Goal: Task Accomplishment & Management: Manage account settings

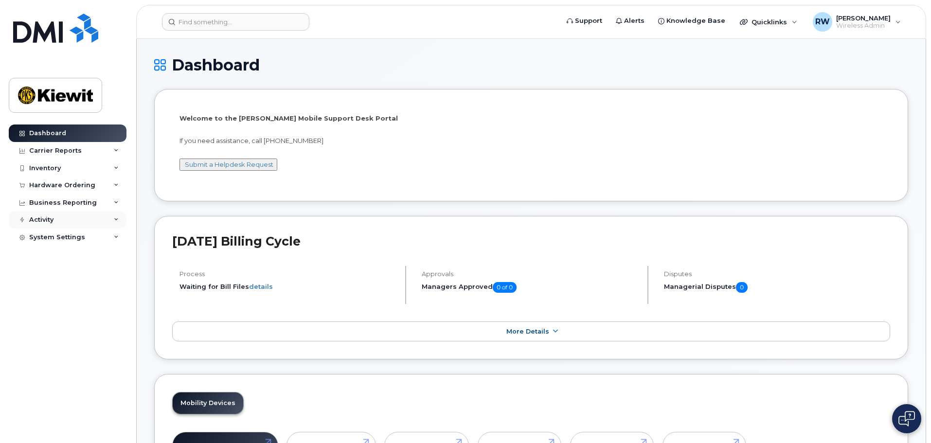
click at [119, 221] on div "Activity" at bounding box center [68, 220] width 118 height 18
click at [117, 203] on icon at bounding box center [116, 202] width 5 height 5
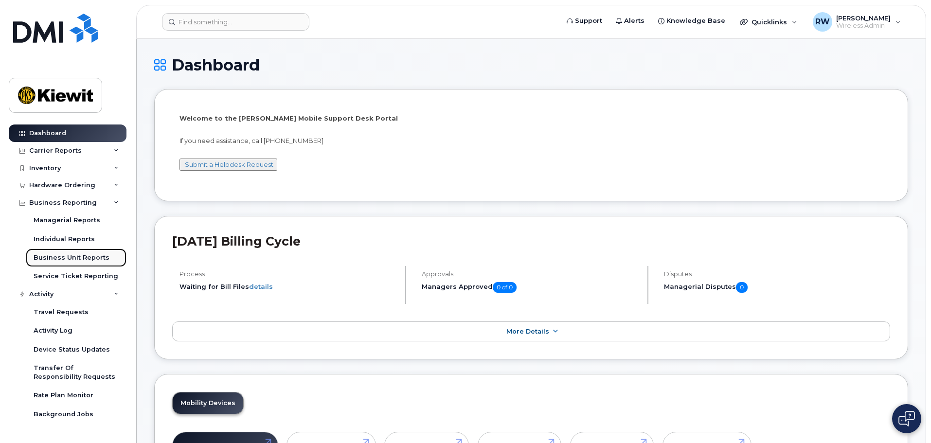
click at [93, 260] on div "Business Unit Reports" at bounding box center [72, 258] width 76 height 9
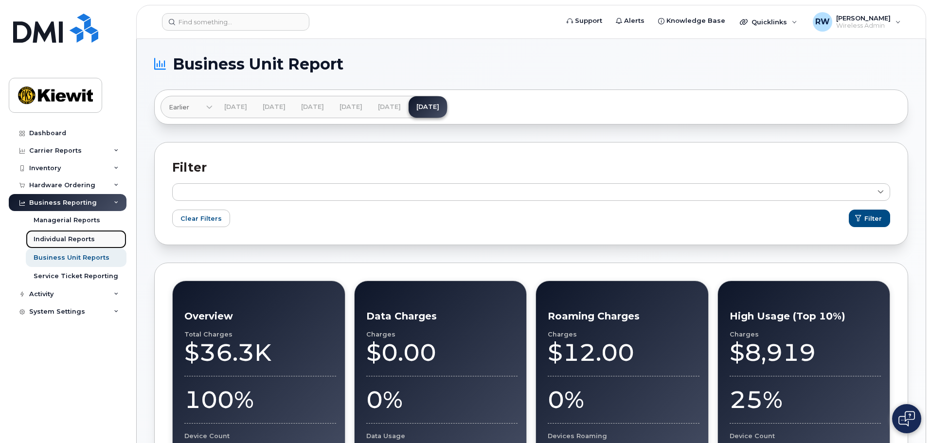
click at [51, 239] on div "Individual Reports" at bounding box center [64, 239] width 61 height 9
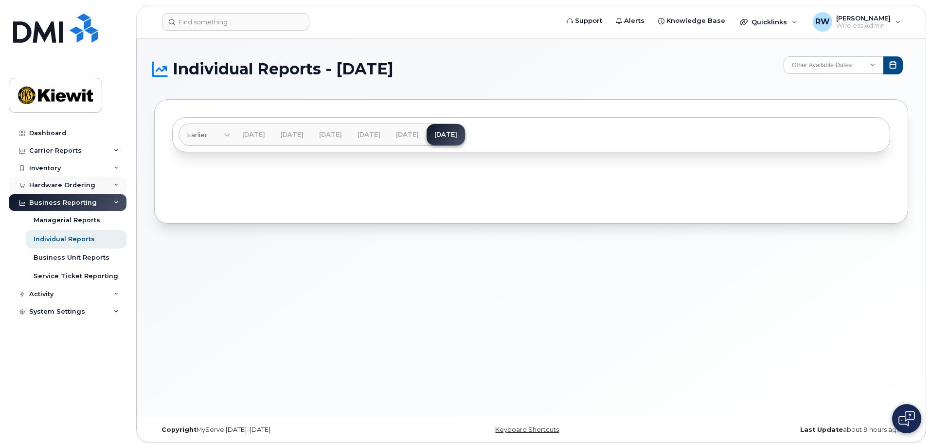
click at [115, 185] on icon at bounding box center [116, 185] width 5 height 5
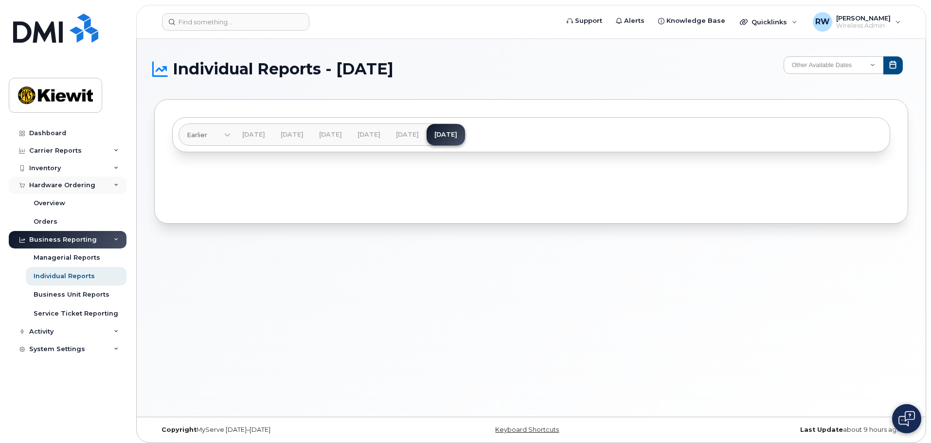
click at [115, 185] on icon at bounding box center [116, 185] width 5 height 5
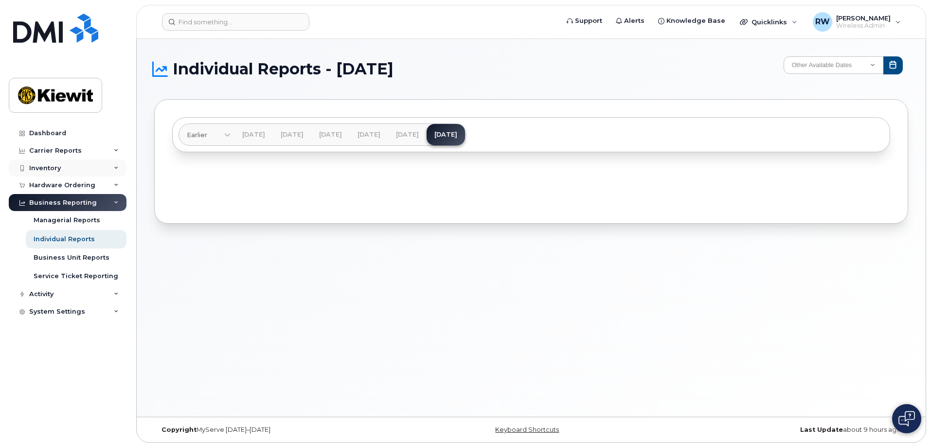
click at [116, 170] on icon at bounding box center [116, 168] width 5 height 5
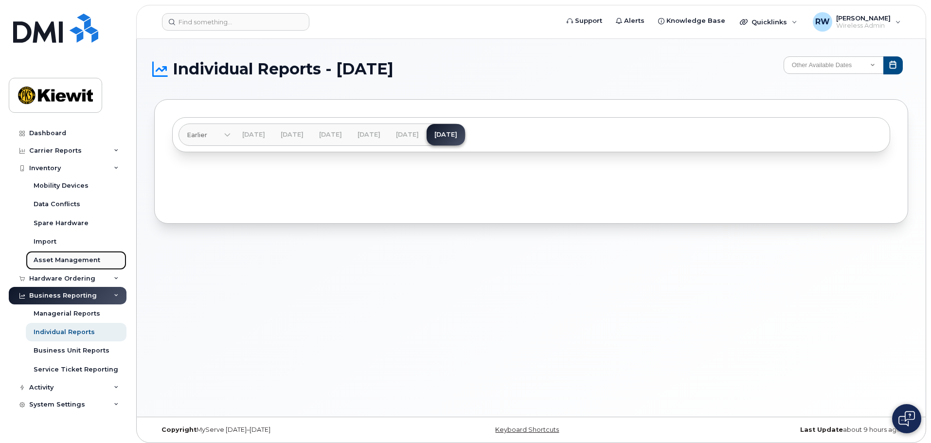
click at [87, 264] on div "Asset Management" at bounding box center [67, 260] width 67 height 9
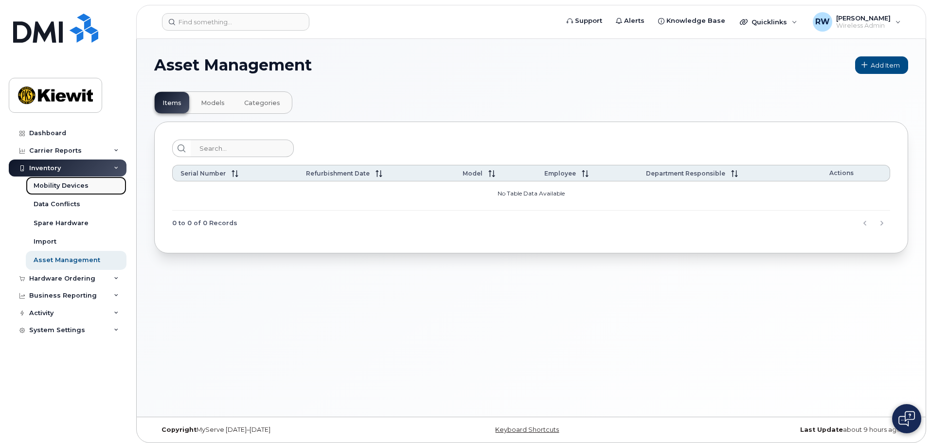
click at [91, 187] on link "Mobility Devices" at bounding box center [76, 186] width 101 height 18
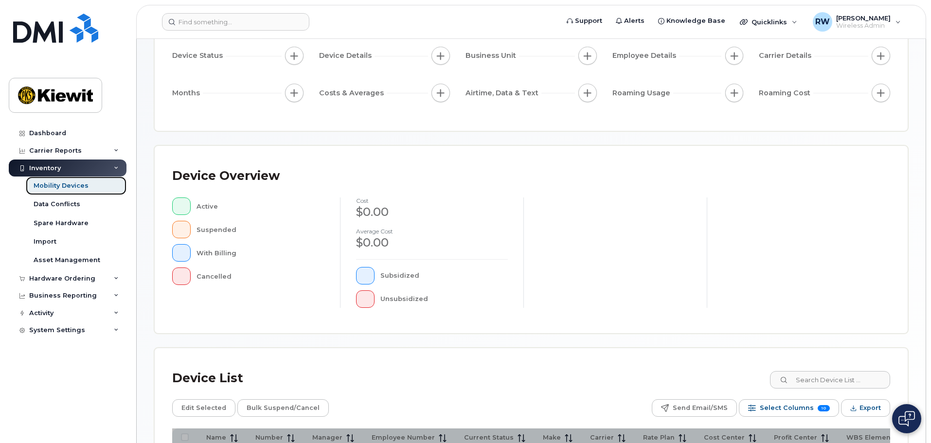
scroll to position [229, 0]
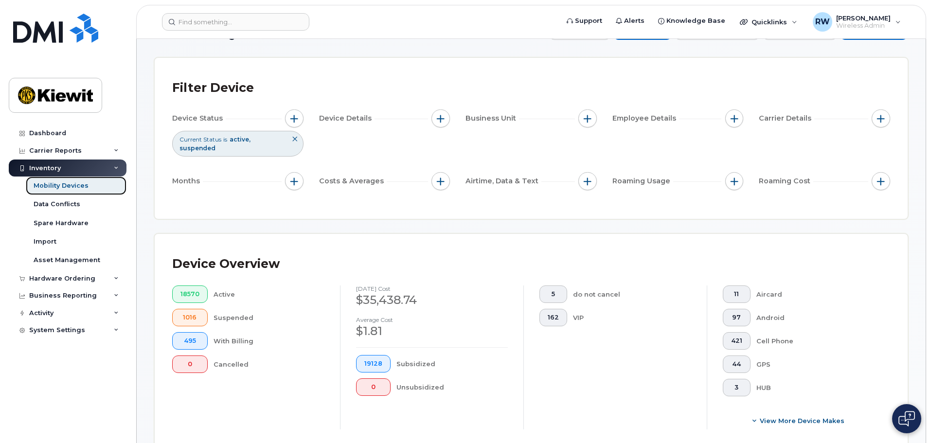
scroll to position [49, 0]
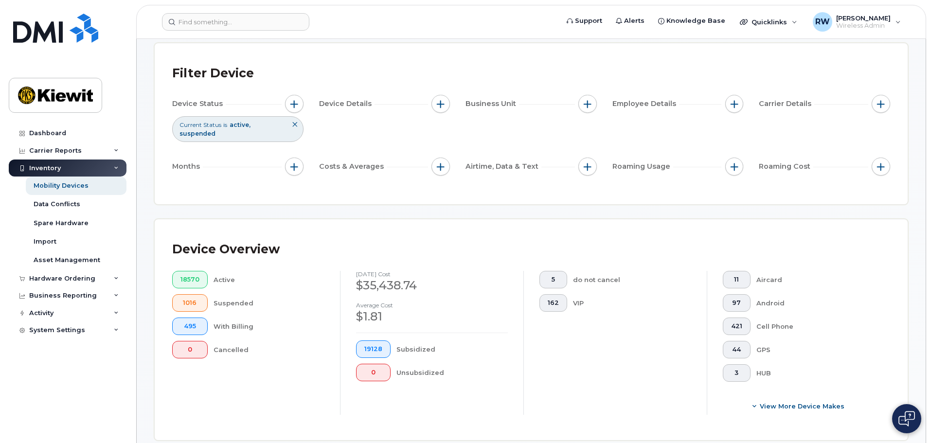
click at [293, 125] on icon at bounding box center [295, 125] width 6 height 6
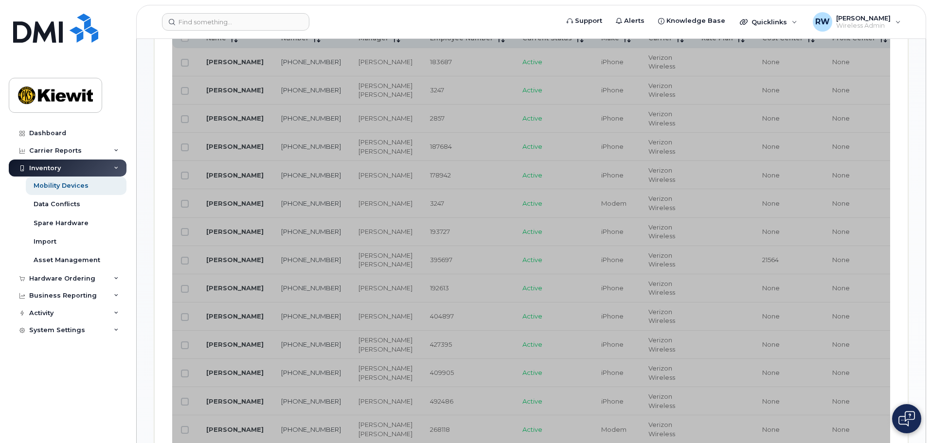
scroll to position [443, 0]
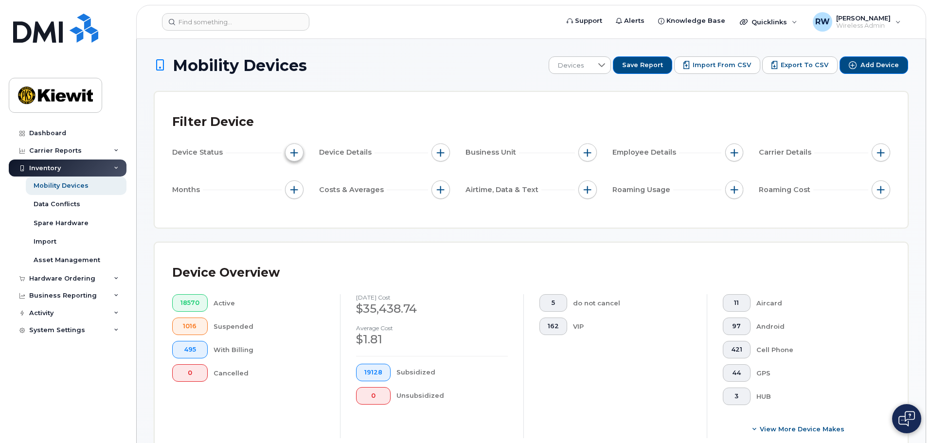
click at [295, 152] on span "button" at bounding box center [295, 153] width 8 height 8
click at [588, 154] on span "button" at bounding box center [588, 153] width 8 height 8
click at [591, 199] on input "Cost Center" at bounding box center [590, 198] width 8 height 8
checkbox input "true"
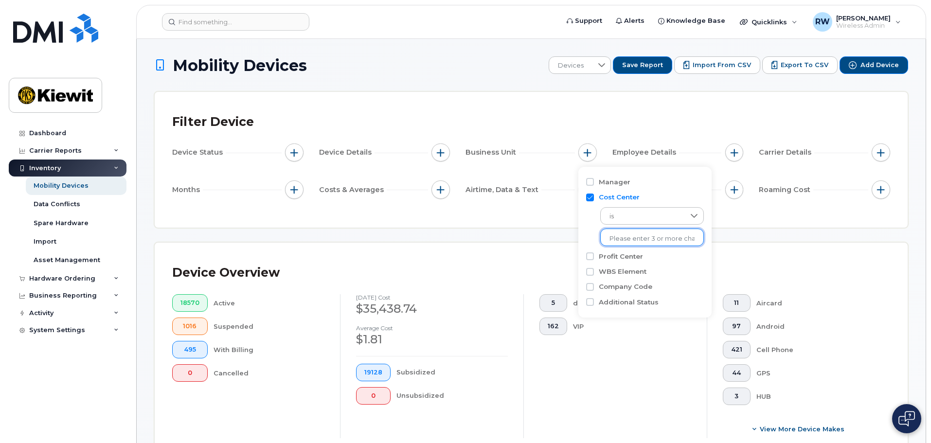
click at [630, 234] on li at bounding box center [652, 239] width 85 height 14
click at [632, 239] on input "text" at bounding box center [652, 239] width 85 height 9
type input "105193"
click at [634, 258] on li "1044 - 105193 - Kiewit Infrastructure South Co." at bounding box center [715, 259] width 229 height 18
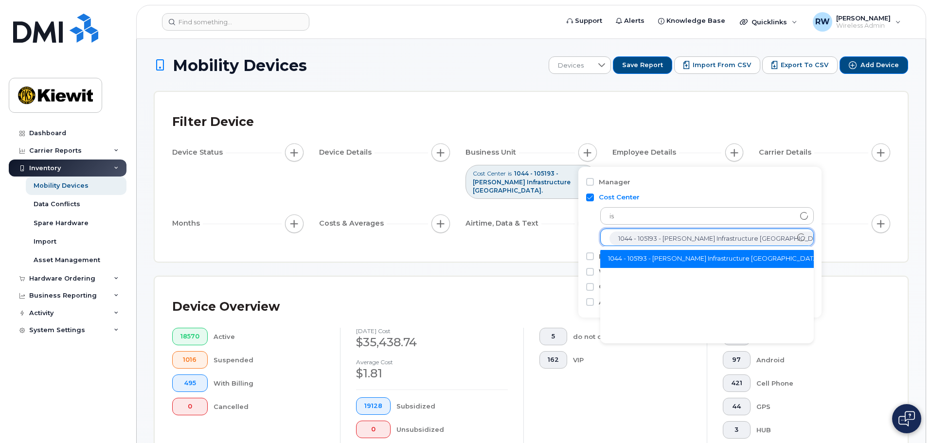
scroll to position [19, 0]
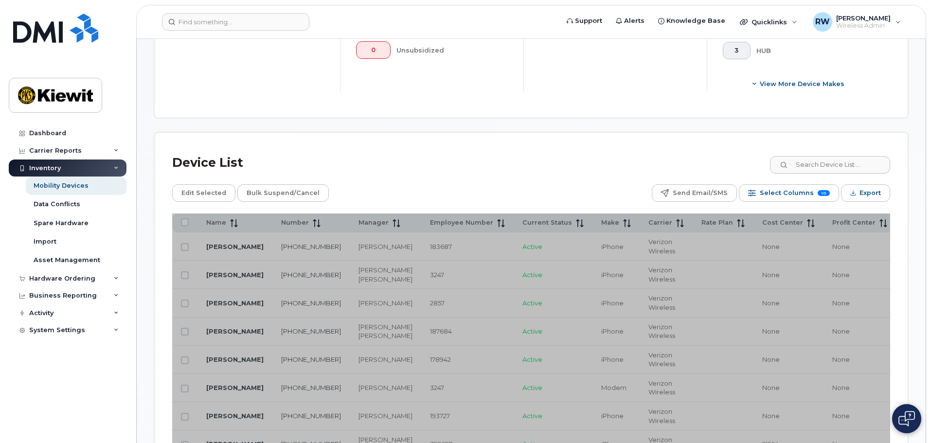
scroll to position [288, 0]
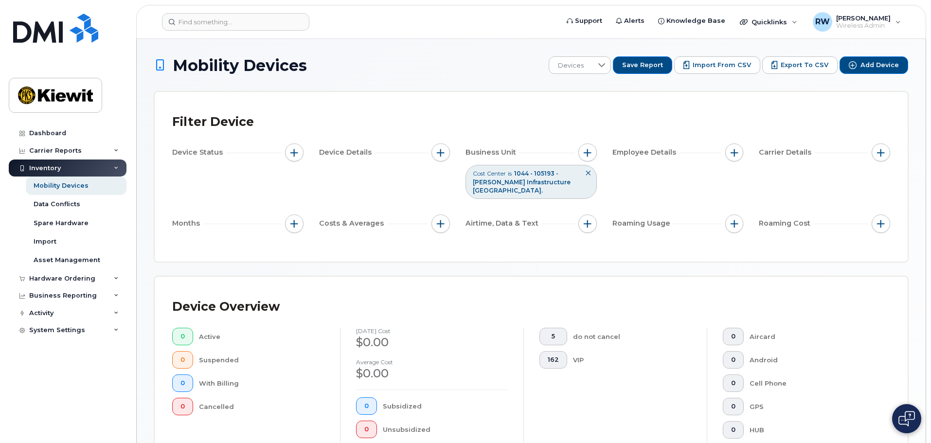
click at [588, 171] on icon at bounding box center [588, 173] width 6 height 6
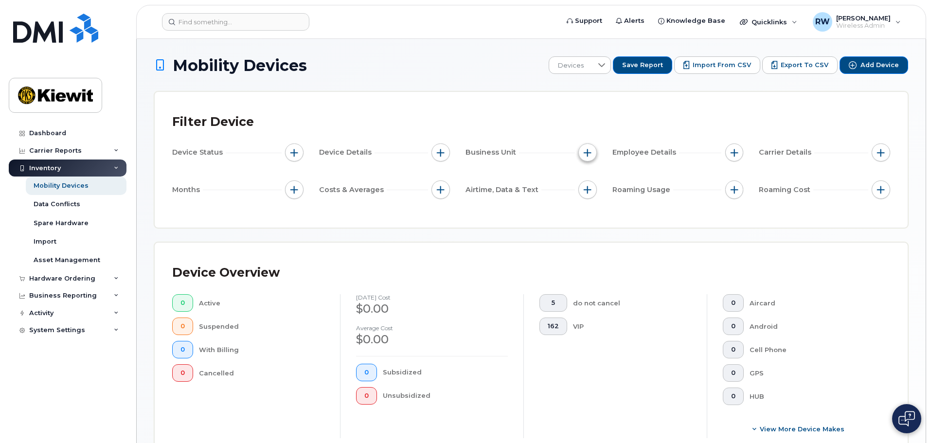
click at [586, 155] on span "button" at bounding box center [588, 153] width 8 height 8
click at [591, 199] on input "Cost Center" at bounding box center [590, 198] width 8 height 8
checkbox input "true"
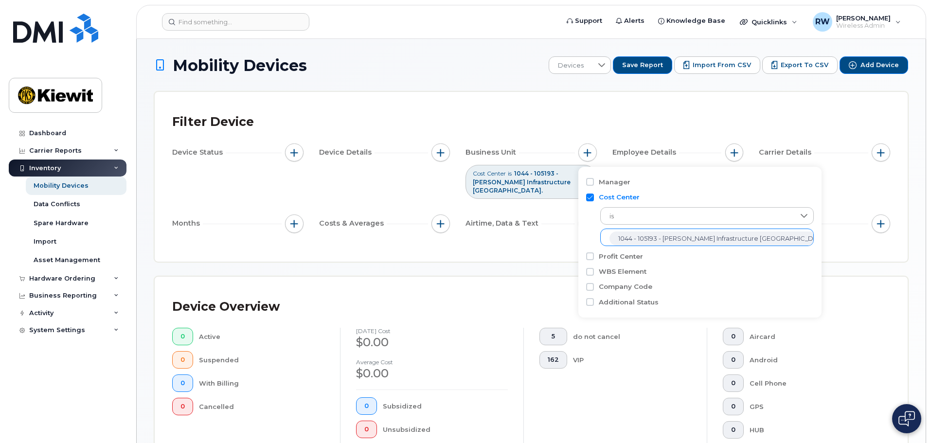
click at [833, 241] on icon "1044 - 105193 - Kiewit Infrastructure South Co." at bounding box center [837, 239] width 8 height 8
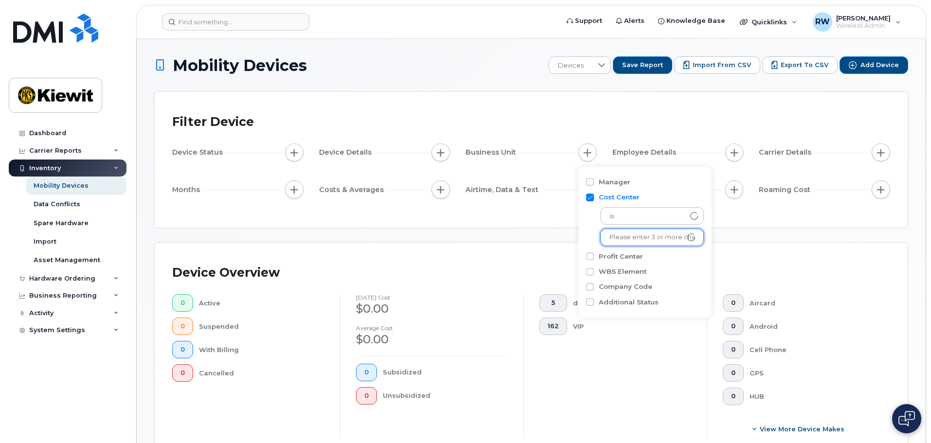
click at [648, 238] on input "text" at bounding box center [652, 237] width 85 height 9
type input "105197"
click at [645, 261] on li "2179 - 105197 - Sundt/Kiewit, A Joint Venture" at bounding box center [710, 259] width 219 height 18
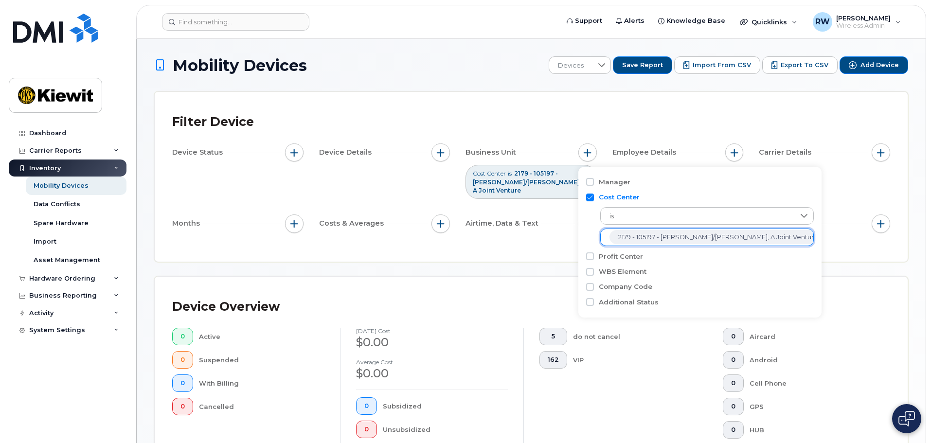
scroll to position [19, 0]
click at [488, 262] on div "Mobility Devices Devices Save Report Import from CSV Export to CSV Add Device F…" at bounding box center [531, 371] width 754 height 631
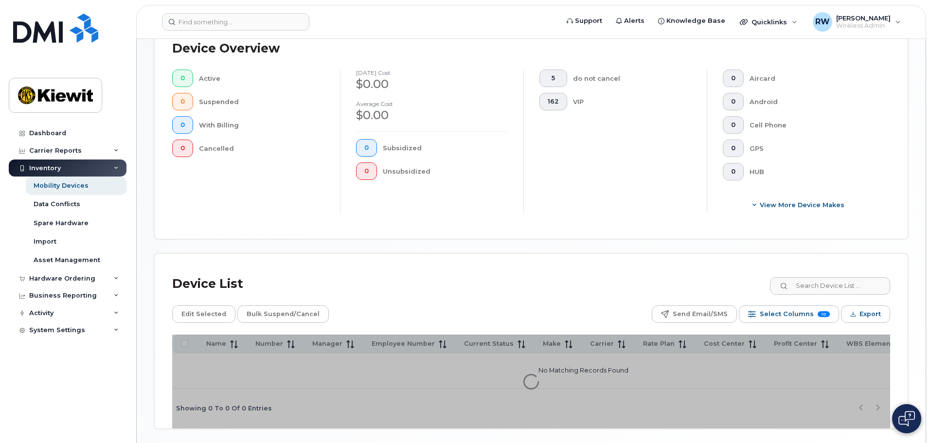
scroll to position [288, 0]
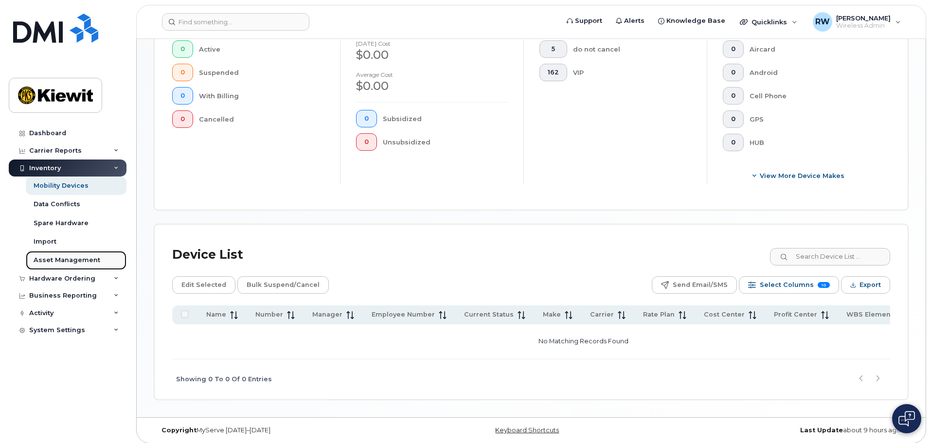
click at [54, 257] on div "Asset Management" at bounding box center [67, 260] width 67 height 9
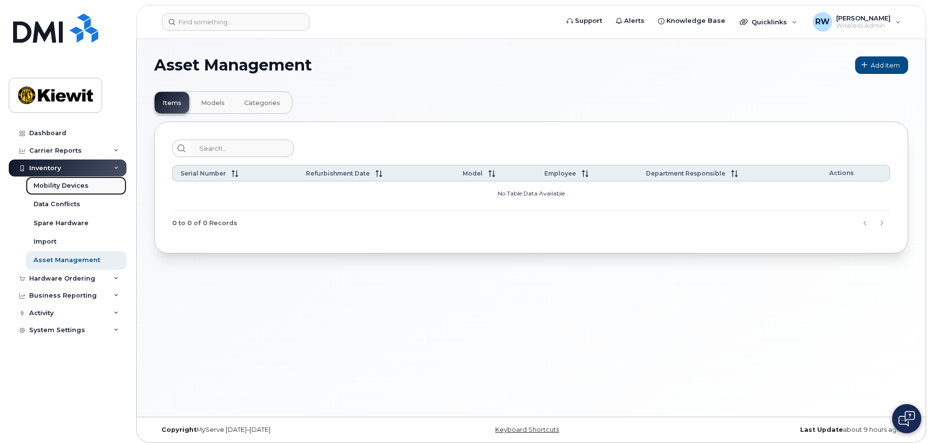
click at [57, 185] on div "Mobility Devices" at bounding box center [61, 186] width 55 height 9
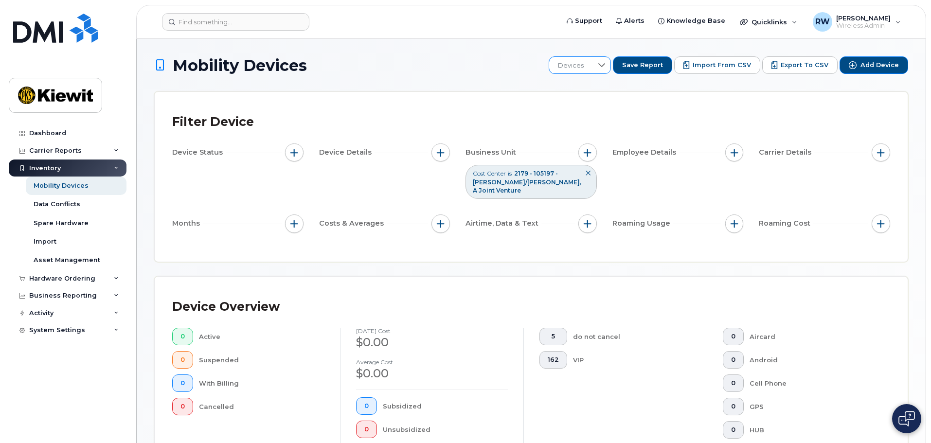
click at [606, 66] on icon at bounding box center [602, 65] width 8 height 8
click at [605, 66] on icon at bounding box center [602, 65] width 8 height 8
click at [588, 175] on icon at bounding box center [588, 173] width 6 height 6
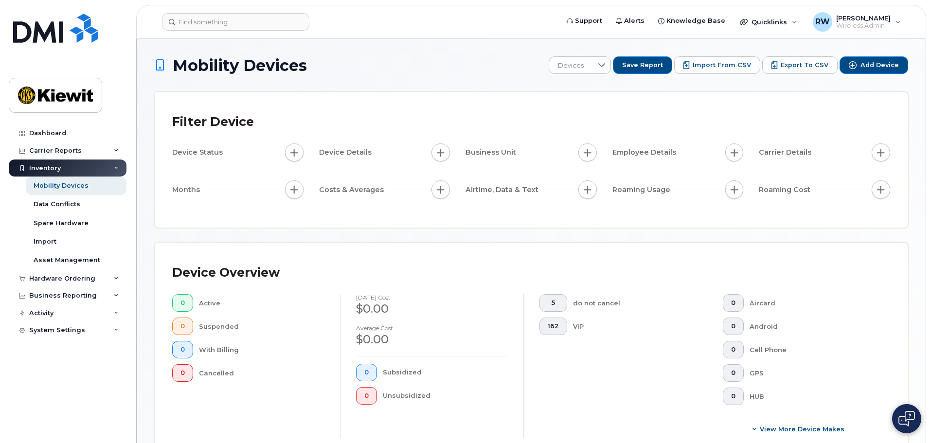
click at [117, 164] on div "Inventory" at bounding box center [68, 169] width 118 height 18
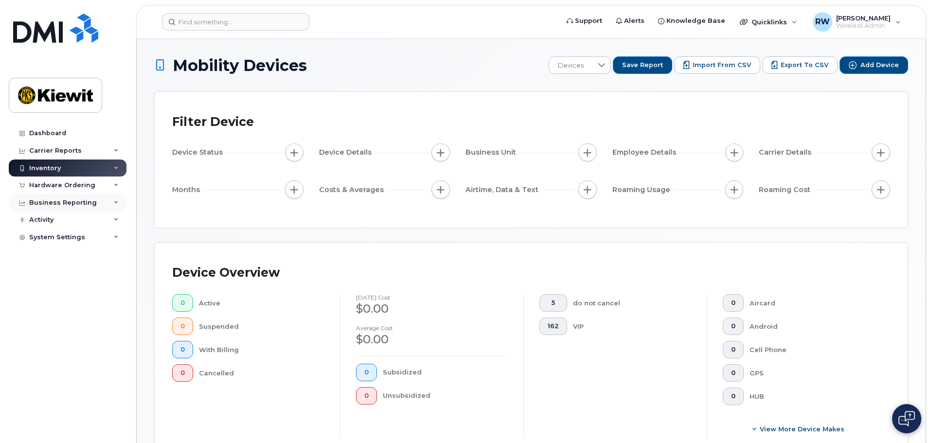
click at [114, 200] on icon at bounding box center [116, 202] width 5 height 5
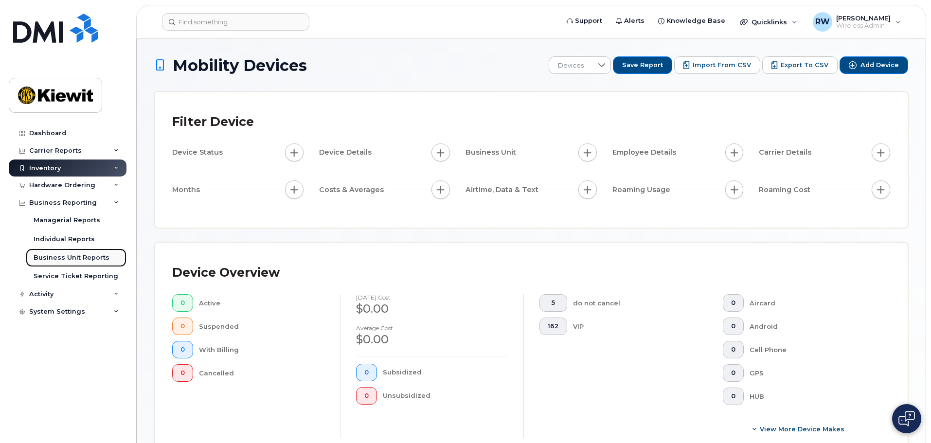
click at [76, 257] on div "Business Unit Reports" at bounding box center [72, 258] width 76 height 9
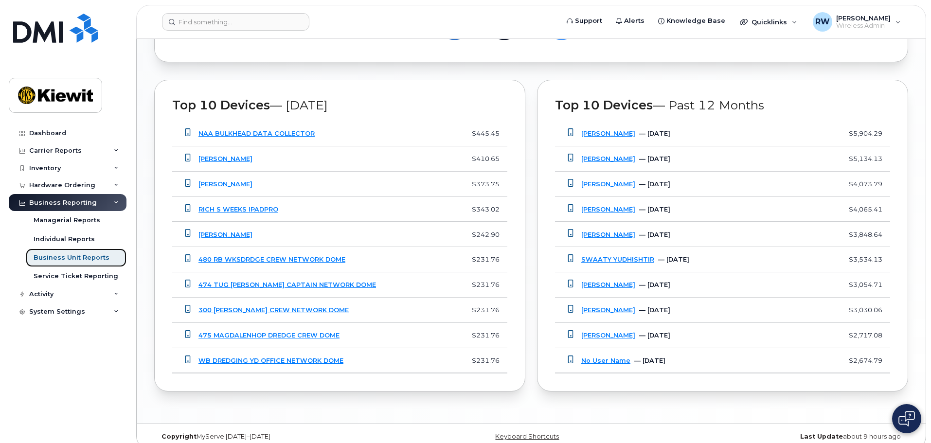
scroll to position [753, 0]
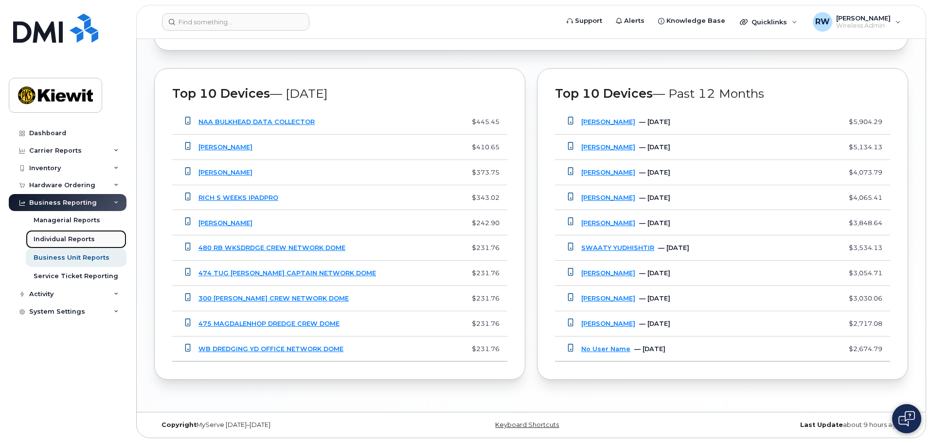
click at [69, 240] on div "Individual Reports" at bounding box center [64, 239] width 61 height 9
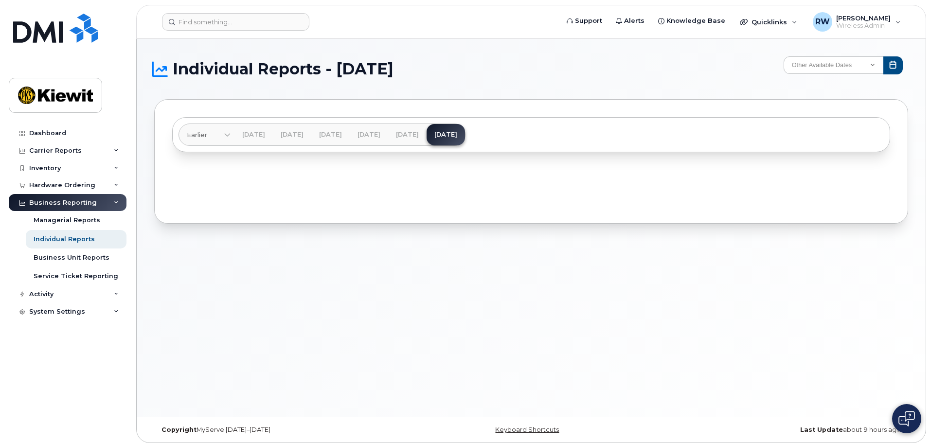
click at [516, 300] on div "Individual Reports - August 2025 Other Available Dates December November Octobe…" at bounding box center [531, 228] width 789 height 378
click at [78, 222] on div "Managerial Reports" at bounding box center [67, 220] width 67 height 9
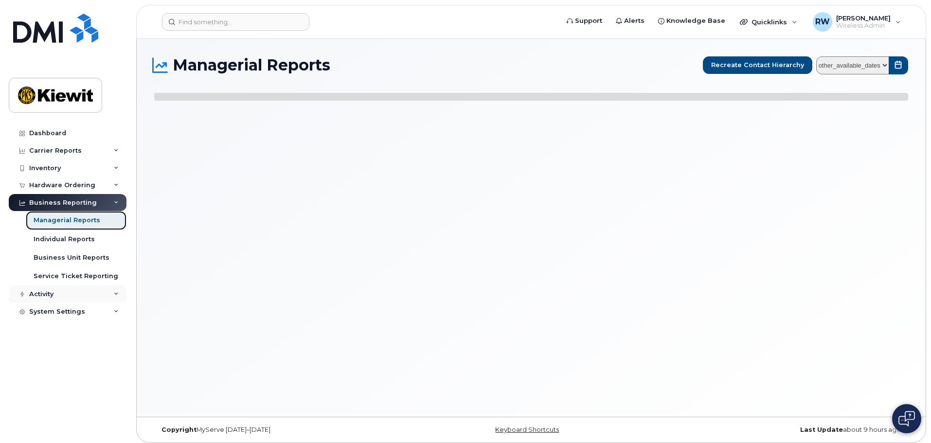
select select
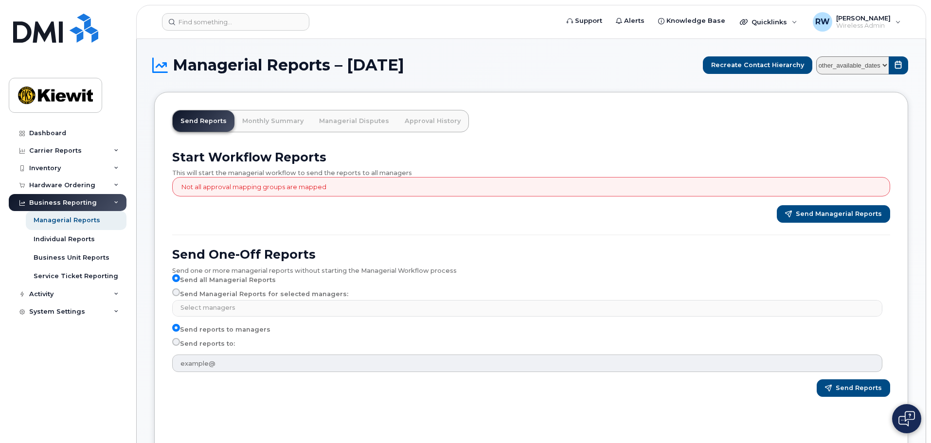
click at [117, 201] on icon at bounding box center [116, 202] width 5 height 5
click at [116, 219] on icon at bounding box center [116, 220] width 5 height 5
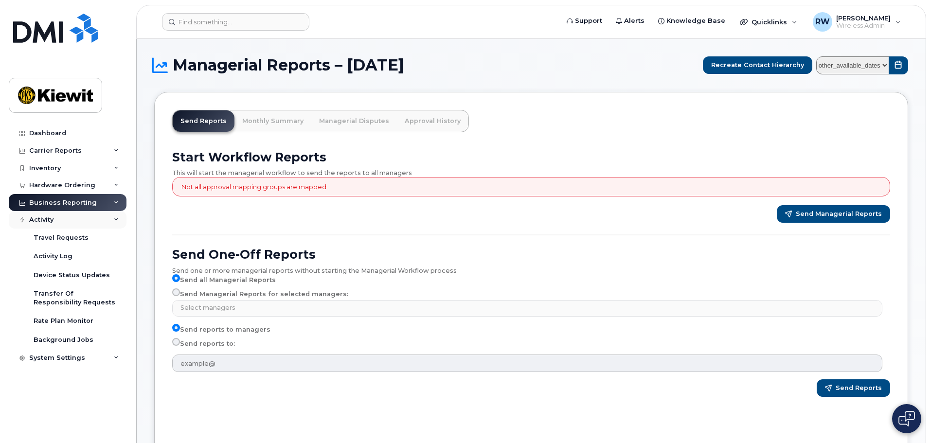
click at [115, 220] on icon at bounding box center [116, 220] width 5 height 5
click at [117, 183] on icon at bounding box center [116, 185] width 5 height 5
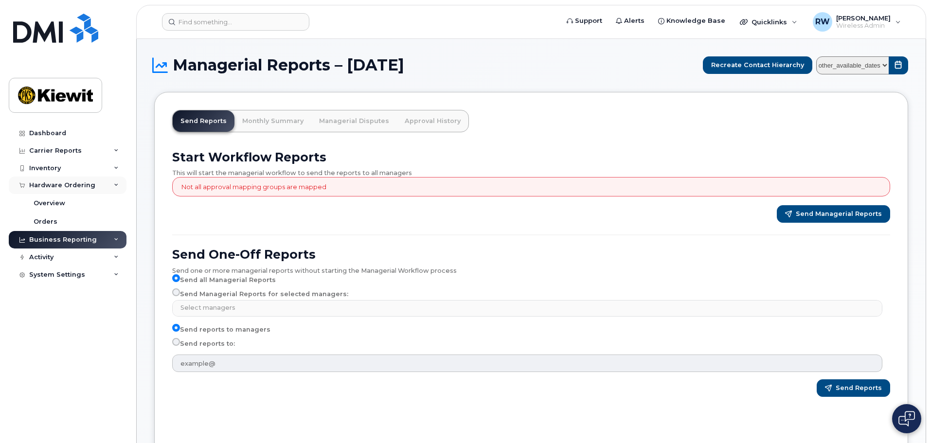
click at [117, 183] on icon at bounding box center [116, 185] width 5 height 5
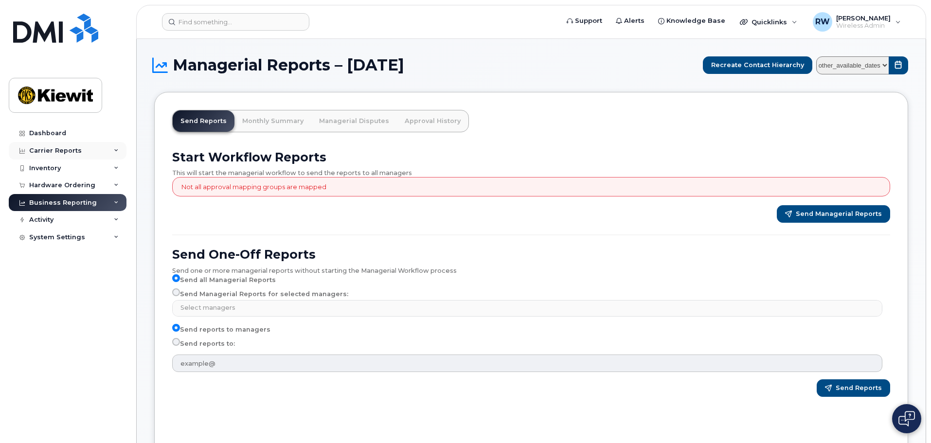
click at [116, 150] on icon at bounding box center [116, 150] width 5 height 5
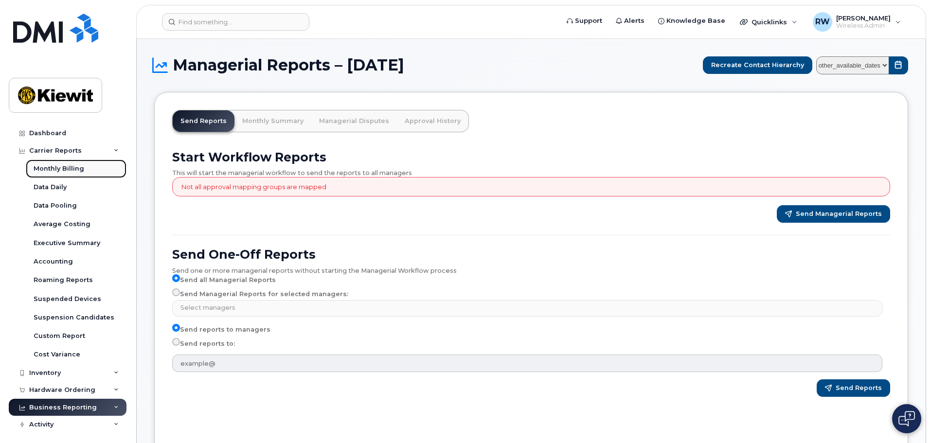
click at [84, 168] on link "Monthly Billing" at bounding box center [76, 169] width 101 height 18
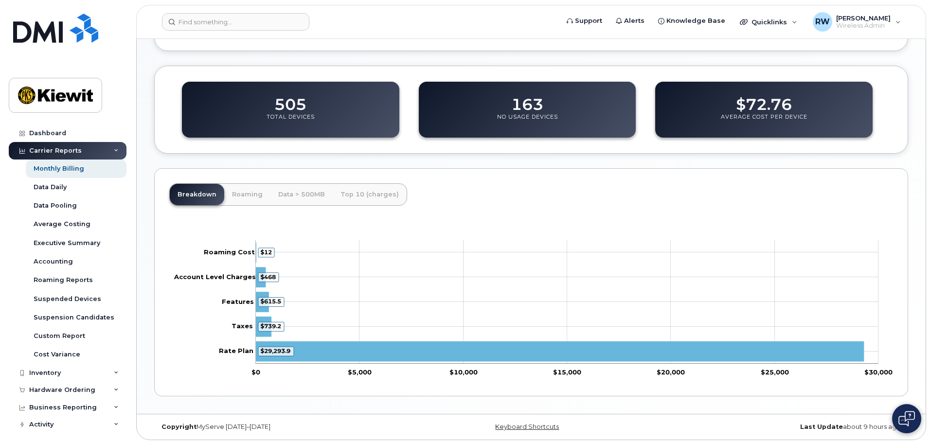
scroll to position [320, 0]
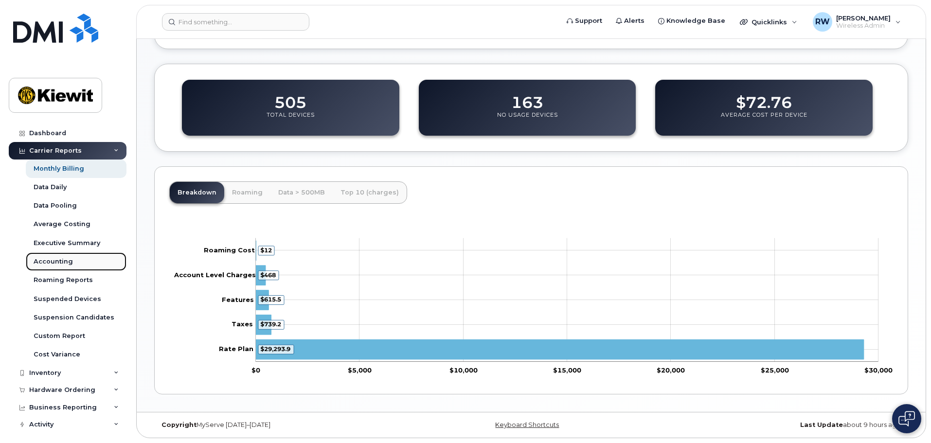
click at [69, 260] on div "Accounting" at bounding box center [53, 261] width 39 height 9
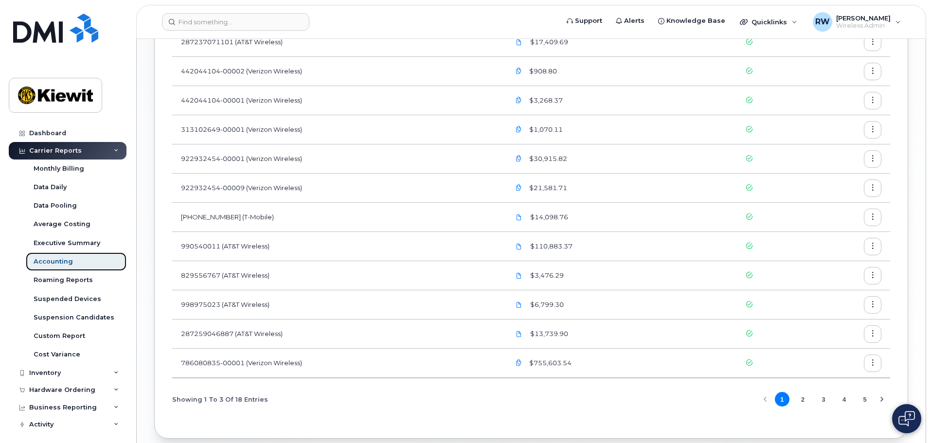
scroll to position [741, 0]
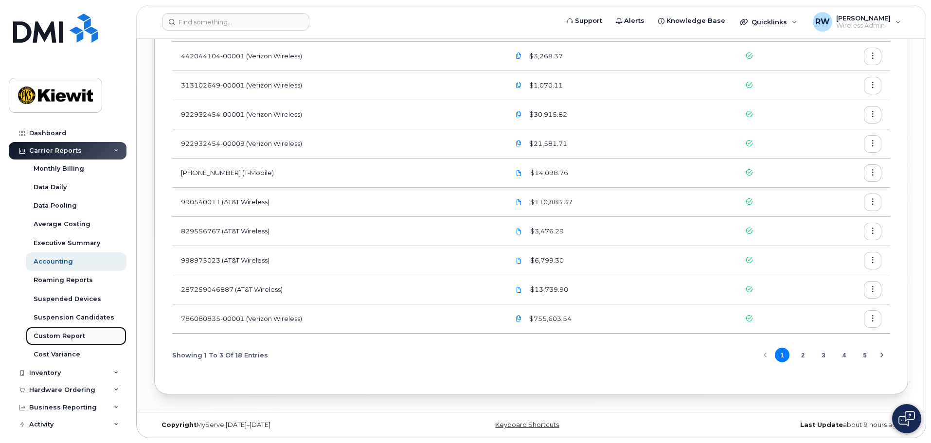
click at [69, 338] on div "Custom Report" at bounding box center [60, 336] width 52 height 9
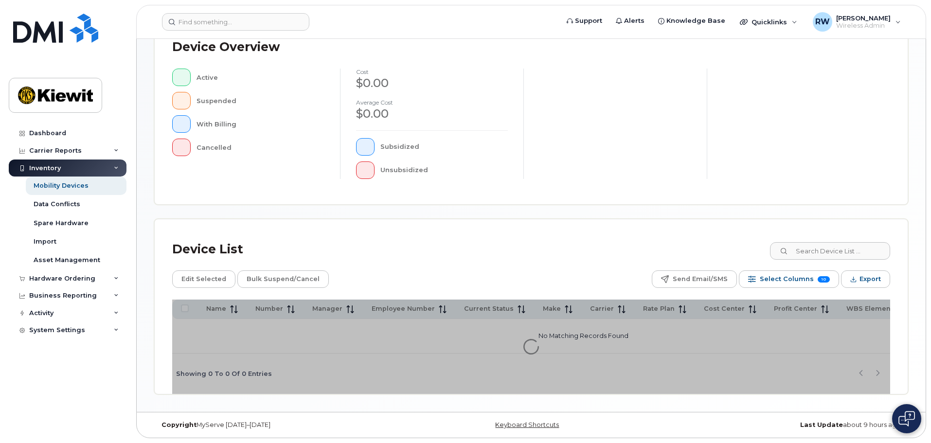
scroll to position [229, 0]
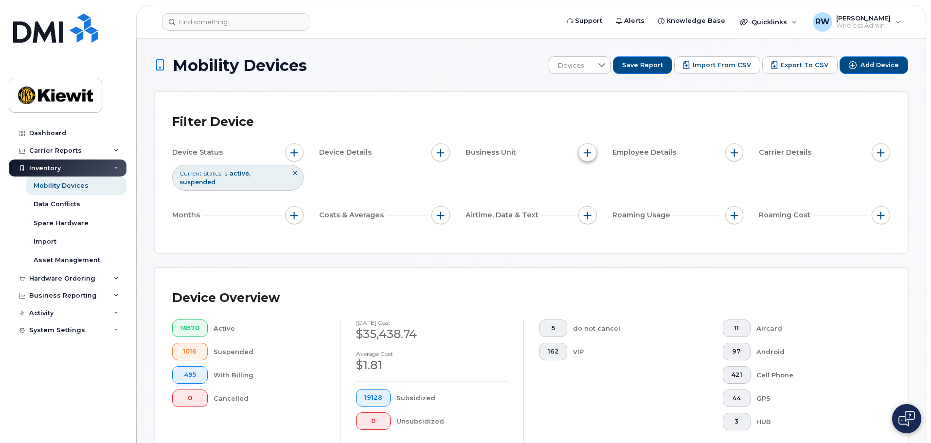
click at [591, 153] on span "button" at bounding box center [588, 153] width 8 height 8
click at [589, 199] on input "Cost Center" at bounding box center [590, 198] width 8 height 8
checkbox input "true"
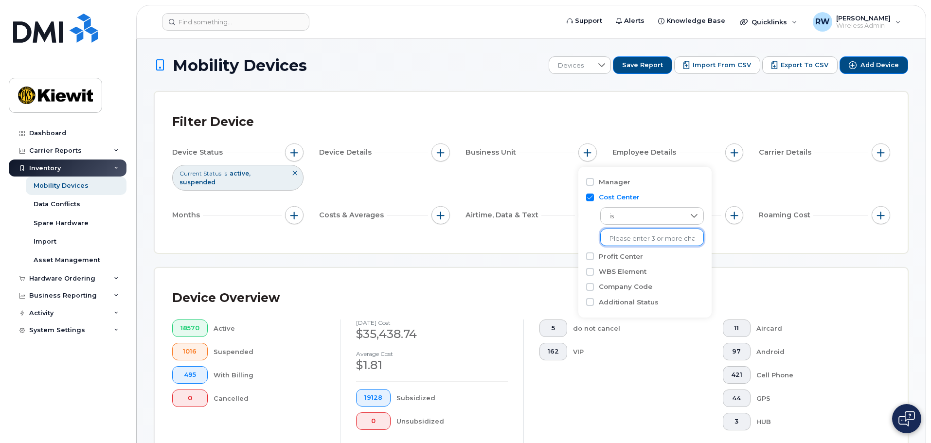
click at [630, 237] on input "text" at bounding box center [652, 239] width 85 height 9
type input "105193"
click at [630, 259] on li "1044 - 105193 - Kiewit Infrastructure South Co." at bounding box center [715, 259] width 229 height 18
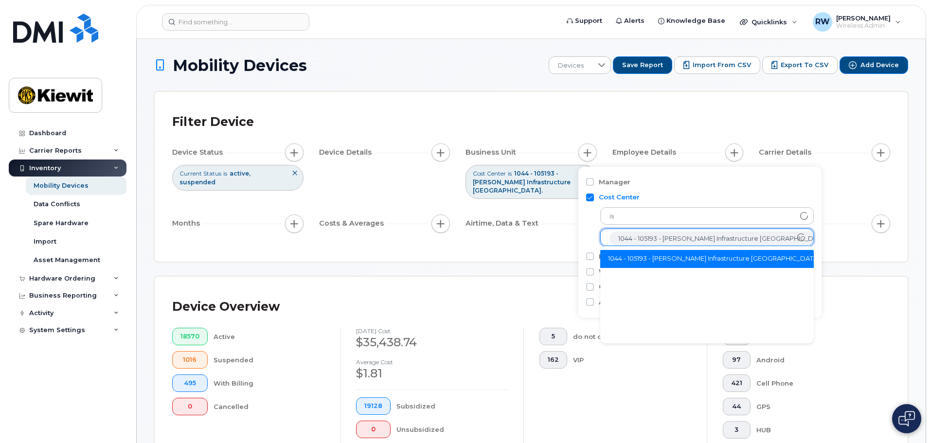
scroll to position [19, 0]
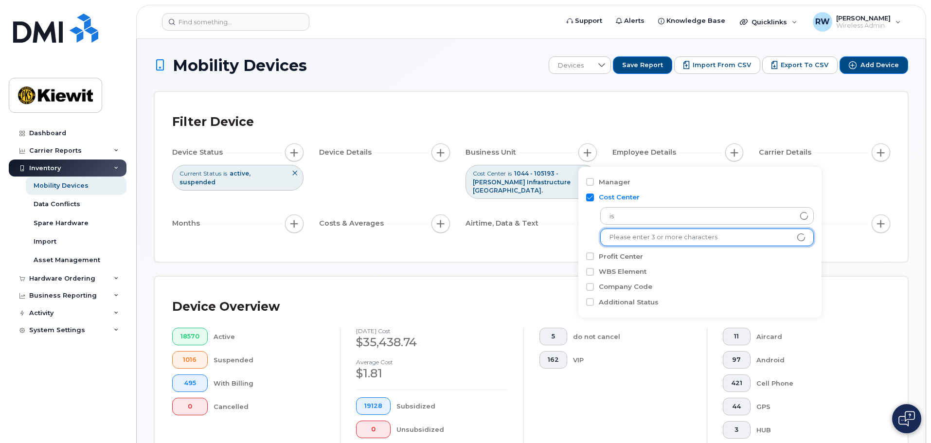
click at [524, 243] on div "Filter Device Device Status Current Status is active suspended Device Details B…" at bounding box center [531, 177] width 753 height 170
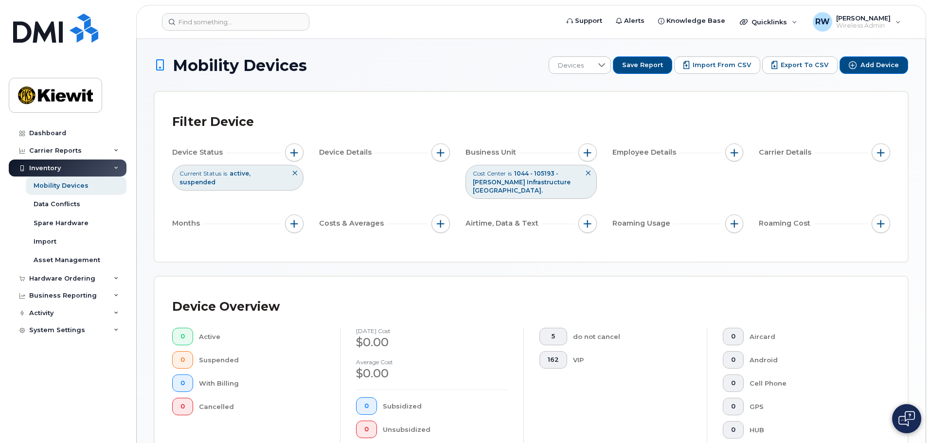
click at [588, 173] on icon at bounding box center [588, 173] width 6 height 6
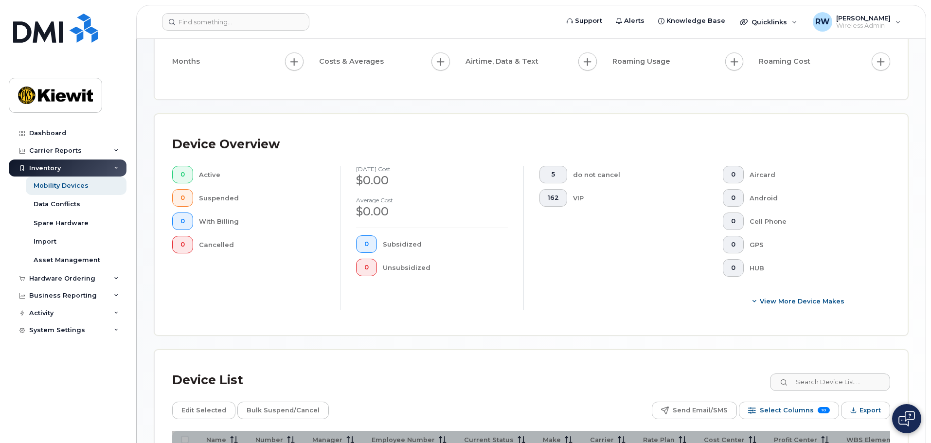
scroll to position [279, 0]
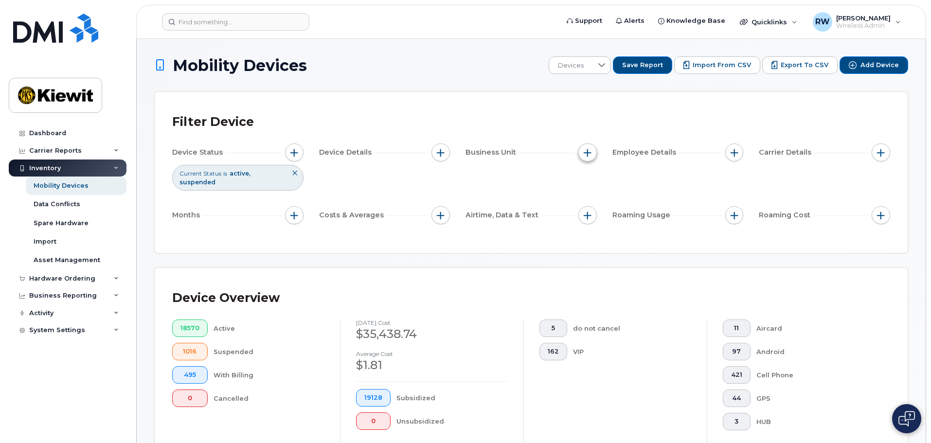
click at [593, 152] on button "button" at bounding box center [588, 153] width 18 height 18
click at [590, 196] on input "Cost Center" at bounding box center [590, 198] width 8 height 8
checkbox input "true"
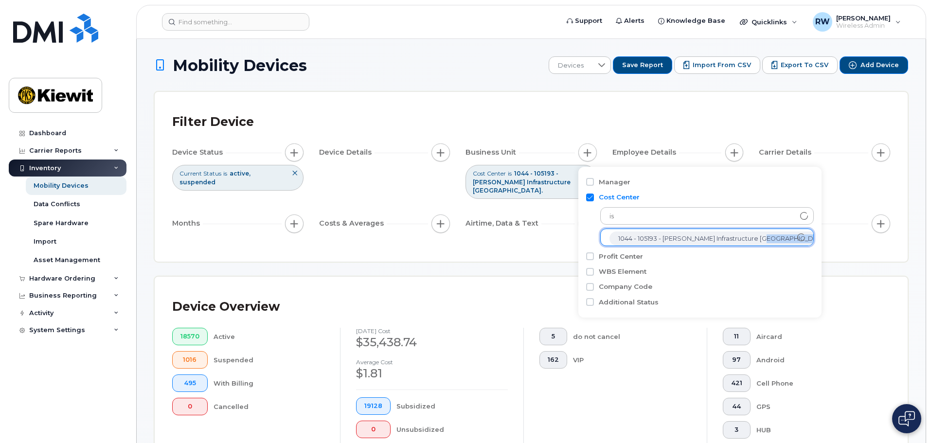
click at [833, 240] on icon "1044 - 105193 - Kiewit Infrastructure South Co." at bounding box center [837, 239] width 8 height 8
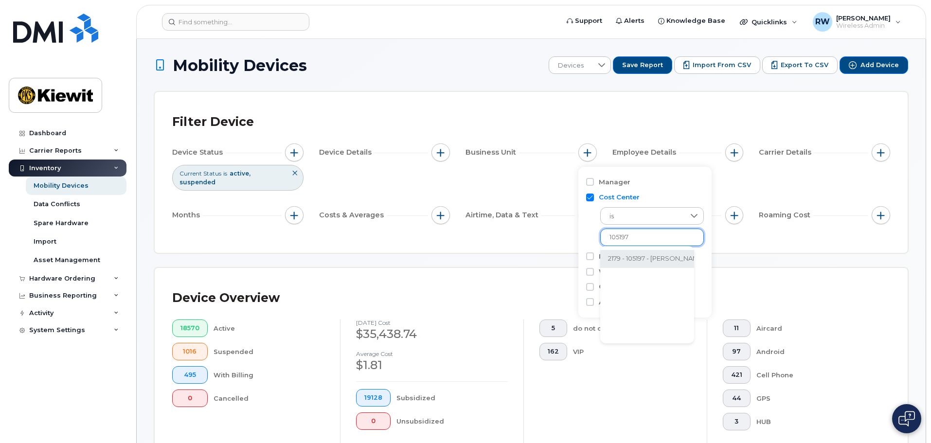
type input "105197"
click at [670, 260] on li "2179 - 105197 - Sundt/Kiewit, A Joint Venture" at bounding box center [710, 259] width 219 height 18
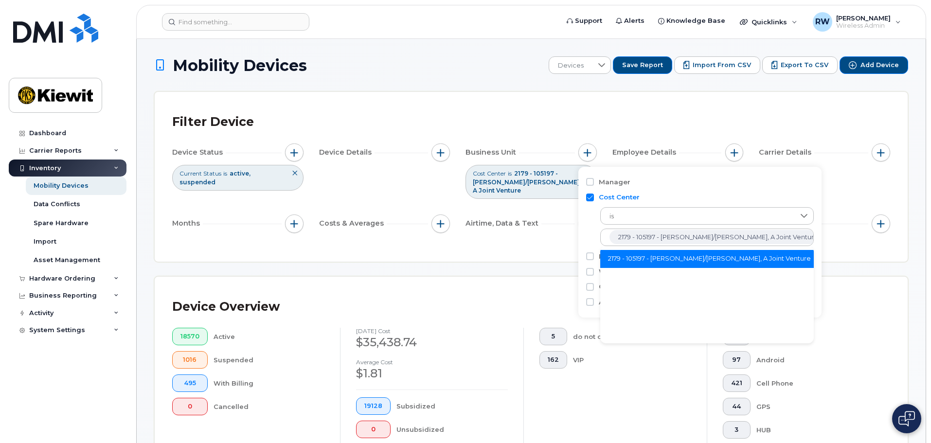
scroll to position [19, 0]
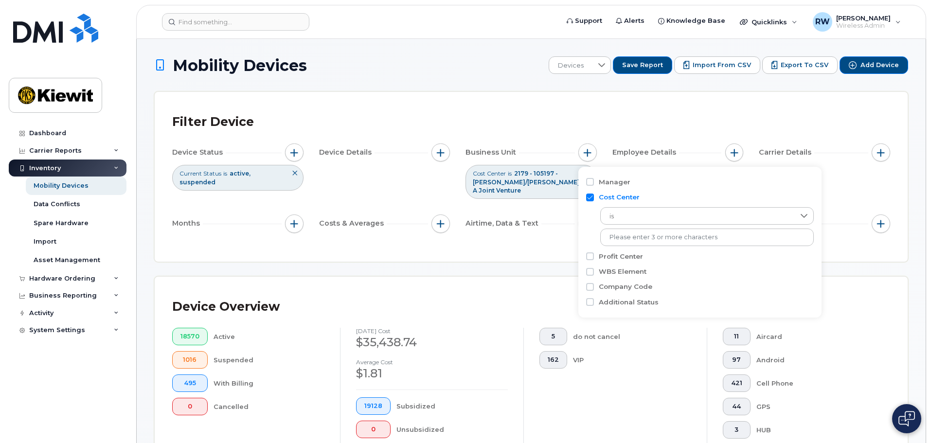
click at [547, 243] on div "Filter Device Device Status Current Status is active suspended Device Details B…" at bounding box center [531, 177] width 753 height 170
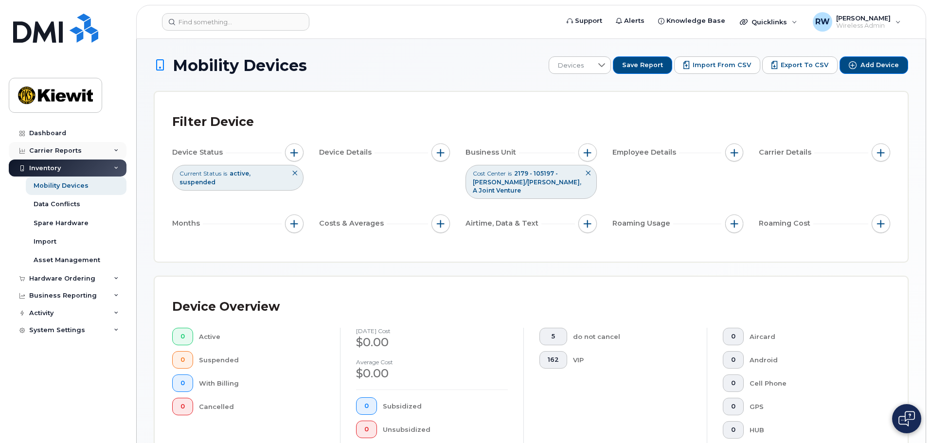
click at [62, 151] on div "Carrier Reports" at bounding box center [55, 151] width 53 height 8
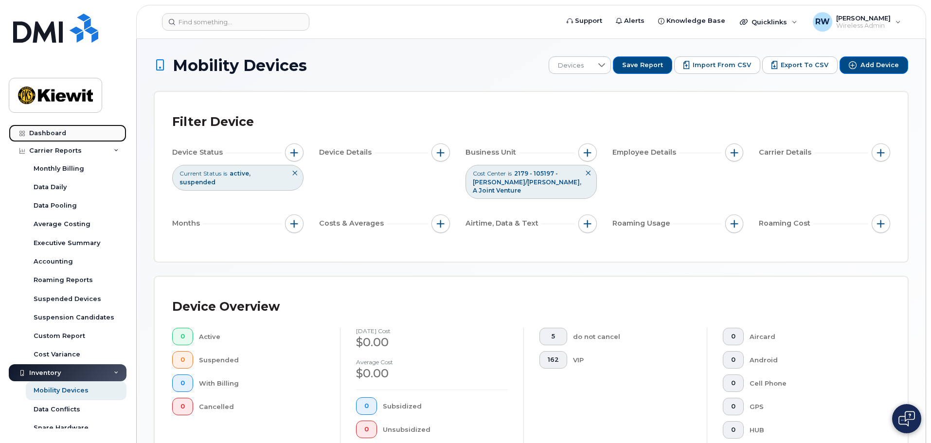
click at [65, 129] on link "Dashboard" at bounding box center [68, 134] width 118 height 18
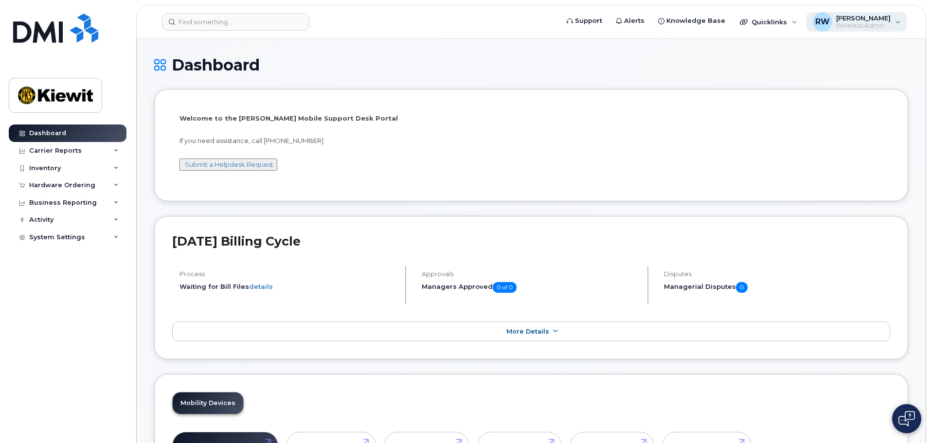
click at [900, 22] on div "RW Rebecca Werner Wireless Admin" at bounding box center [857, 21] width 102 height 19
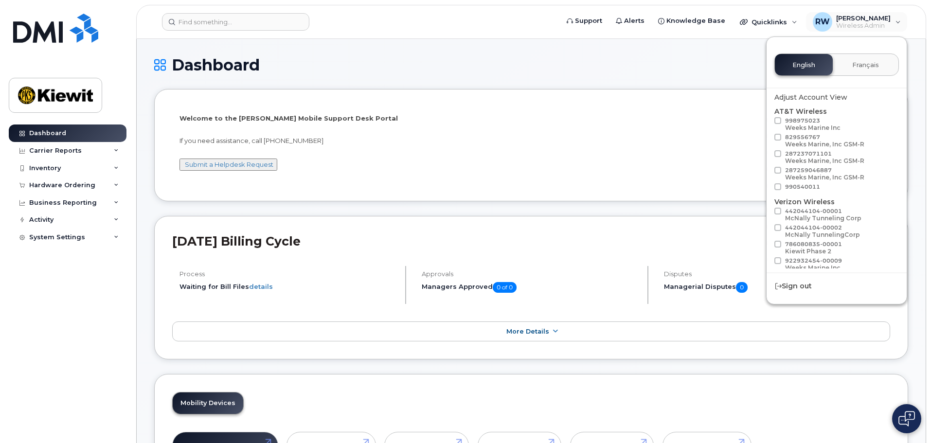
click at [549, 69] on h1 "Dashboard" at bounding box center [531, 64] width 754 height 17
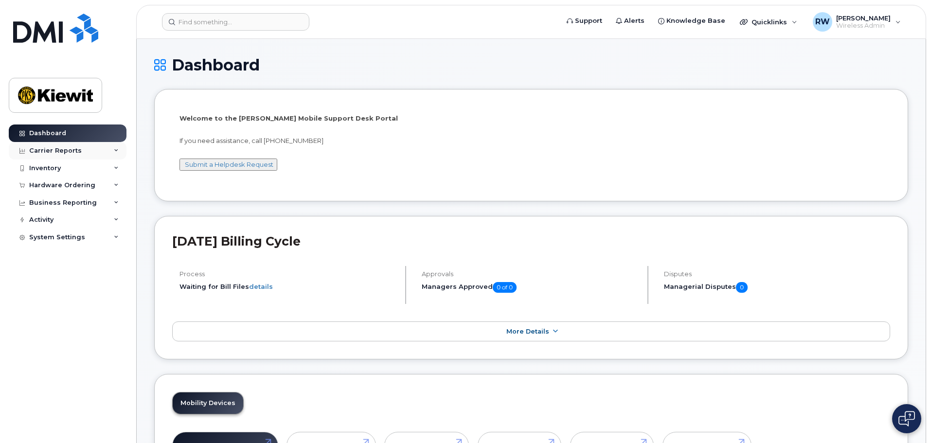
click at [116, 151] on icon at bounding box center [116, 150] width 5 height 5
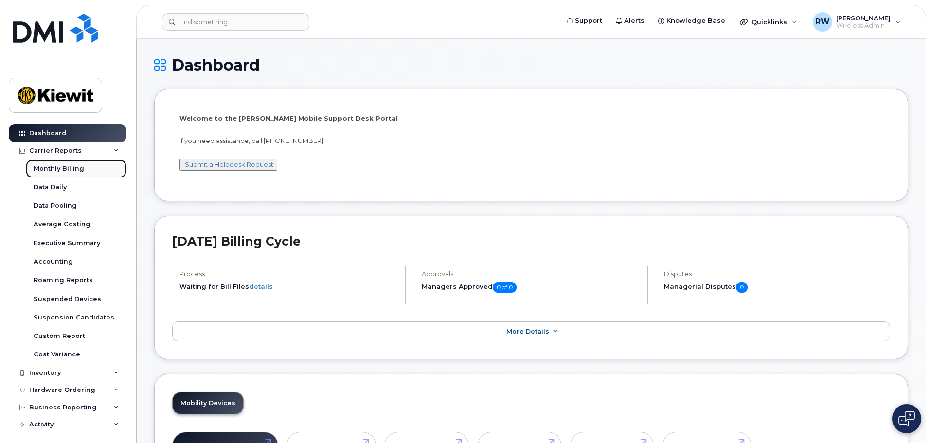
click at [70, 168] on div "Monthly Billing" at bounding box center [59, 168] width 51 height 9
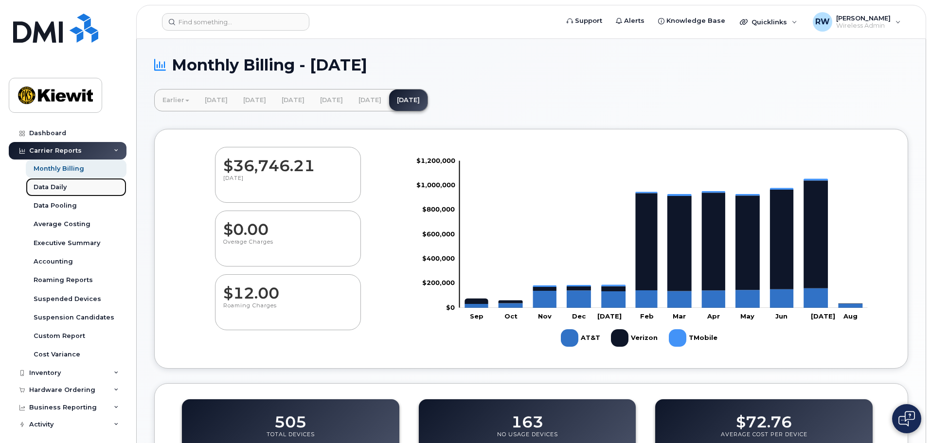
click at [50, 187] on div "Data Daily" at bounding box center [50, 187] width 33 height 9
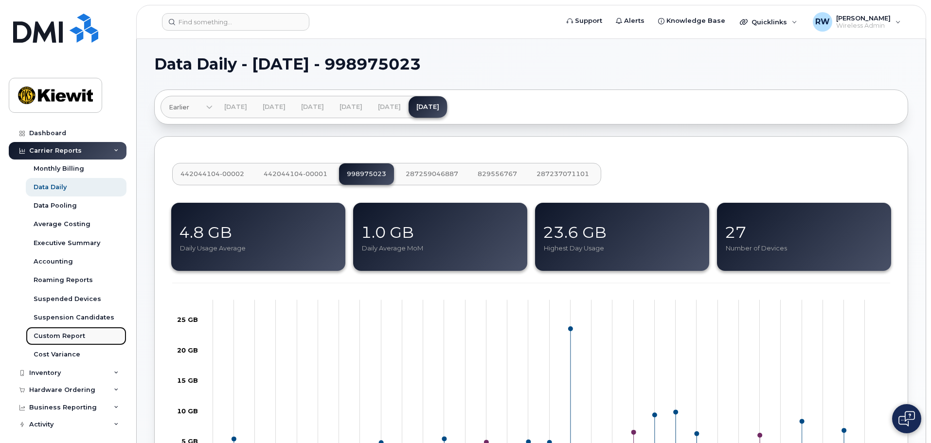
click at [51, 335] on div "Custom Report" at bounding box center [60, 336] width 52 height 9
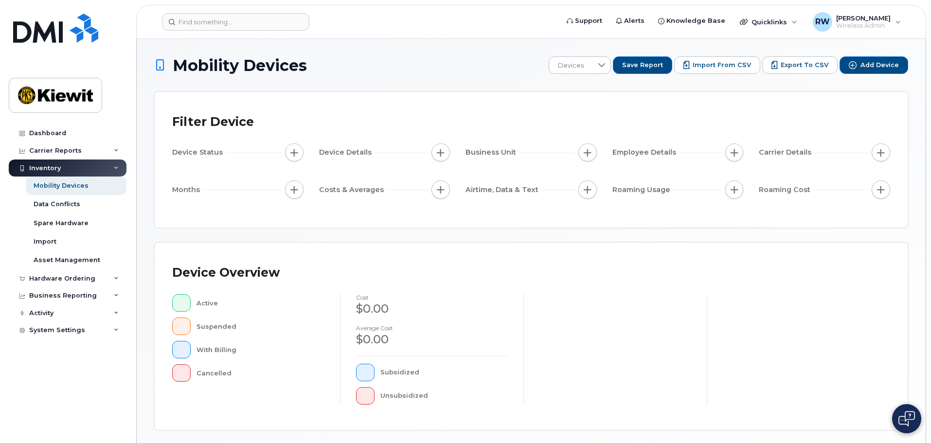
click at [116, 167] on icon at bounding box center [116, 168] width 5 height 5
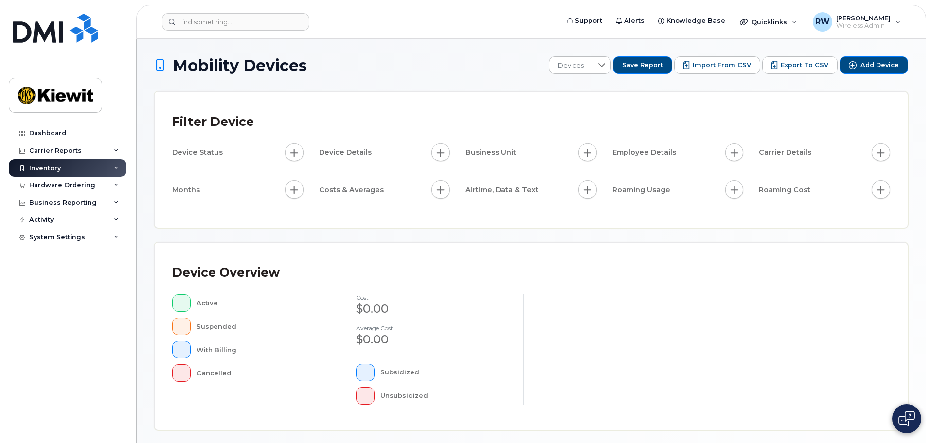
click at [116, 167] on icon at bounding box center [116, 168] width 5 height 5
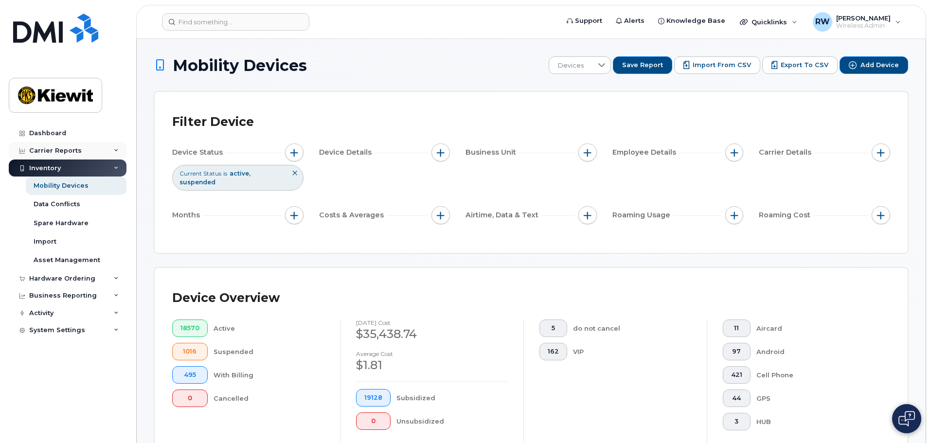
click at [116, 152] on icon at bounding box center [116, 150] width 5 height 5
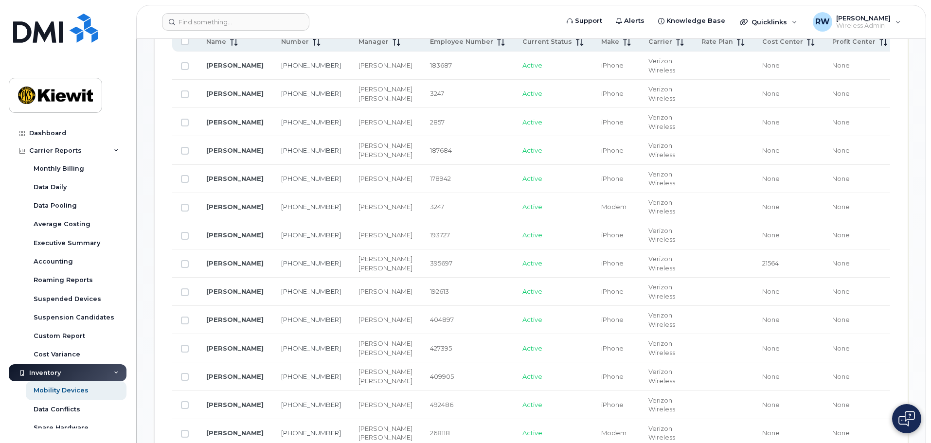
scroll to position [389, 0]
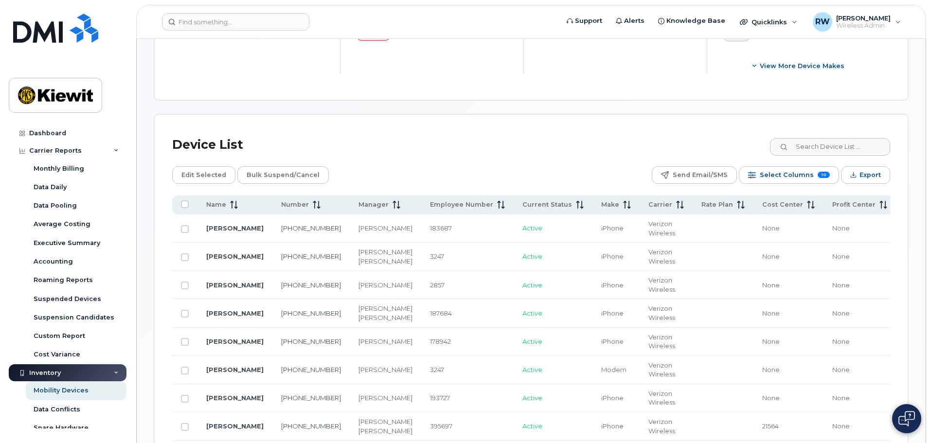
click at [905, 200] on span "WBS Element" at bounding box center [928, 204] width 47 height 9
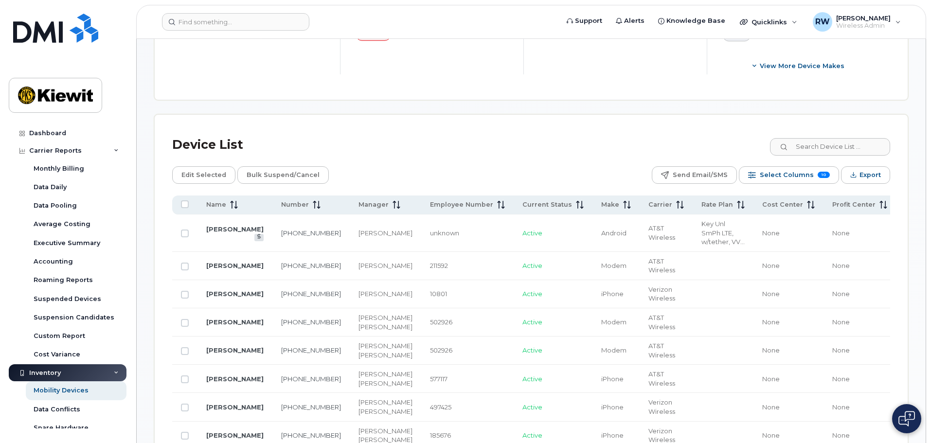
drag, startPoint x: 874, startPoint y: 197, endPoint x: 798, endPoint y: 181, distance: 77.7
click at [905, 200] on span "WBS Element" at bounding box center [928, 204] width 47 height 9
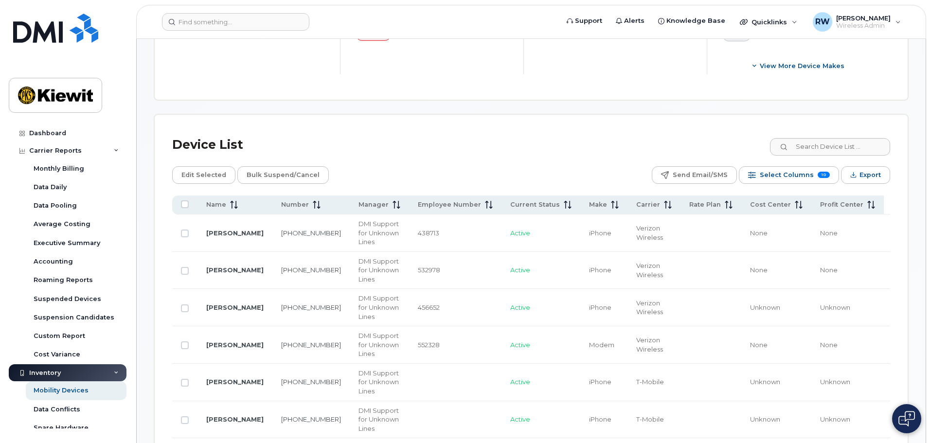
click at [608, 166] on div "Edit Selected Bulk Suspend/Cancel Send Email/SMS Select Columns 10 Filter Refre…" at bounding box center [531, 175] width 718 height 18
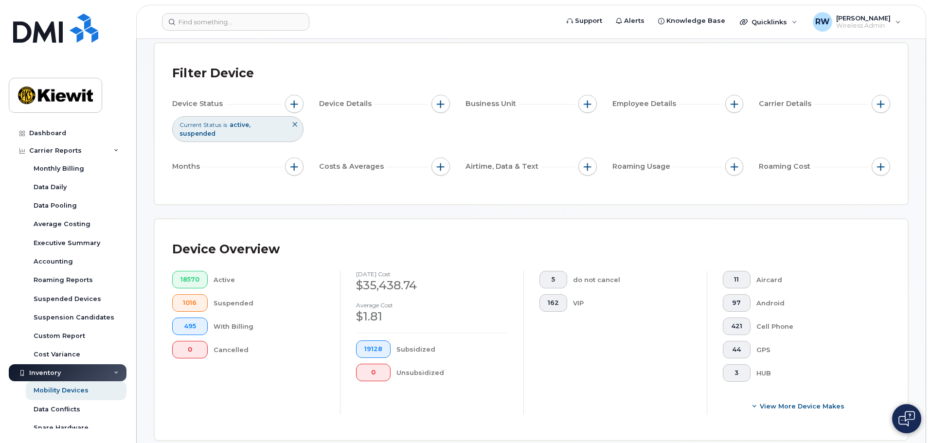
scroll to position [0, 0]
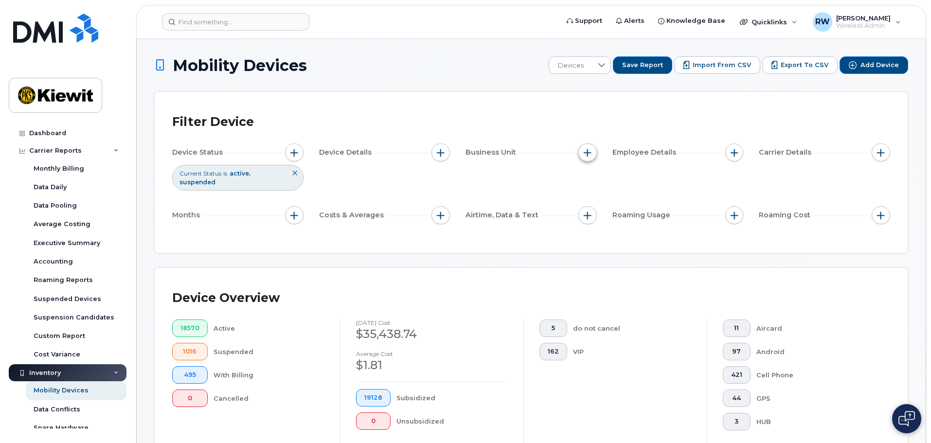
click at [586, 151] on span "button" at bounding box center [588, 153] width 8 height 8
click at [590, 212] on input "Profit Center" at bounding box center [590, 213] width 8 height 8
checkbox input "true"
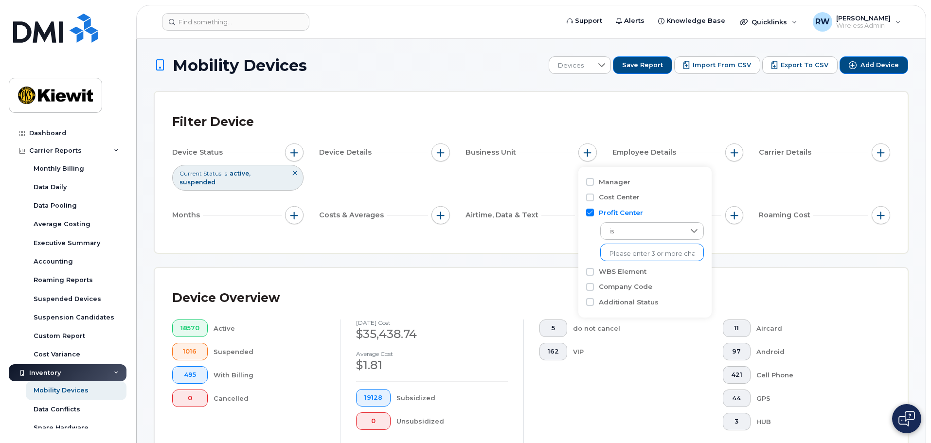
click at [623, 254] on input "text" at bounding box center [652, 254] width 85 height 9
type input "1"
click at [590, 215] on input "Profit Center" at bounding box center [590, 213] width 8 height 8
checkbox input "false"
click at [589, 197] on input "Cost Center" at bounding box center [590, 198] width 8 height 8
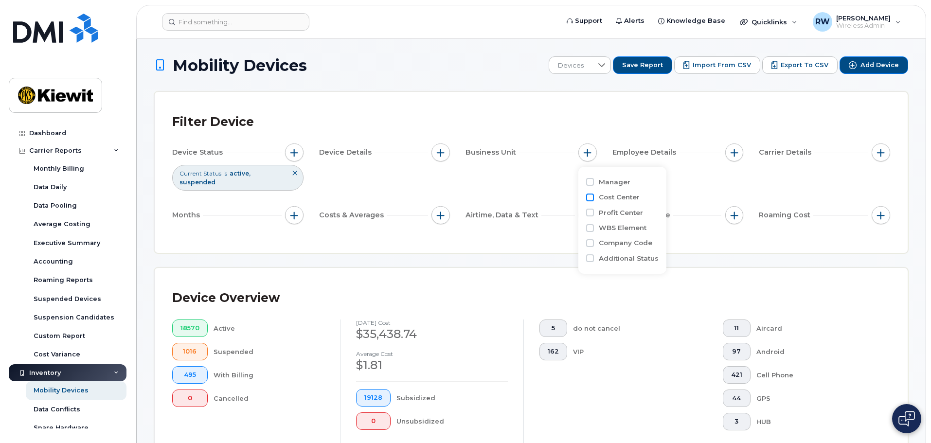
checkbox input "true"
click at [691, 214] on icon at bounding box center [695, 216] width 8 height 8
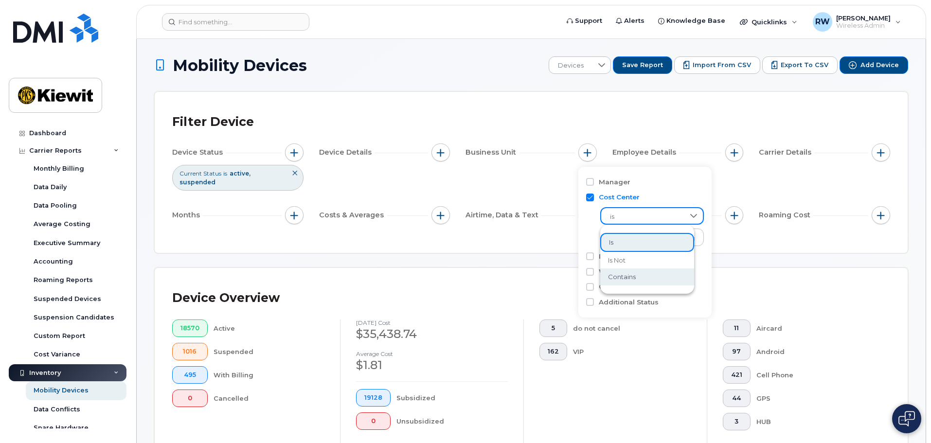
click at [656, 275] on li "contains" at bounding box center [648, 277] width 94 height 17
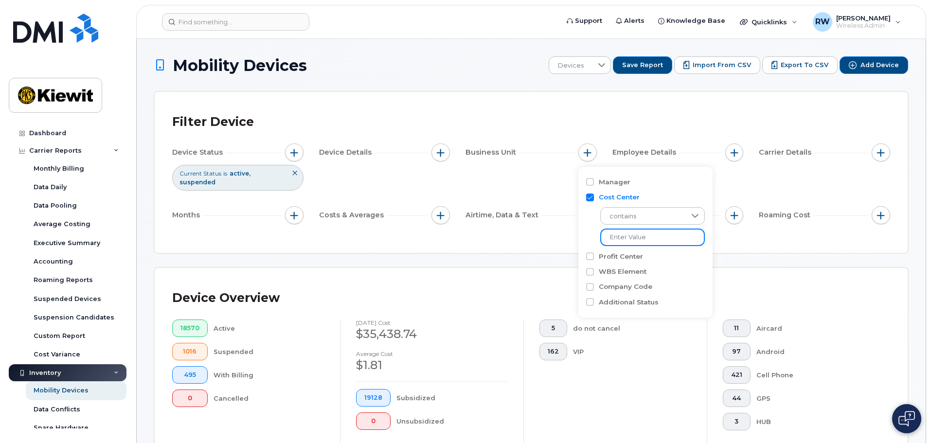
click at [632, 239] on input "text" at bounding box center [653, 238] width 105 height 18
click at [640, 240] on input "105193" at bounding box center [653, 238] width 105 height 18
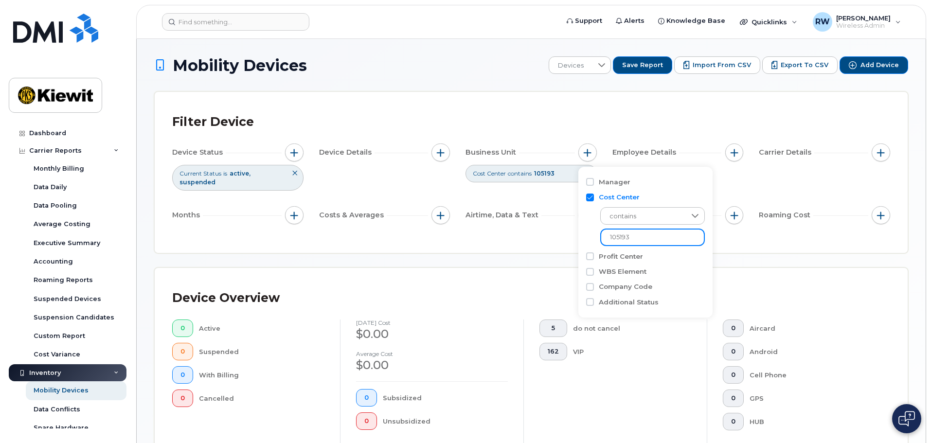
type input "105193"
click at [585, 151] on span "button" at bounding box center [588, 153] width 8 height 8
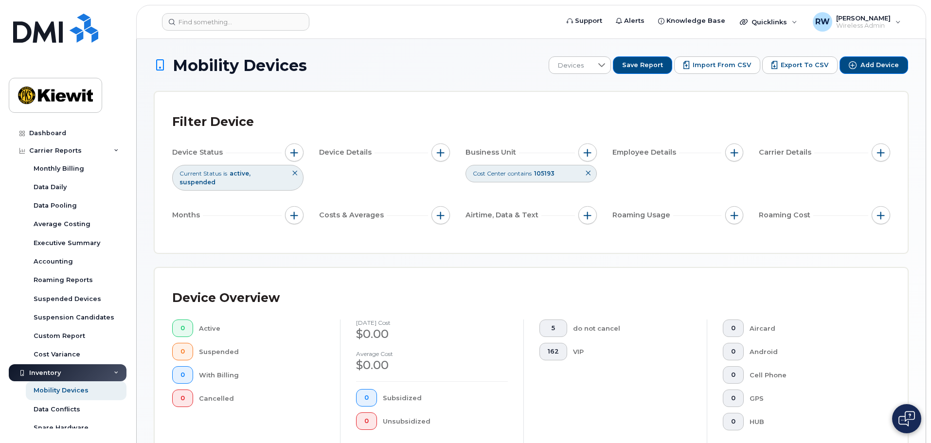
click at [588, 174] on icon at bounding box center [588, 173] width 6 height 6
click at [552, 177] on div "Device Status Current Status is active suspended Device Details Business Unit E…" at bounding box center [531, 186] width 718 height 85
click at [382, 110] on div "Filter Device" at bounding box center [531, 121] width 718 height 25
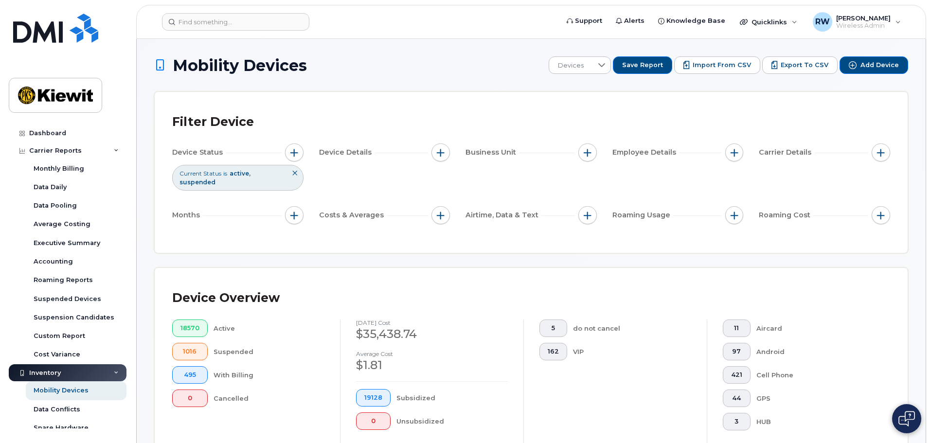
click at [292, 173] on icon at bounding box center [295, 173] width 6 height 6
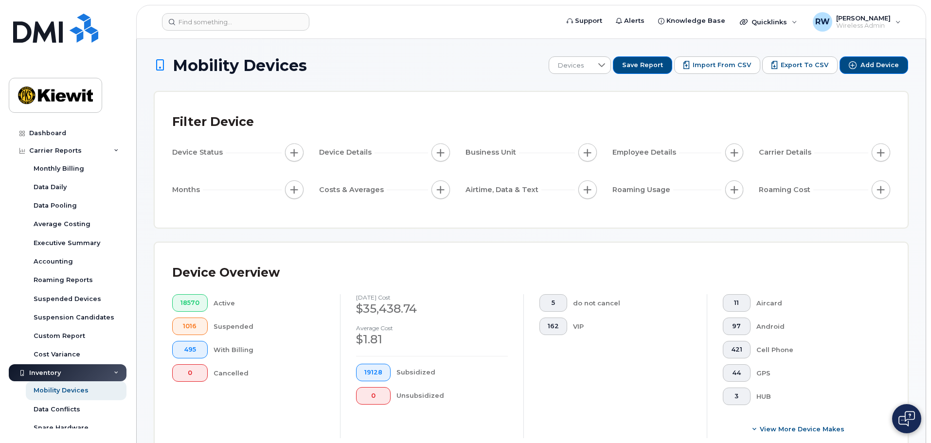
click at [481, 116] on div "Filter Device" at bounding box center [531, 121] width 718 height 25
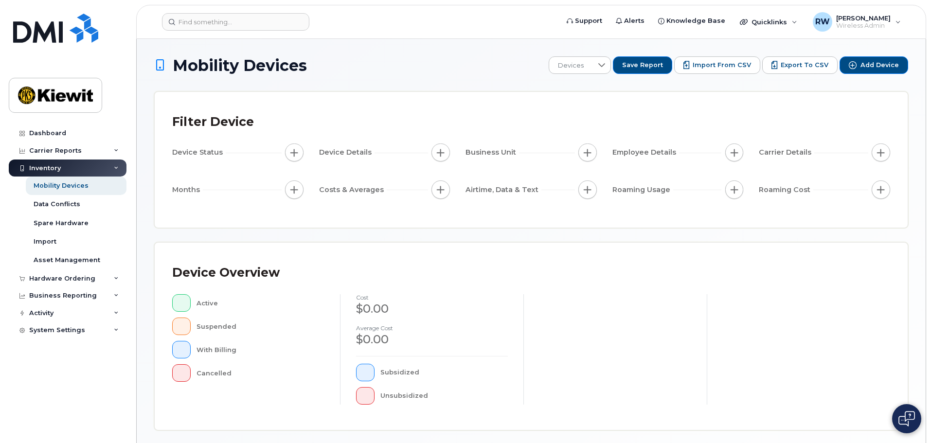
click at [529, 115] on div "Filter Device" at bounding box center [531, 121] width 718 height 25
click at [517, 169] on div "Device Status Device Details Business Unit Employee Details Carrier Details Mon…" at bounding box center [531, 173] width 718 height 59
click at [264, 118] on div "Filter Device" at bounding box center [531, 121] width 718 height 25
click at [529, 262] on div "Device Overview" at bounding box center [531, 272] width 718 height 25
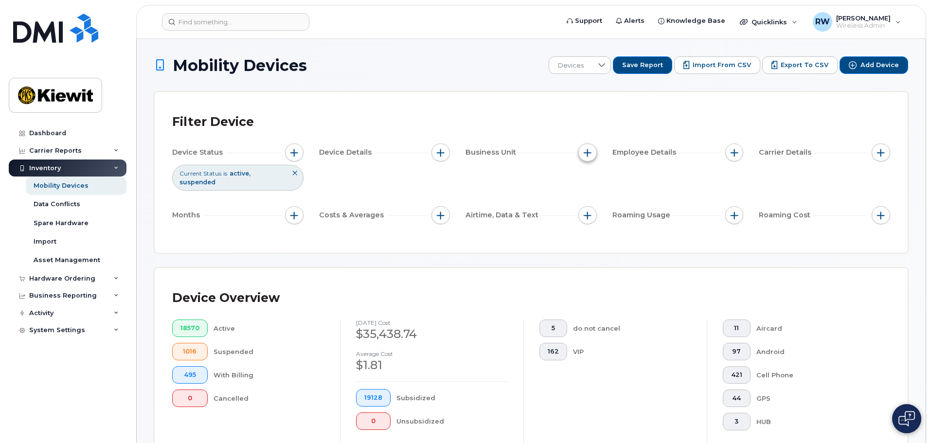
click at [595, 150] on button "button" at bounding box center [588, 153] width 18 height 18
click at [588, 199] on input "Cost Center" at bounding box center [590, 198] width 8 height 8
checkbox input "true"
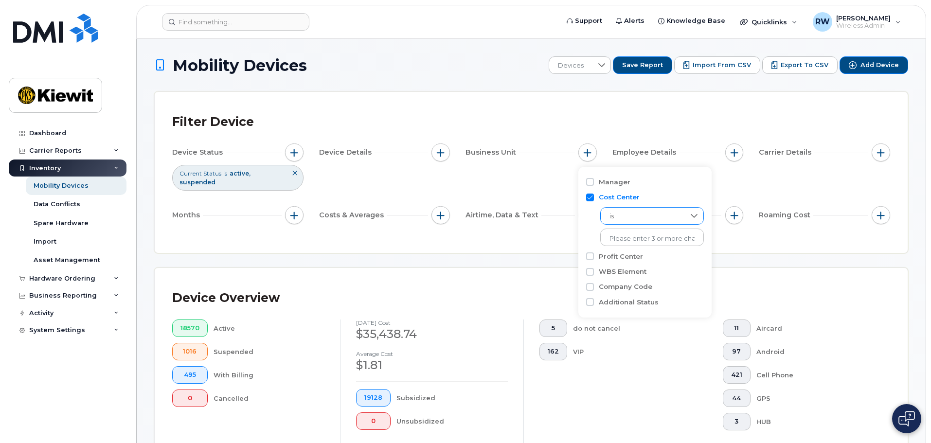
click at [691, 216] on icon at bounding box center [695, 216] width 8 height 8
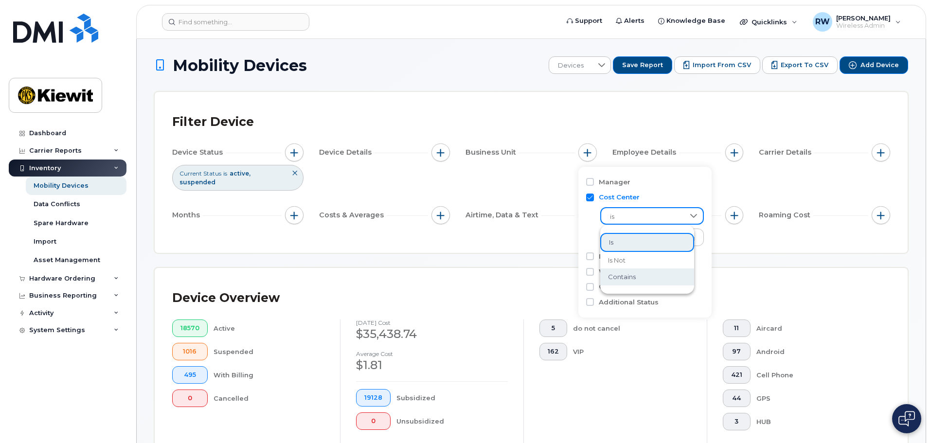
click at [646, 281] on li "contains" at bounding box center [648, 277] width 94 height 17
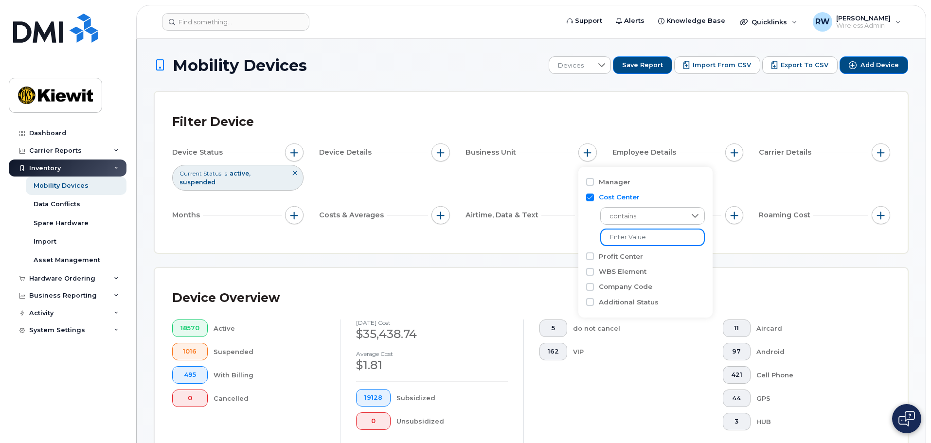
click at [624, 240] on input "text" at bounding box center [653, 238] width 105 height 18
type input "105193"
click at [547, 227] on div "Filter Device Device Status Current Status is active suspended Device Details B…" at bounding box center [531, 172] width 718 height 126
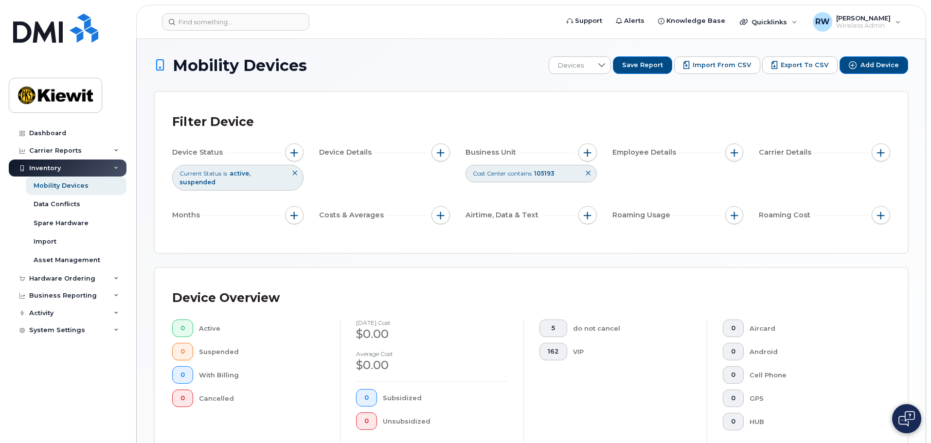
click at [589, 175] on icon at bounding box center [588, 173] width 6 height 6
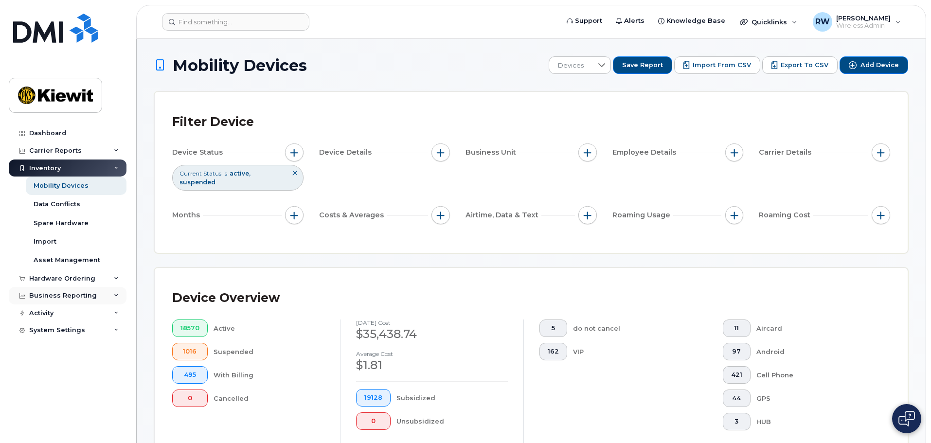
click at [116, 295] on icon at bounding box center [116, 295] width 5 height 5
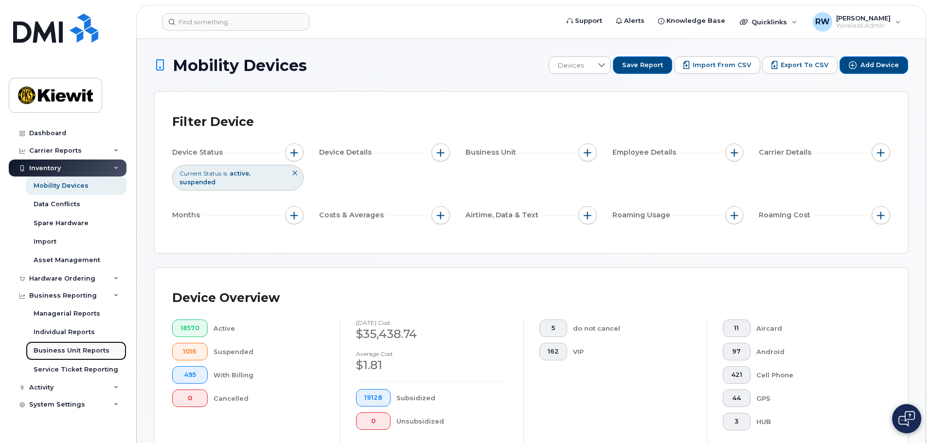
click at [72, 349] on div "Business Unit Reports" at bounding box center [72, 350] width 76 height 9
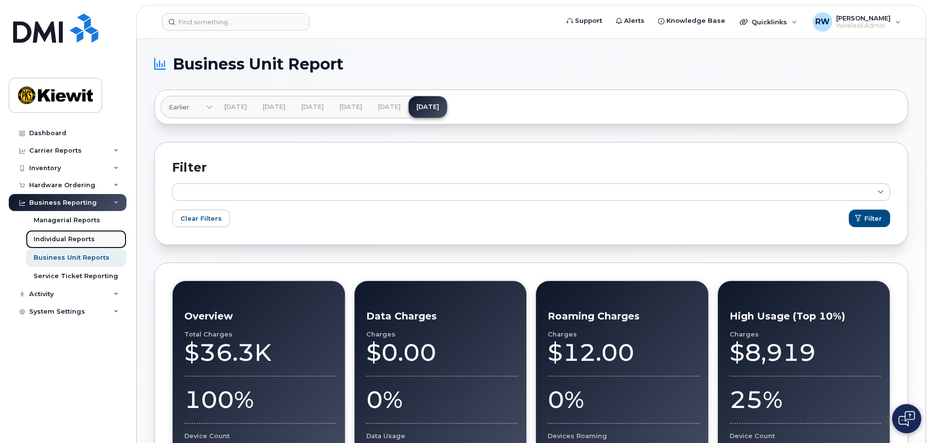
click at [80, 243] on div "Individual Reports" at bounding box center [64, 239] width 61 height 9
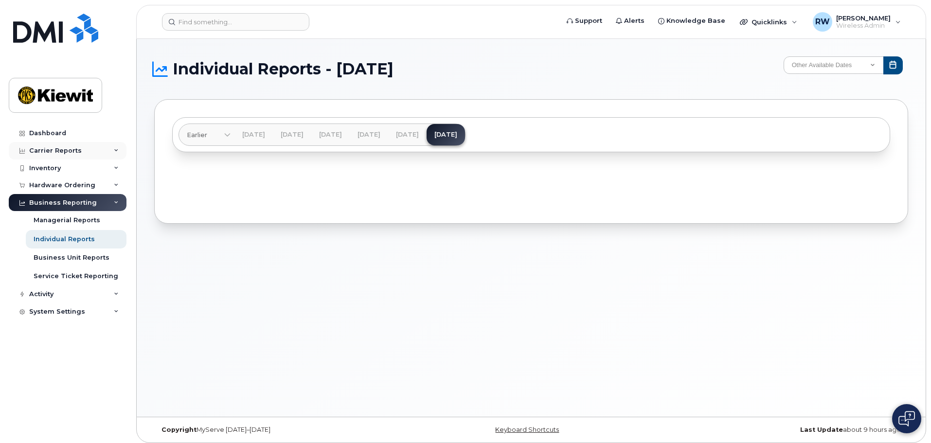
click at [115, 152] on icon at bounding box center [116, 150] width 5 height 5
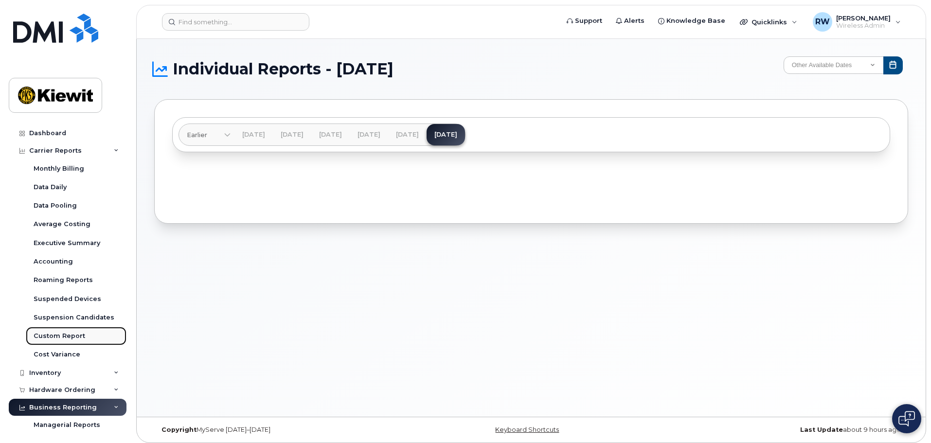
click at [73, 337] on div "Custom Report" at bounding box center [60, 336] width 52 height 9
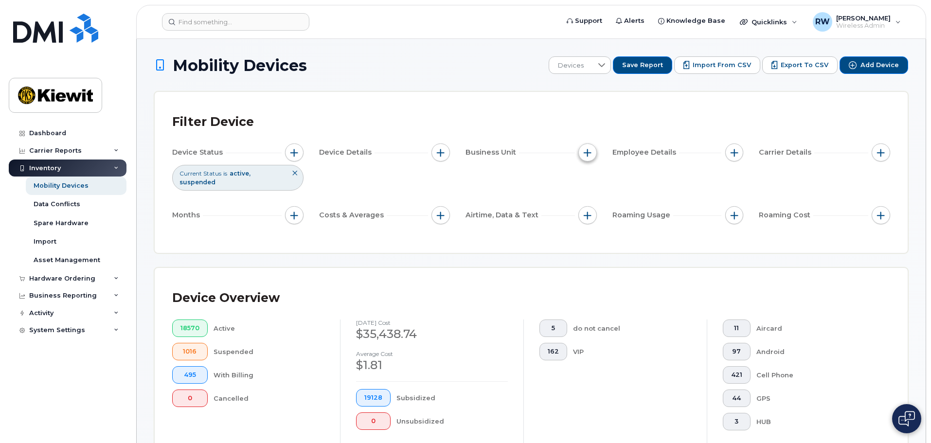
click at [587, 153] on span "button" at bounding box center [588, 153] width 8 height 8
click at [590, 214] on input "Profit Center" at bounding box center [590, 213] width 8 height 8
checkbox input "true"
click at [691, 232] on icon at bounding box center [695, 231] width 8 height 8
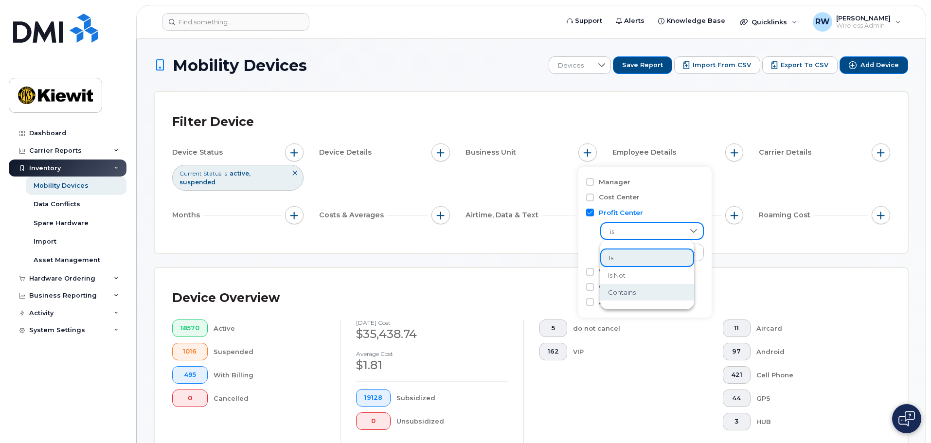
click at [668, 292] on li "contains" at bounding box center [648, 292] width 94 height 17
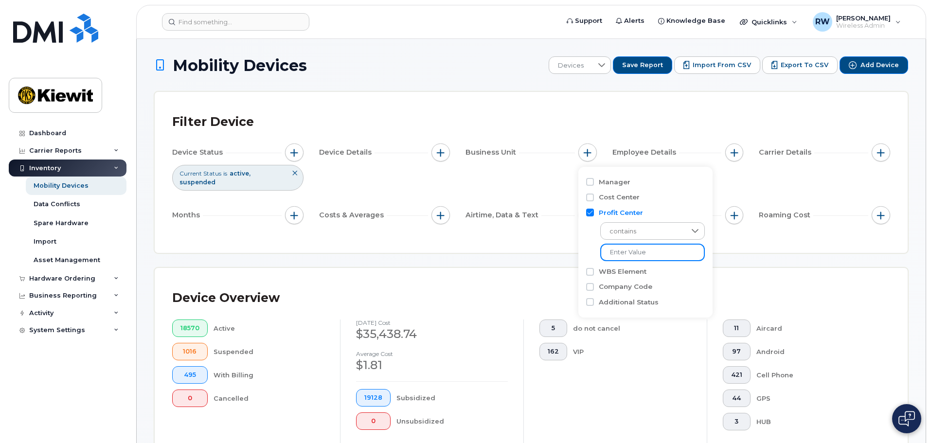
click at [645, 255] on input "text" at bounding box center [653, 253] width 105 height 18
type input "105197"
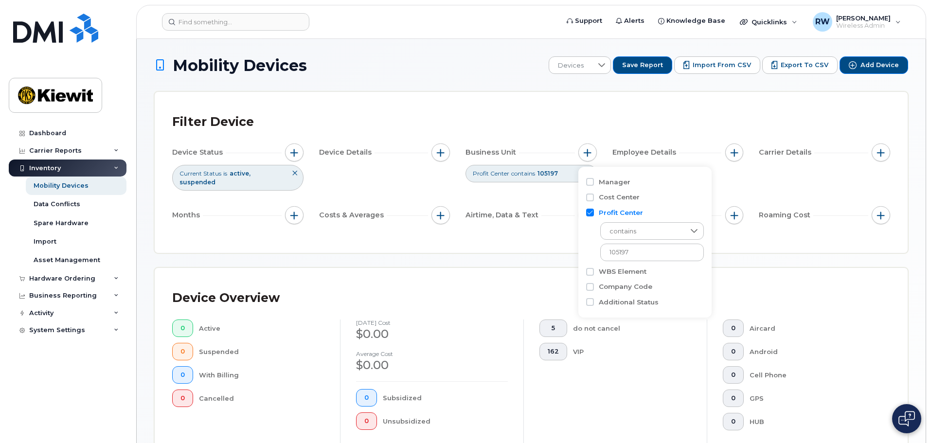
click at [732, 252] on div "Mobility Devices Devices Save Report Import from CSV Export to CSV Add Device F…" at bounding box center [531, 367] width 754 height 623
click at [590, 176] on icon at bounding box center [588, 173] width 6 height 6
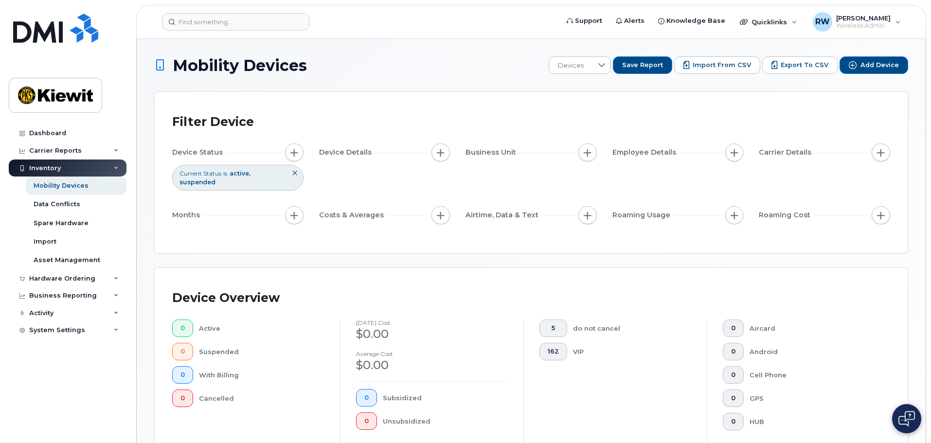
click at [408, 117] on div "Filter Device" at bounding box center [531, 121] width 718 height 25
click at [604, 67] on div at bounding box center [602, 65] width 18 height 17
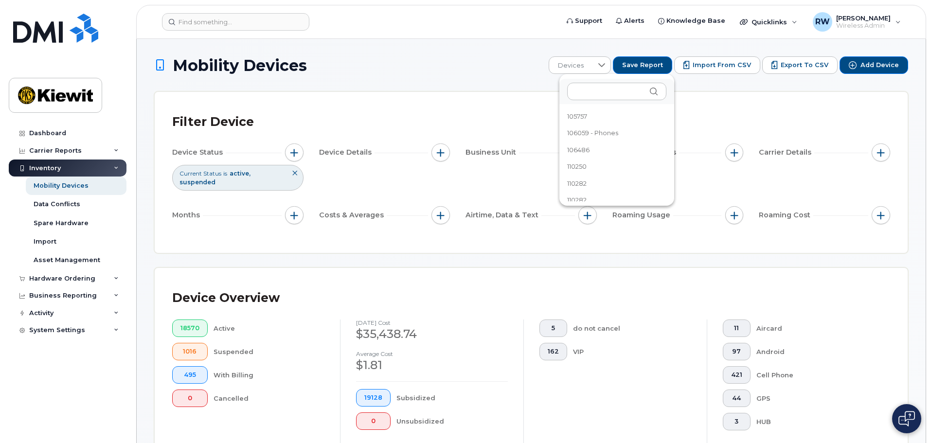
click at [501, 73] on h1 "Mobility Devices" at bounding box center [349, 65] width 390 height 17
click at [117, 166] on icon at bounding box center [116, 168] width 5 height 5
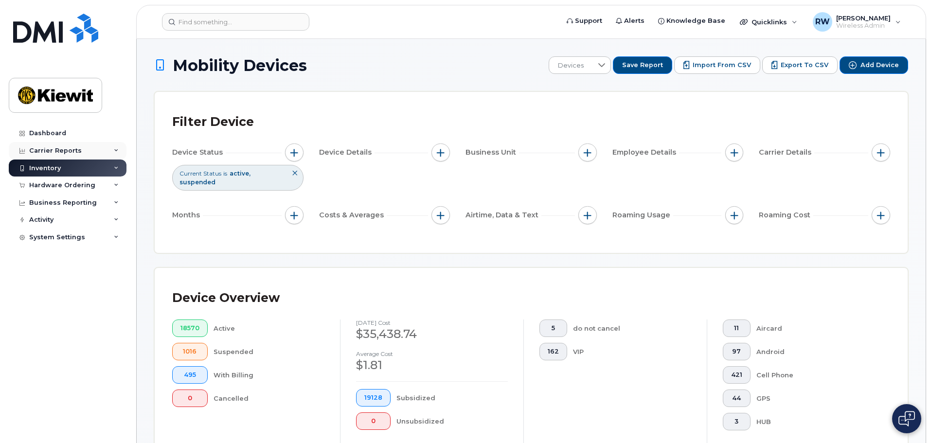
click at [116, 151] on icon at bounding box center [116, 150] width 5 height 5
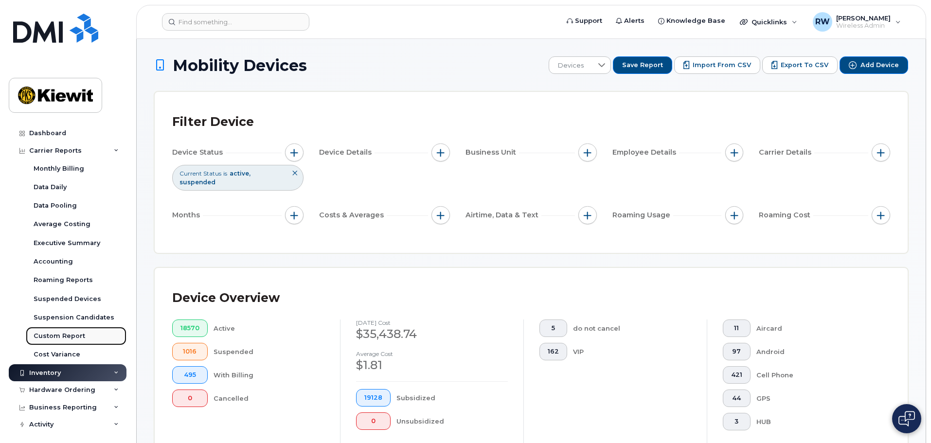
click at [76, 337] on div "Custom Report" at bounding box center [60, 336] width 52 height 9
click at [73, 335] on div "Custom Report" at bounding box center [60, 336] width 52 height 9
click at [53, 335] on div "Custom Report" at bounding box center [60, 336] width 52 height 9
click at [401, 106] on div "Filter Device Device Status Current Status is active suspended Device Details B…" at bounding box center [531, 172] width 753 height 161
click at [675, 20] on span "Knowledge Base" at bounding box center [696, 21] width 59 height 10
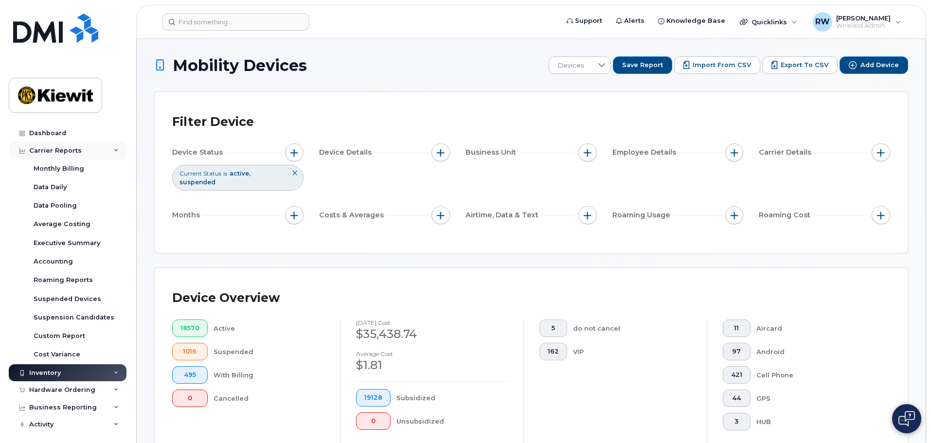
click at [114, 149] on icon at bounding box center [116, 150] width 5 height 5
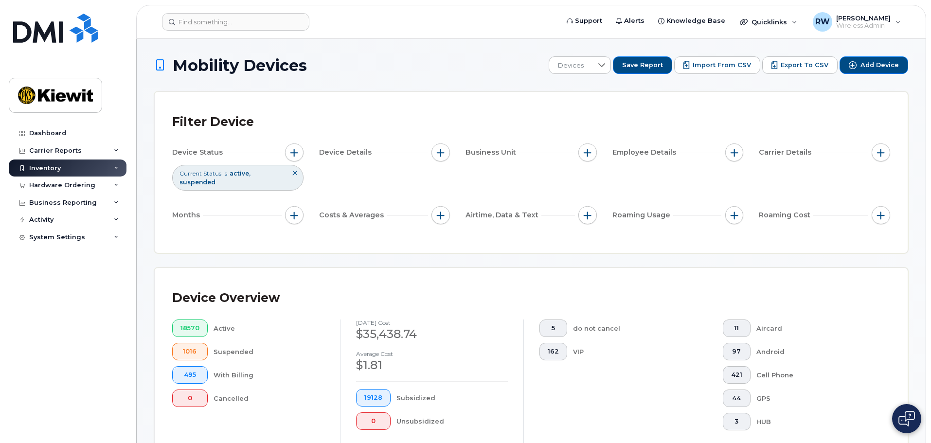
click at [117, 167] on icon at bounding box center [116, 168] width 5 height 5
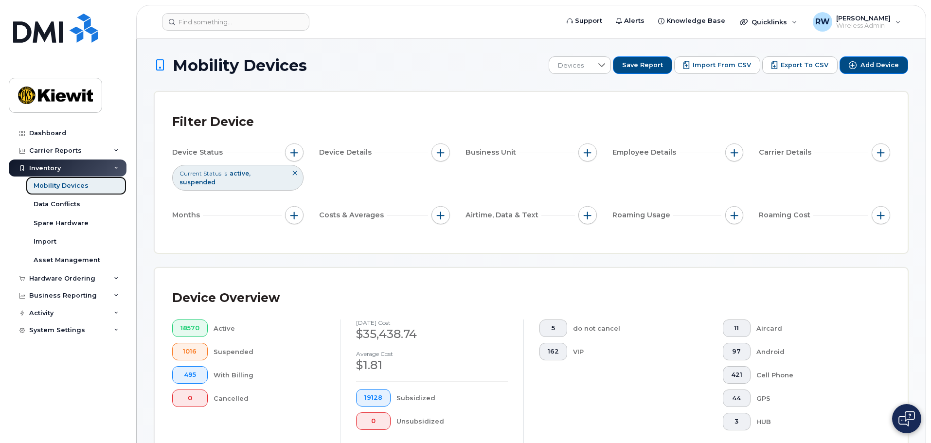
click at [64, 186] on div "Mobility Devices" at bounding box center [61, 186] width 55 height 9
click at [588, 152] on span "button" at bounding box center [588, 153] width 8 height 8
click at [590, 228] on input "WBS Element" at bounding box center [590, 228] width 8 height 8
checkbox input "true"
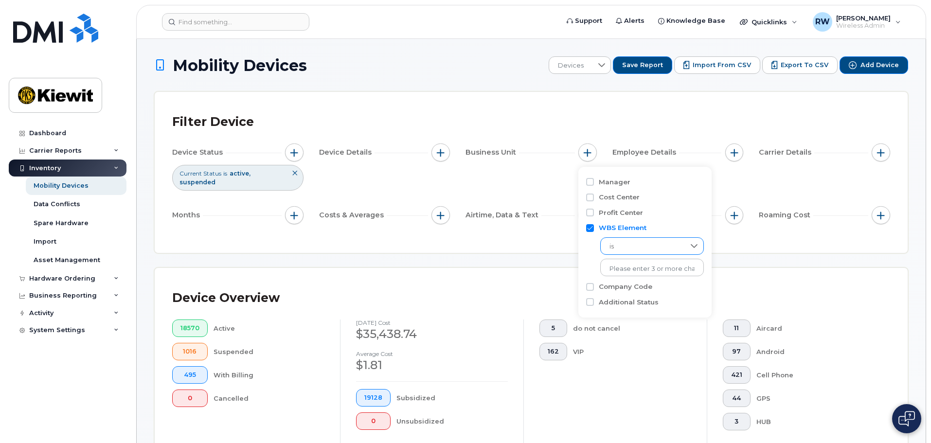
click at [691, 247] on icon at bounding box center [695, 246] width 8 height 8
click at [636, 311] on span "contains" at bounding box center [622, 307] width 28 height 9
click at [636, 269] on input "text" at bounding box center [653, 268] width 105 height 18
type input "105193"
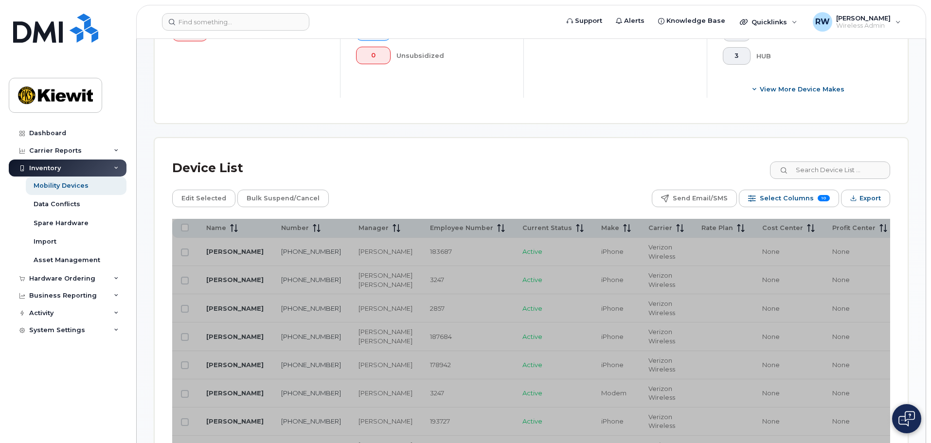
scroll to position [389, 0]
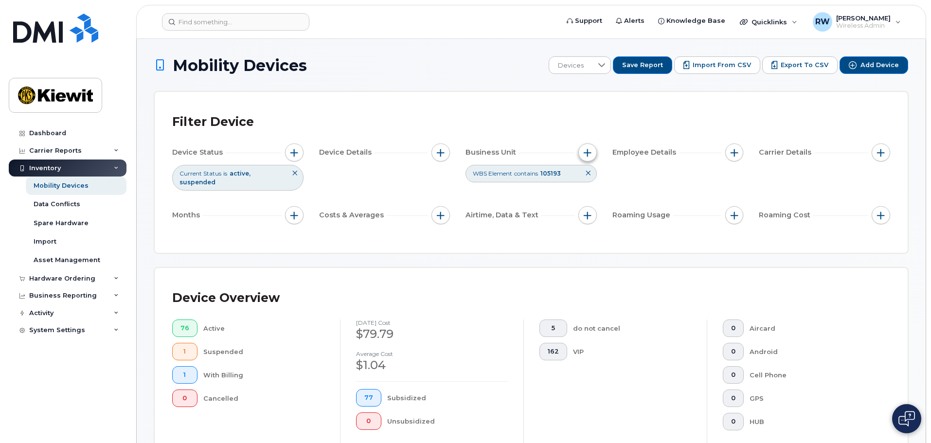
click at [586, 151] on span "button" at bounding box center [588, 153] width 8 height 8
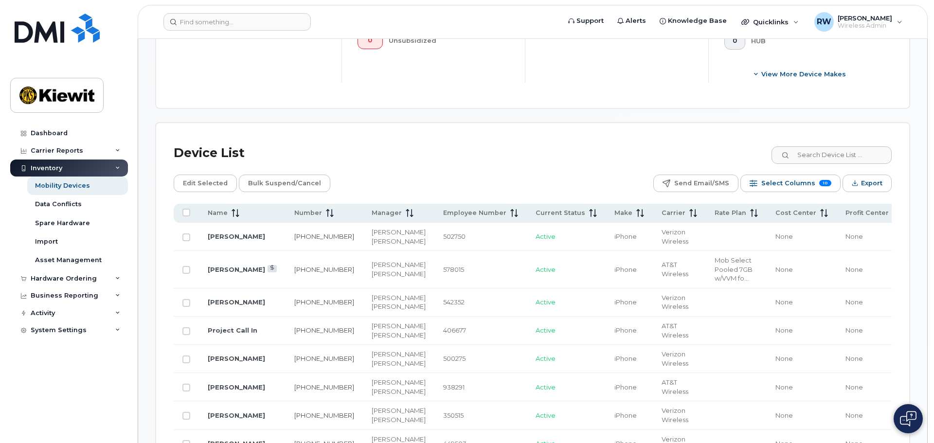
scroll to position [438, 0]
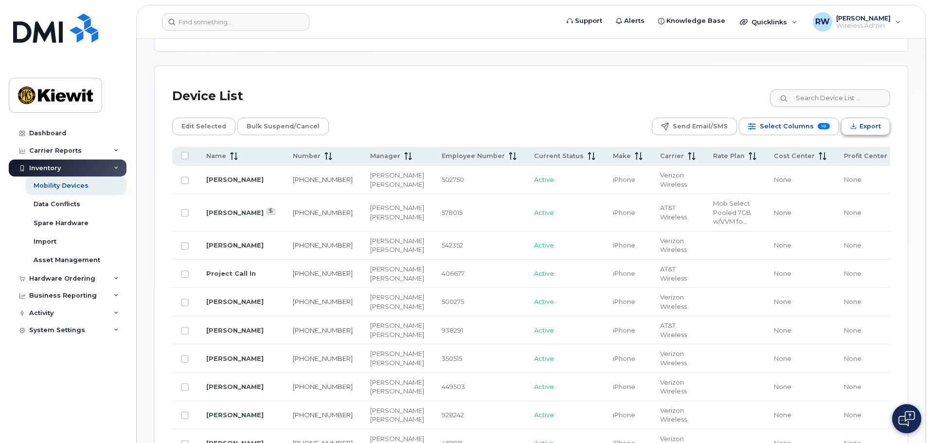
click at [862, 122] on span "Export" at bounding box center [870, 126] width 21 height 15
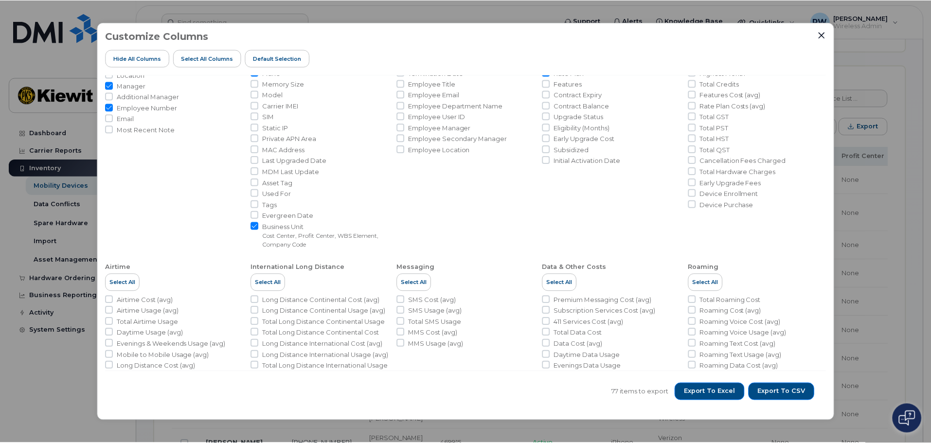
scroll to position [0, 0]
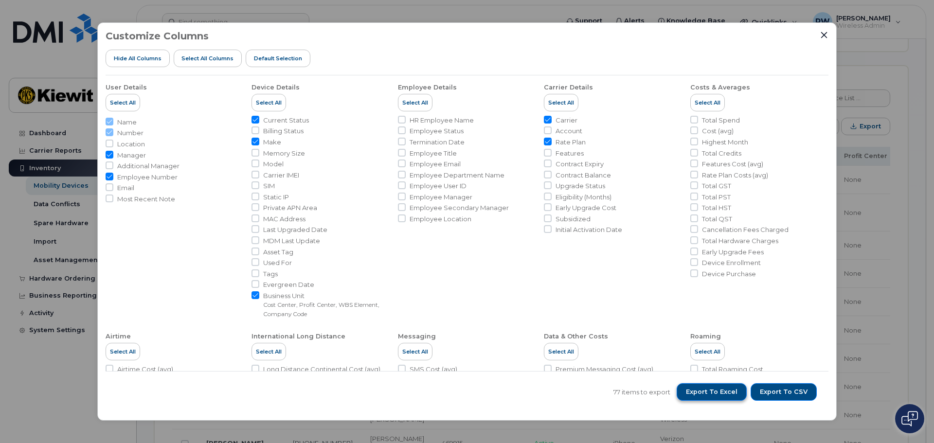
click at [724, 395] on span "Export to Excel" at bounding box center [712, 392] width 52 height 9
click at [731, 391] on span "Export to Excel" at bounding box center [712, 392] width 52 height 9
click at [821, 33] on icon "Close" at bounding box center [824, 35] width 8 height 8
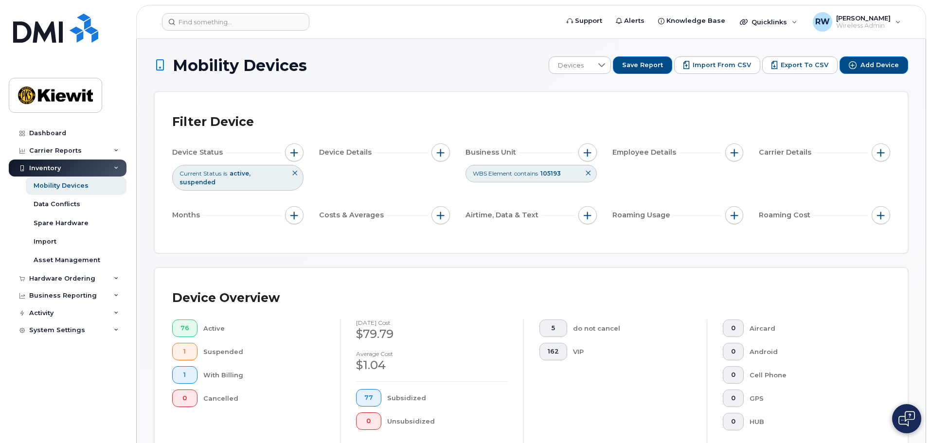
click at [587, 173] on icon at bounding box center [588, 173] width 6 height 6
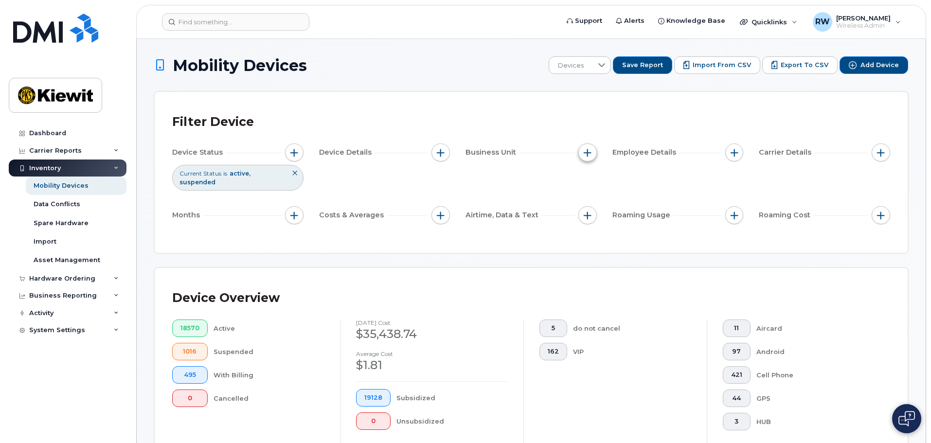
click at [585, 154] on span "button" at bounding box center [588, 153] width 8 height 8
click at [590, 228] on input "WBS Element" at bounding box center [590, 228] width 8 height 8
checkbox input "true"
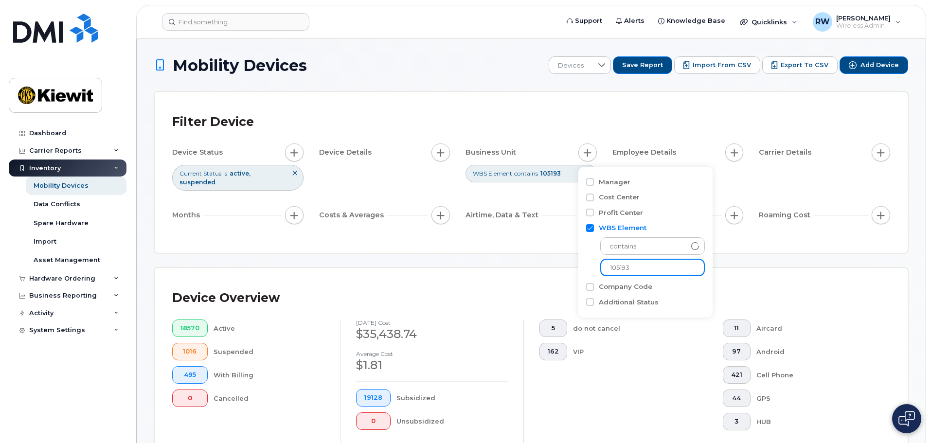
click at [638, 269] on input "105193" at bounding box center [653, 268] width 105 height 18
type input "105197"
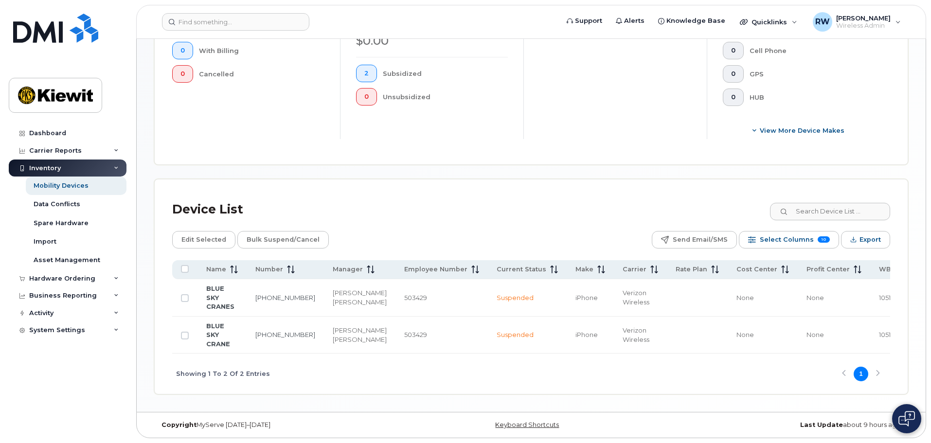
scroll to position [337, 0]
click at [864, 233] on span "Export" at bounding box center [870, 240] width 21 height 15
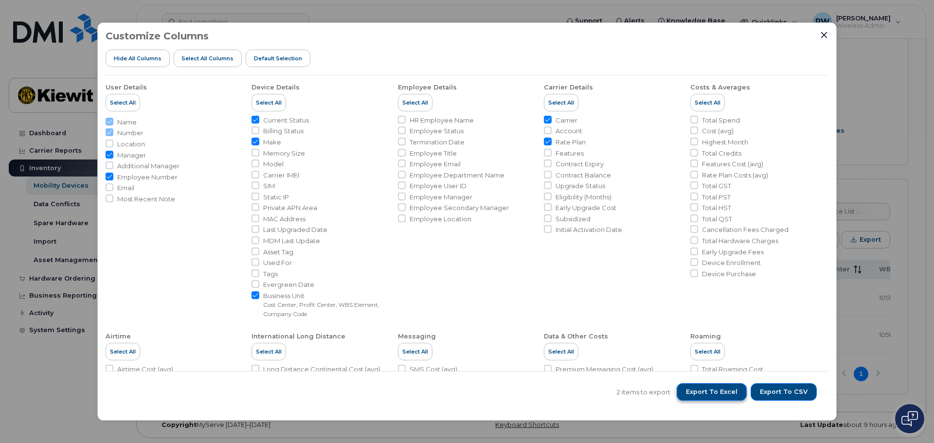
click at [726, 391] on span "Export to Excel" at bounding box center [712, 392] width 52 height 9
click at [824, 33] on icon "Close" at bounding box center [824, 35] width 8 height 8
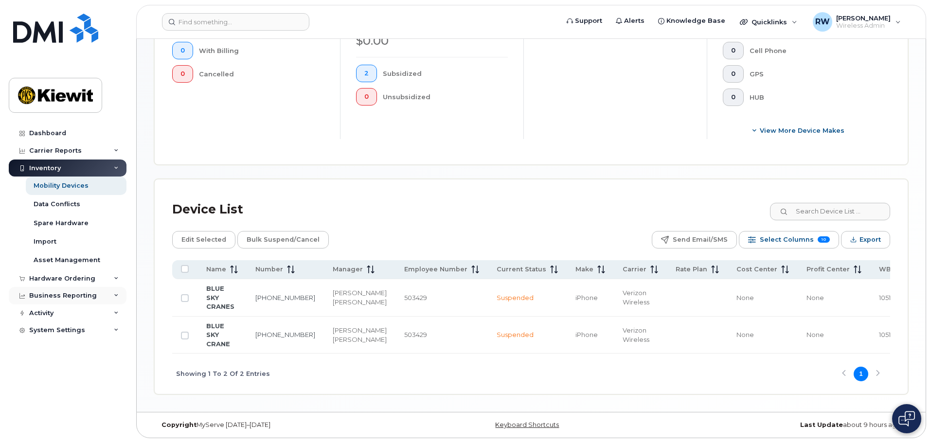
click at [117, 296] on icon at bounding box center [116, 295] width 5 height 5
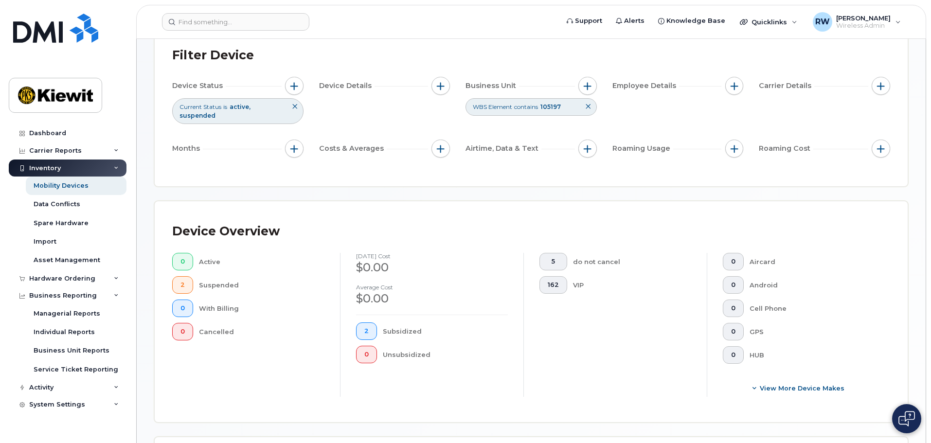
scroll to position [0, 0]
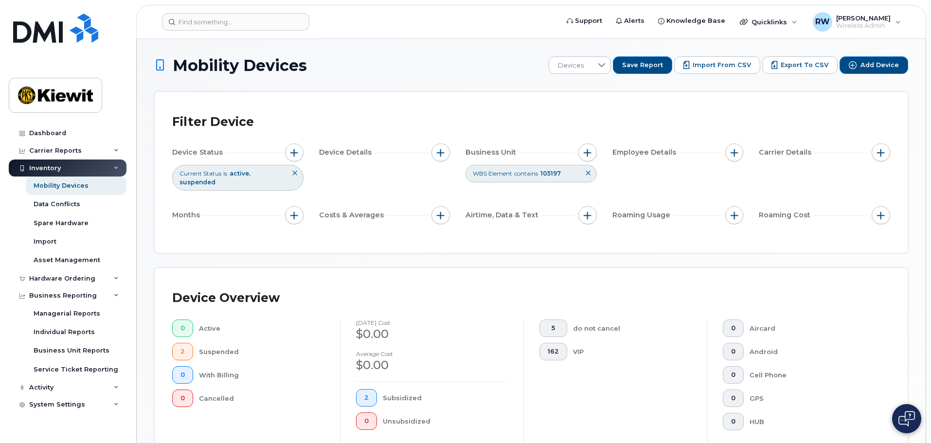
click at [587, 173] on icon at bounding box center [588, 173] width 6 height 6
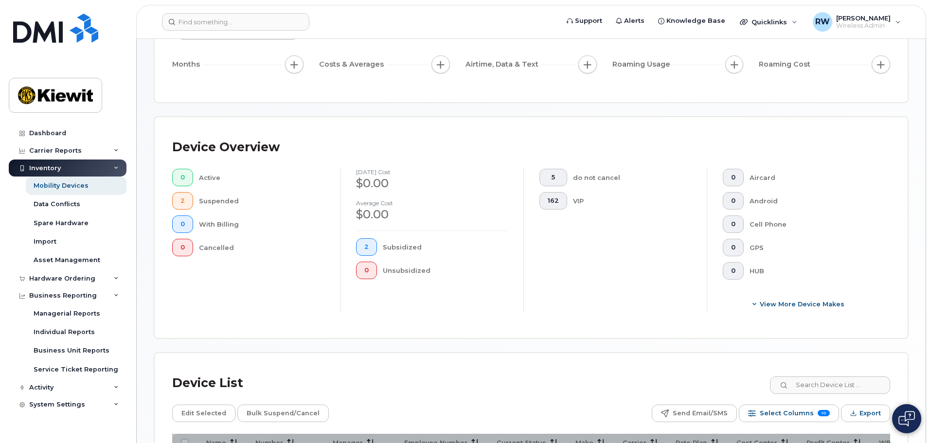
scroll to position [337, 0]
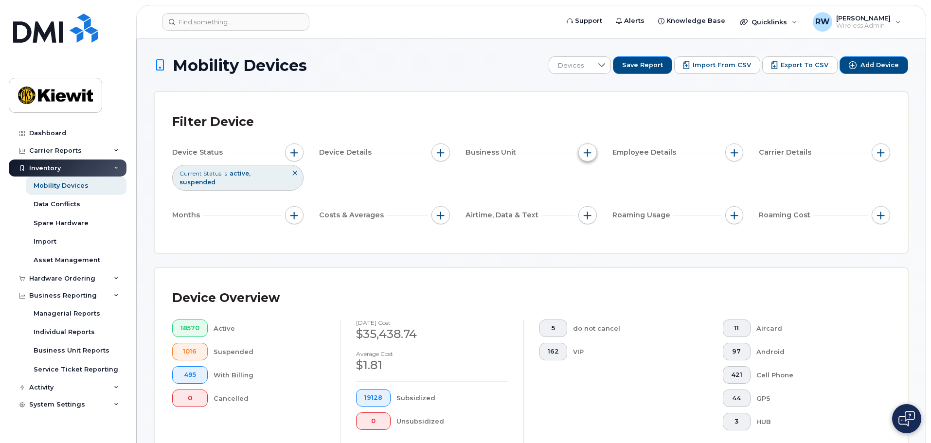
click at [585, 154] on span "button" at bounding box center [588, 153] width 8 height 8
click at [590, 230] on input "WBS Element" at bounding box center [590, 228] width 8 height 8
checkbox input "true"
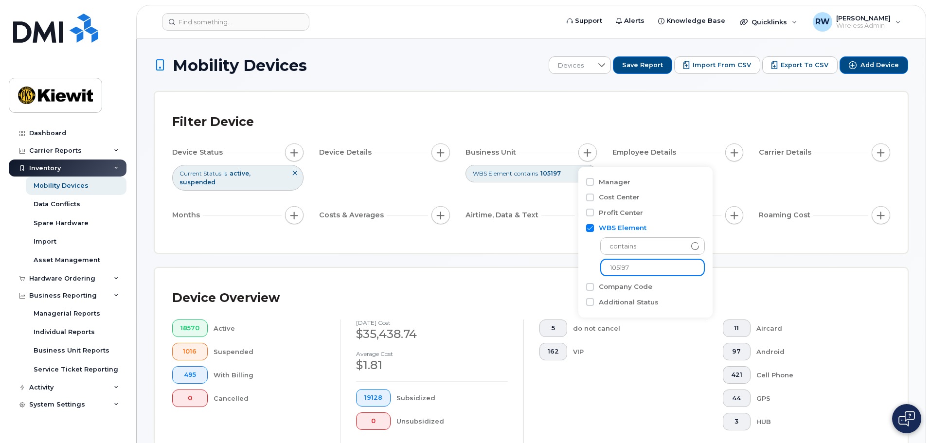
click at [635, 268] on input "105197" at bounding box center [653, 268] width 105 height 18
drag, startPoint x: 635, startPoint y: 268, endPoint x: 597, endPoint y: 266, distance: 38.5
click at [597, 266] on div "contains 105197" at bounding box center [645, 255] width 119 height 44
type input "105355"
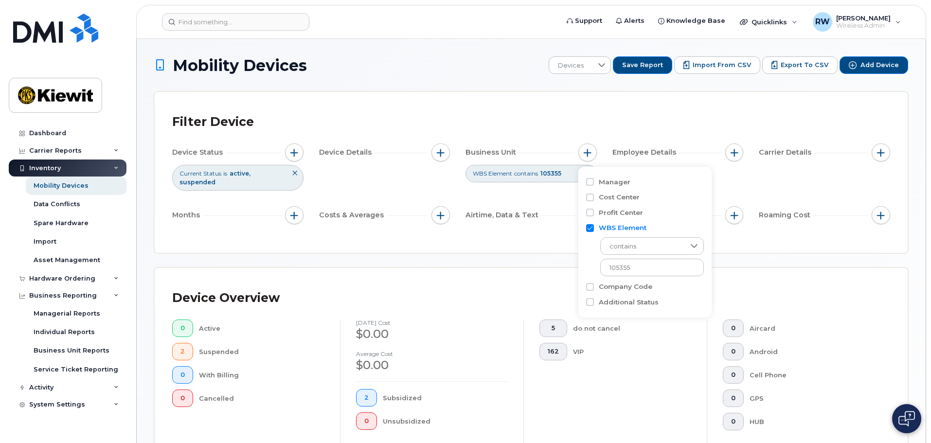
click at [558, 243] on div "Filter Device Device Status Current Status is active suspended Device Details B…" at bounding box center [531, 172] width 753 height 161
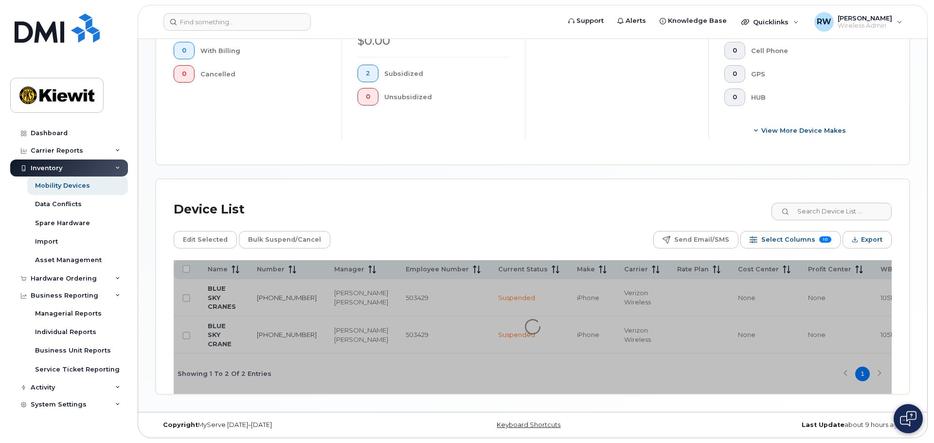
scroll to position [337, 0]
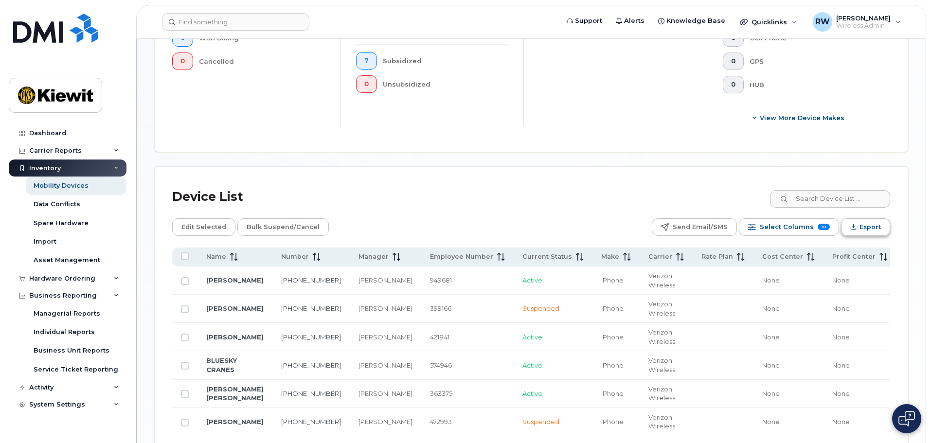
click at [863, 220] on span "Export" at bounding box center [870, 227] width 21 height 15
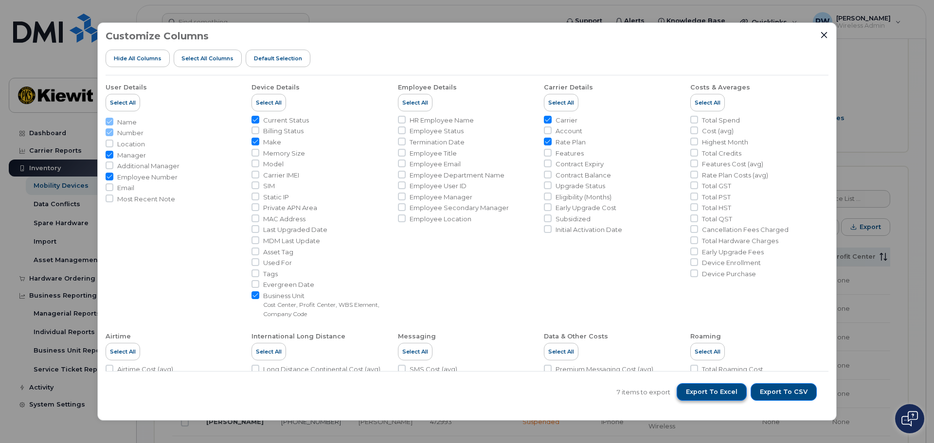
click at [713, 392] on span "Export to Excel" at bounding box center [712, 392] width 52 height 9
click at [824, 36] on icon "Close" at bounding box center [824, 35] width 8 height 8
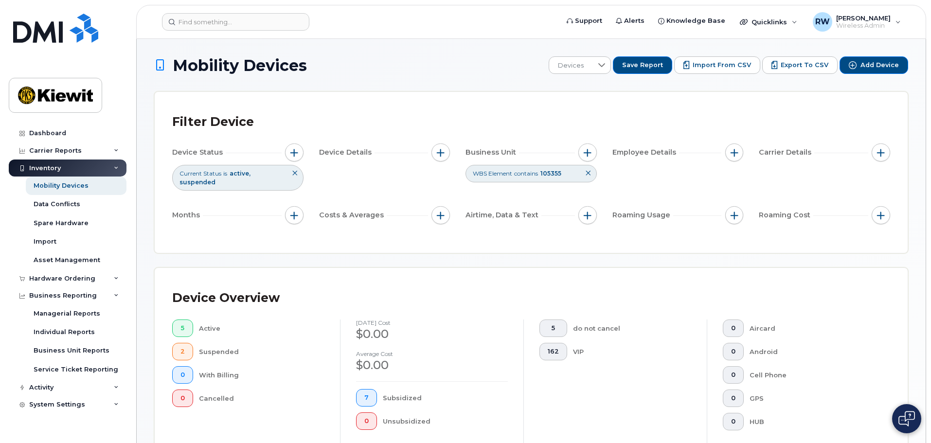
click at [588, 176] on icon at bounding box center [588, 173] width 6 height 6
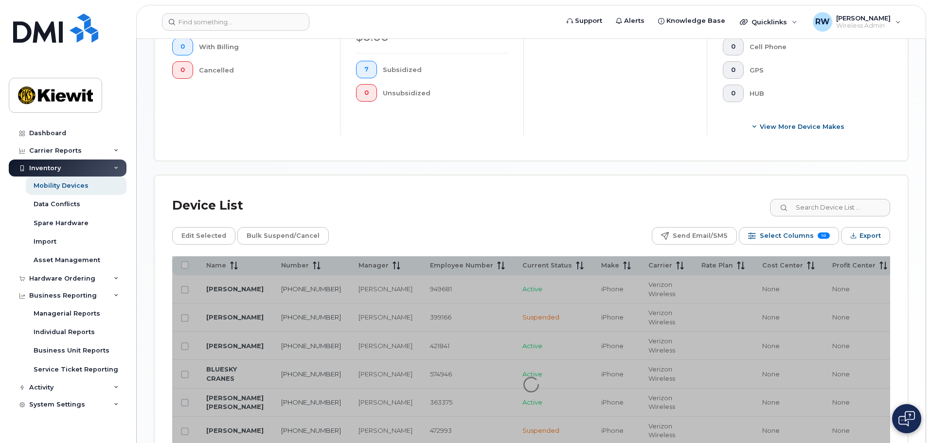
scroll to position [341, 0]
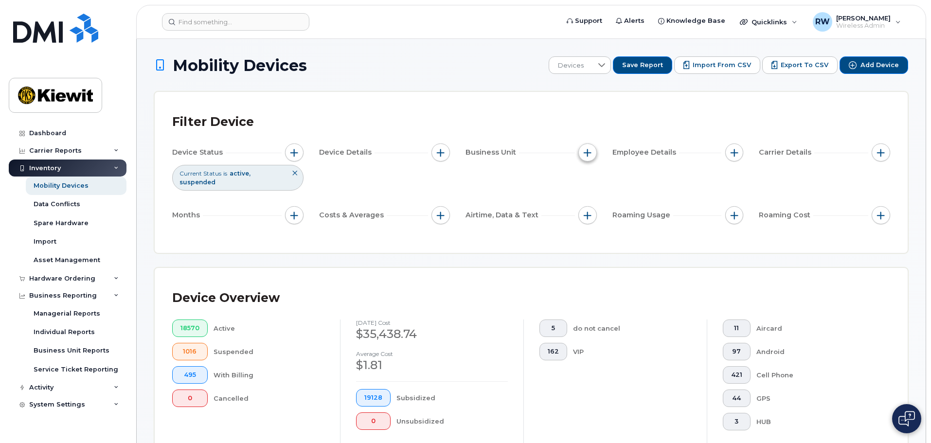
click at [592, 151] on button "button" at bounding box center [588, 153] width 18 height 18
click at [589, 229] on input "WBS Element" at bounding box center [590, 228] width 8 height 8
checkbox input "true"
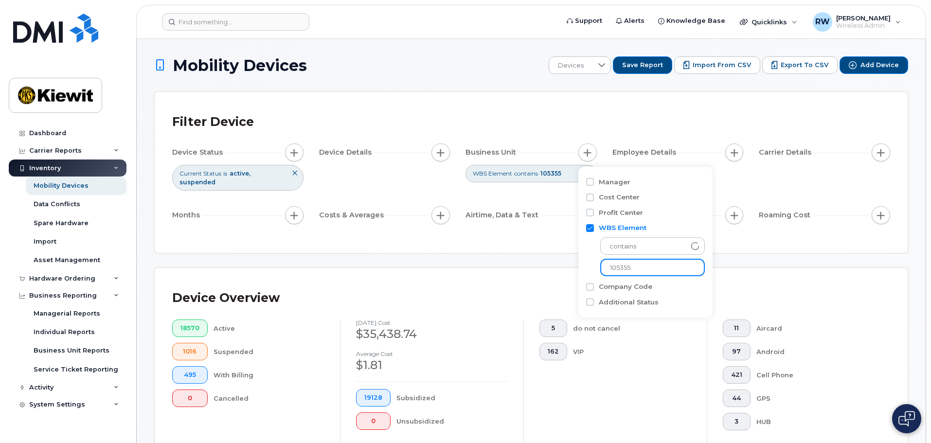
click at [636, 270] on input "105355" at bounding box center [653, 268] width 105 height 18
type input "105360"
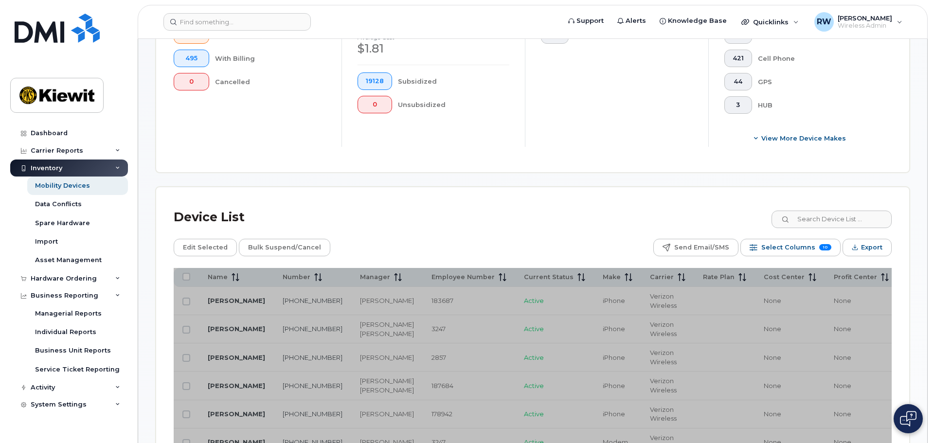
scroll to position [389, 0]
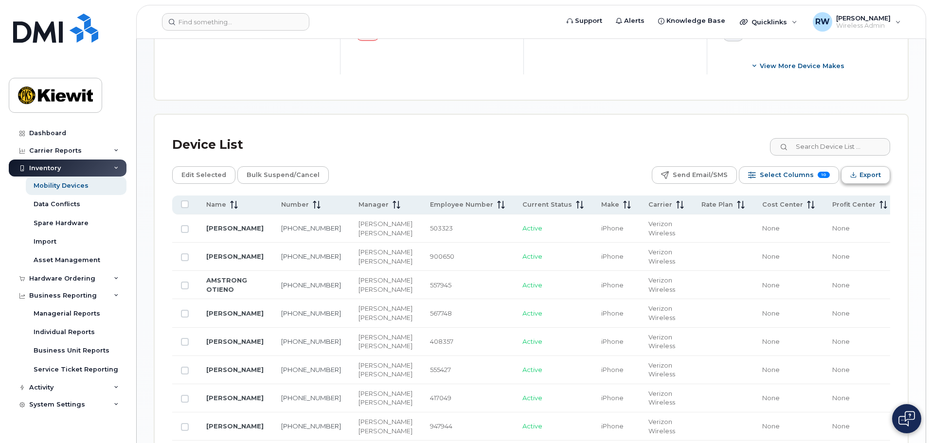
click at [879, 168] on span "Export" at bounding box center [870, 175] width 21 height 15
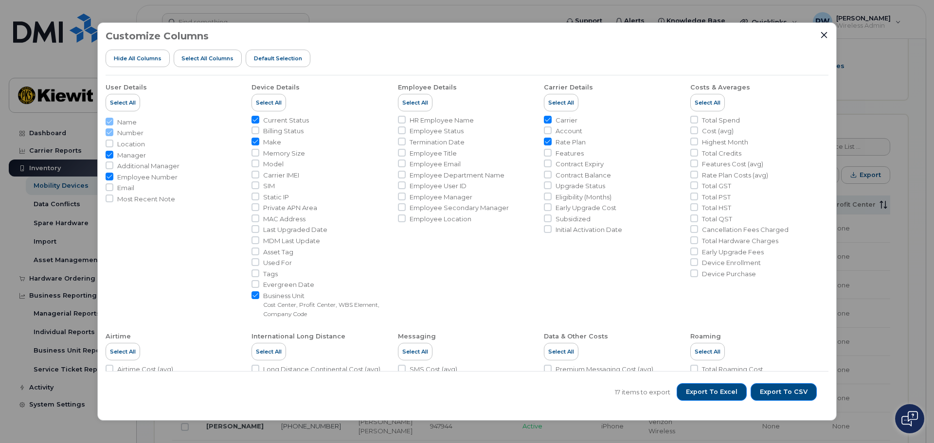
click at [108, 122] on li "Name" at bounding box center [175, 122] width 138 height 9
click at [108, 132] on li "Number" at bounding box center [175, 132] width 138 height 9
click at [726, 389] on span "Export to Excel" at bounding box center [712, 392] width 52 height 9
click at [825, 34] on icon "Close" at bounding box center [824, 35] width 8 height 8
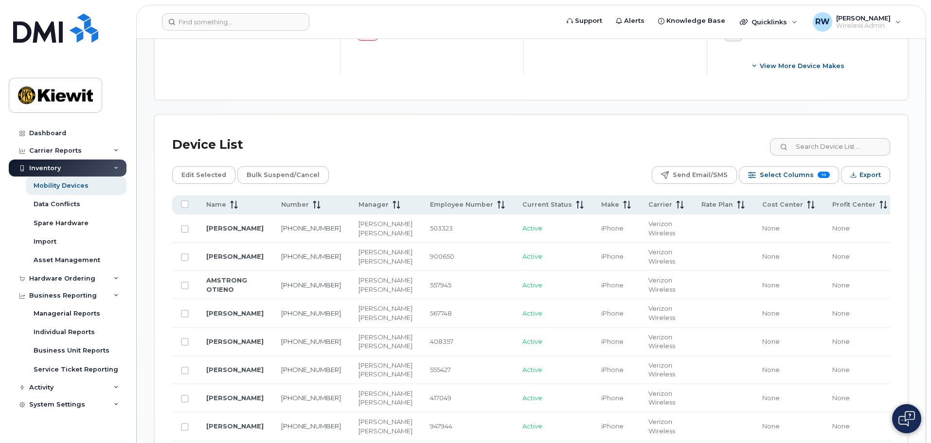
click at [547, 135] on div "Device List" at bounding box center [531, 144] width 718 height 25
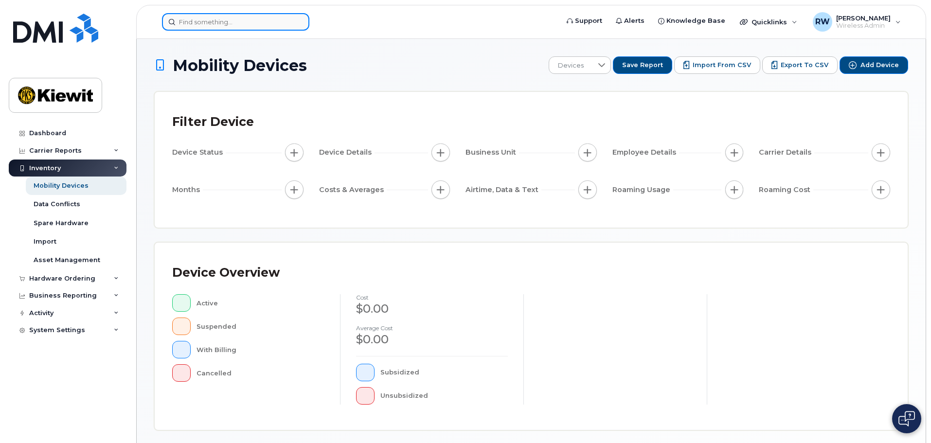
click at [191, 19] on input at bounding box center [235, 22] width 147 height 18
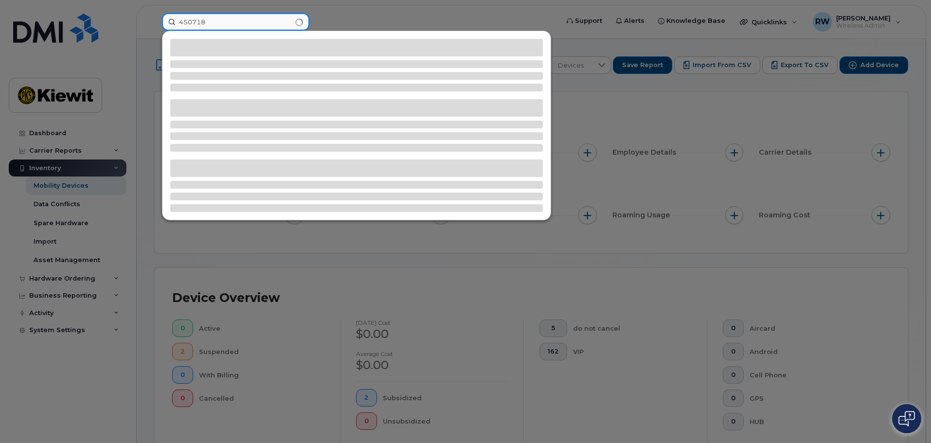
type input "450718"
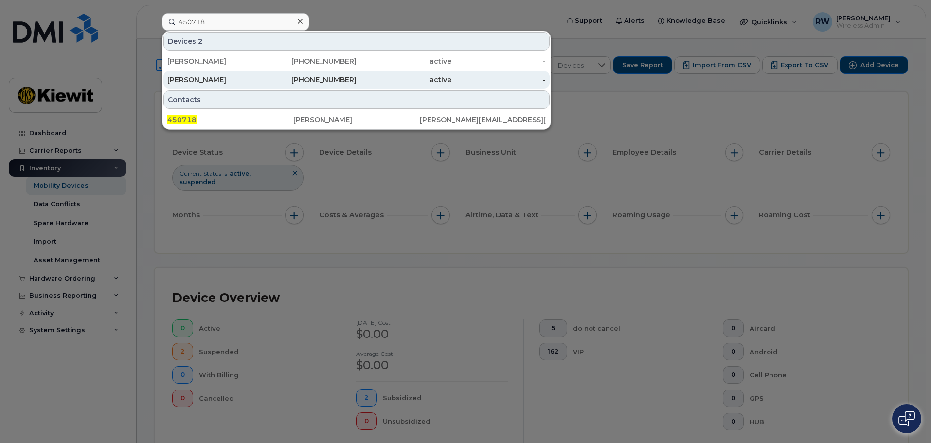
click at [194, 83] on div "[PERSON_NAME]" at bounding box center [214, 80] width 95 height 10
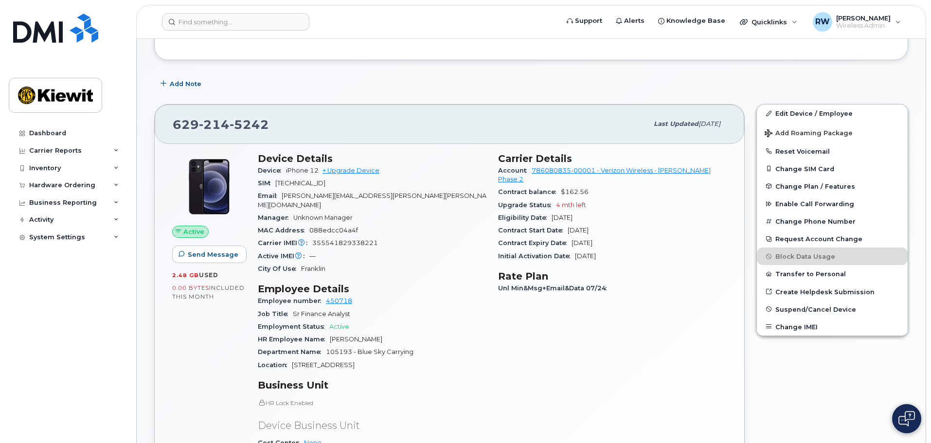
scroll to position [146, 0]
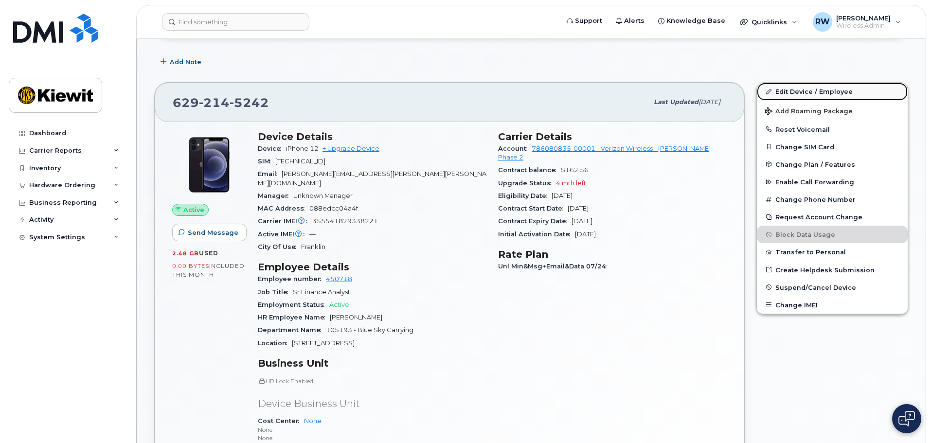
click at [794, 91] on link "Edit Device / Employee" at bounding box center [832, 92] width 151 height 18
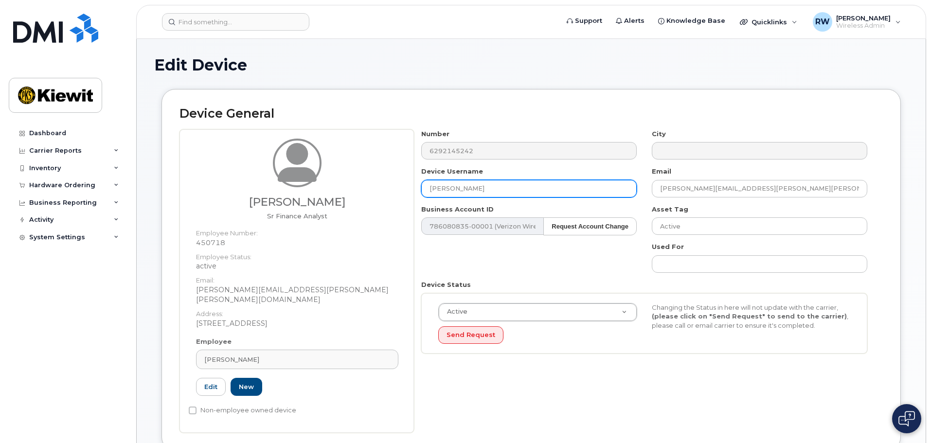
drag, startPoint x: 479, startPoint y: 190, endPoint x: 378, endPoint y: 187, distance: 101.3
click at [378, 187] on div "[PERSON_NAME] Finance Analyst Employee Number: 450718 Employee Status: active E…" at bounding box center [532, 281] width 704 height 304
type input "[PERSON_NAME]"
click at [500, 248] on div "Number 6292145242 City Device Username [PERSON_NAME] Email [PERSON_NAME][EMAIL_…" at bounding box center [644, 245] width 461 height 232
click at [538, 260] on div "Number 6292145242 City Device Username [PERSON_NAME] Email [PERSON_NAME][EMAIL_…" at bounding box center [644, 245] width 461 height 232
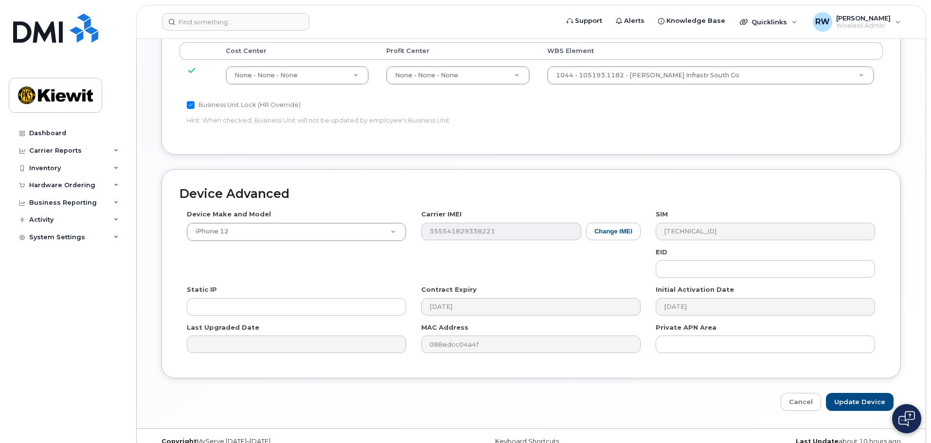
scroll to position [557, 0]
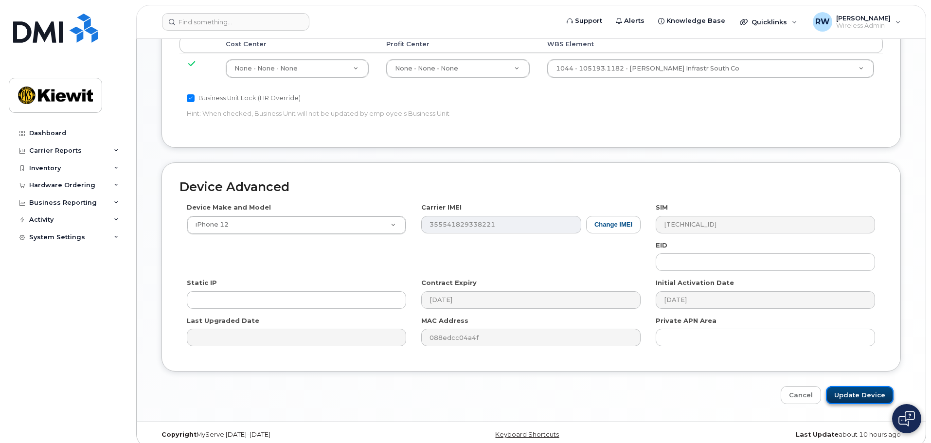
click at [855, 386] on input "Update Device" at bounding box center [860, 395] width 68 height 18
type input "Saving..."
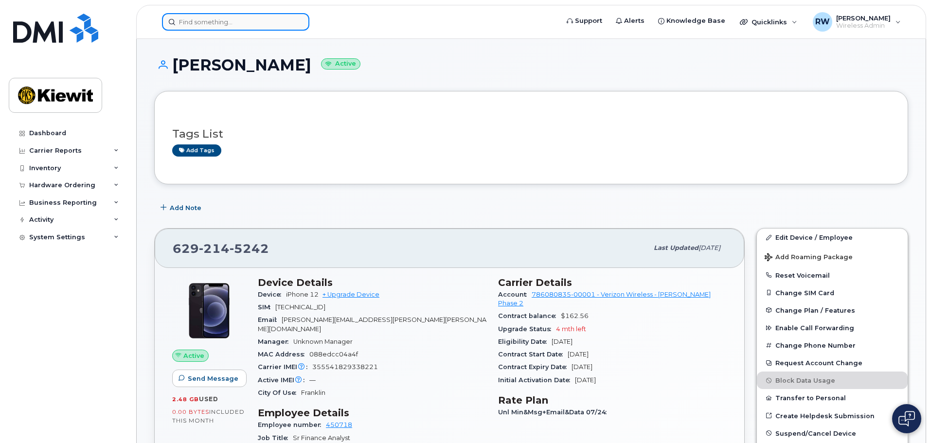
click at [243, 23] on input at bounding box center [235, 22] width 147 height 18
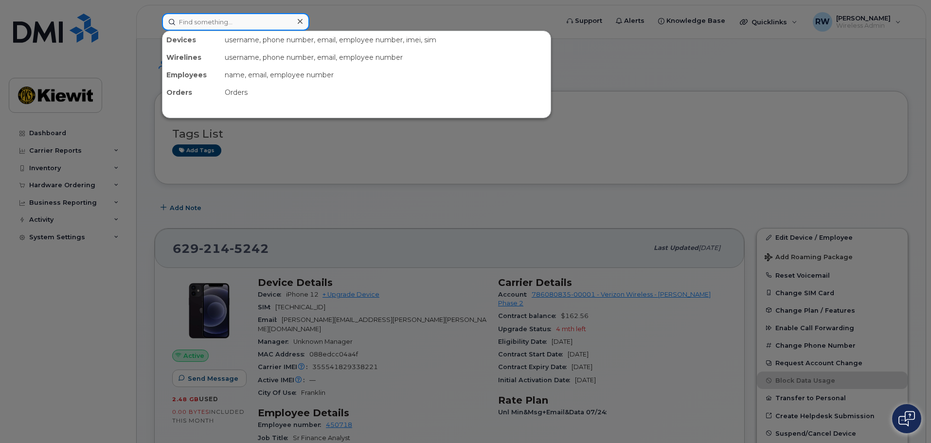
paste input "737-497-2802"
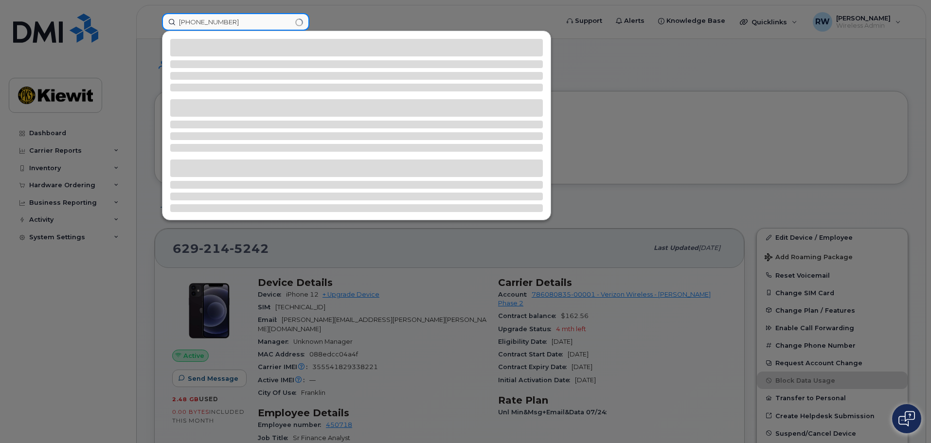
type input "737-497-2802"
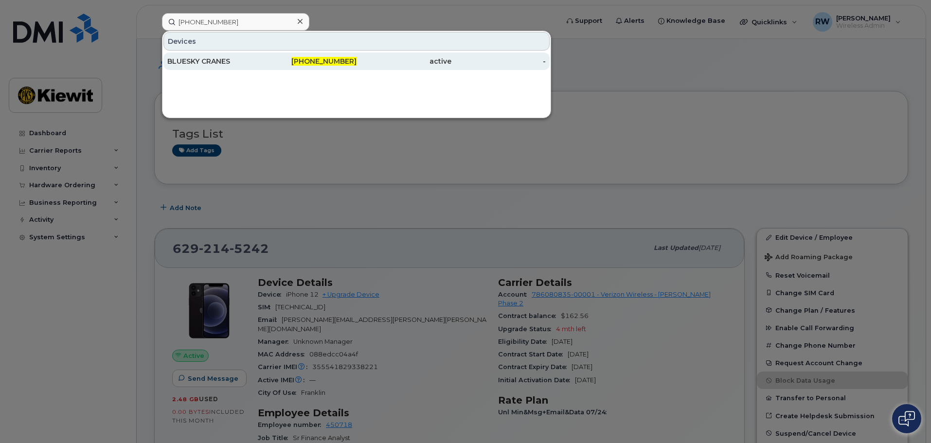
click at [227, 58] on div "BLUESKY CRANES" at bounding box center [214, 61] width 95 height 10
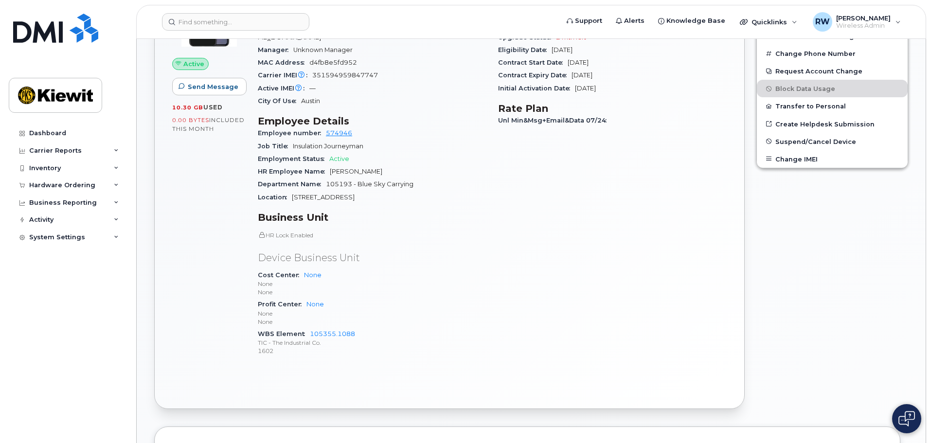
scroll to position [49, 0]
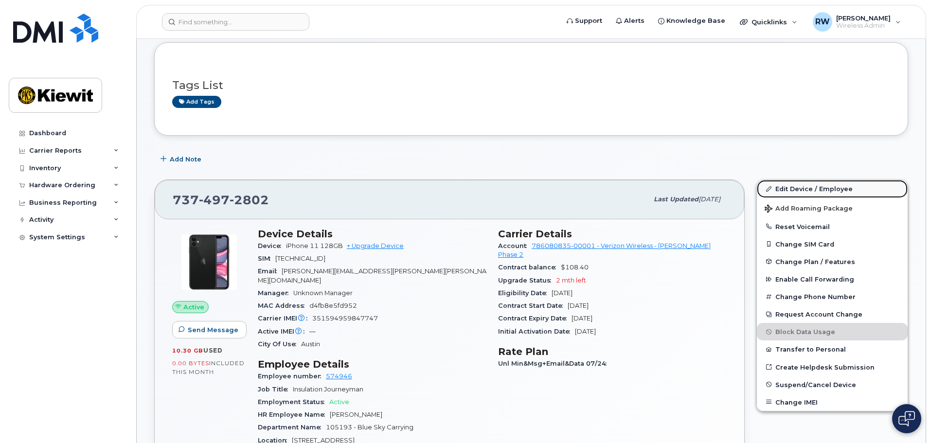
click at [811, 186] on link "Edit Device / Employee" at bounding box center [832, 189] width 151 height 18
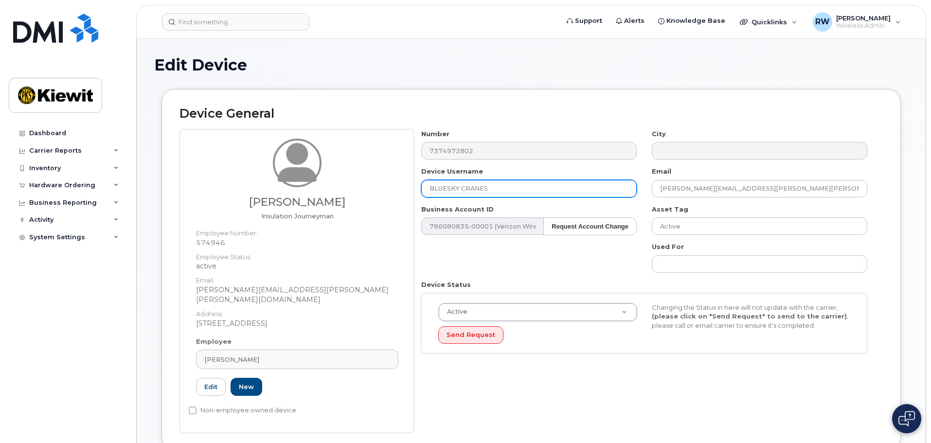
drag, startPoint x: 490, startPoint y: 190, endPoint x: 412, endPoint y: 186, distance: 78.5
click at [412, 186] on div "Carlos Licon Insulation Journeyman Employee Number: 574946 Employee Status: act…" at bounding box center [532, 281] width 704 height 304
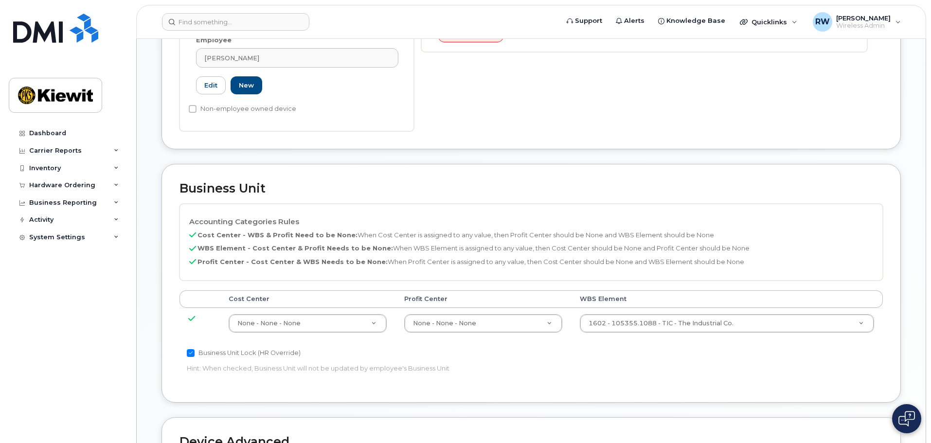
scroll to position [341, 0]
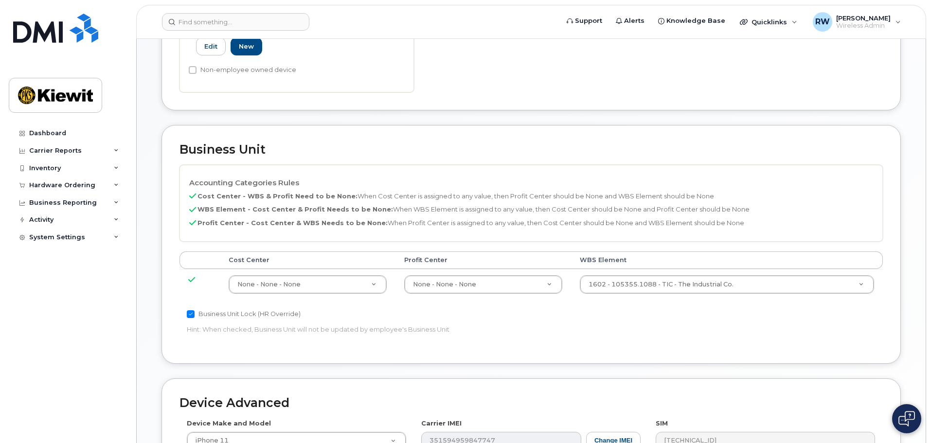
type input "Carlos Licon"
click at [189, 310] on input "Business Unit Lock (HR Override)" at bounding box center [191, 314] width 8 height 8
checkbox input "false"
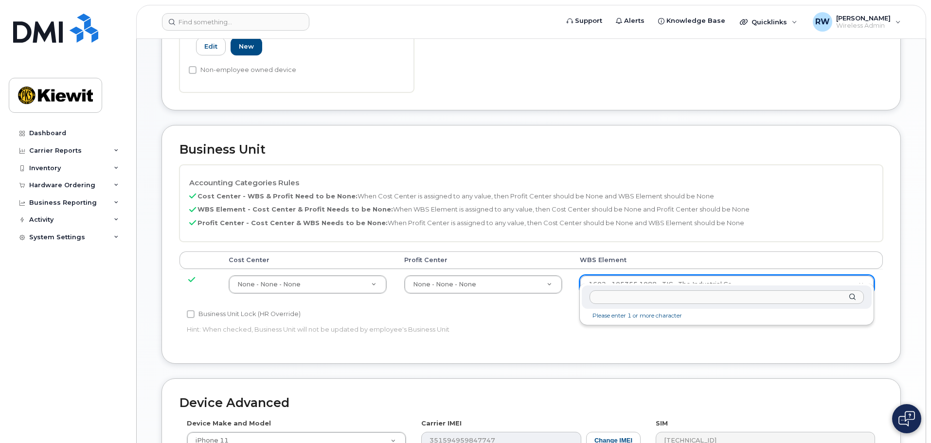
click at [720, 298] on input "text" at bounding box center [727, 298] width 274 height 14
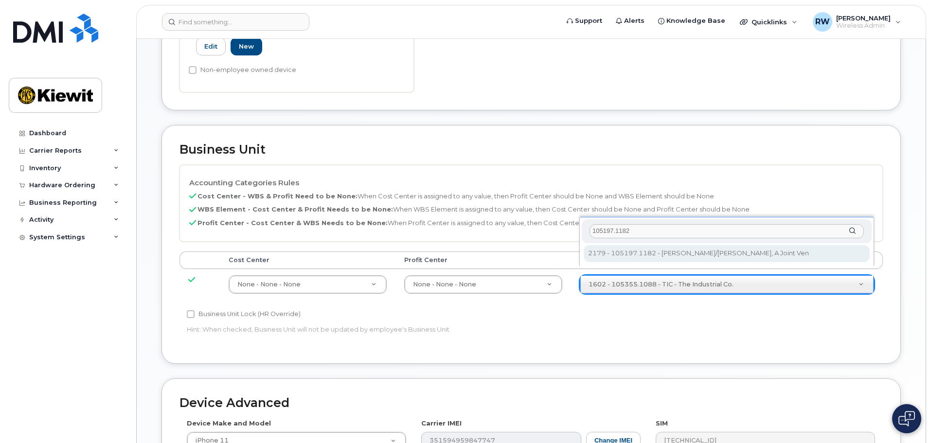
click at [632, 229] on input "105197.1182" at bounding box center [727, 231] width 274 height 14
type input "105193.1182"
type input "29962696"
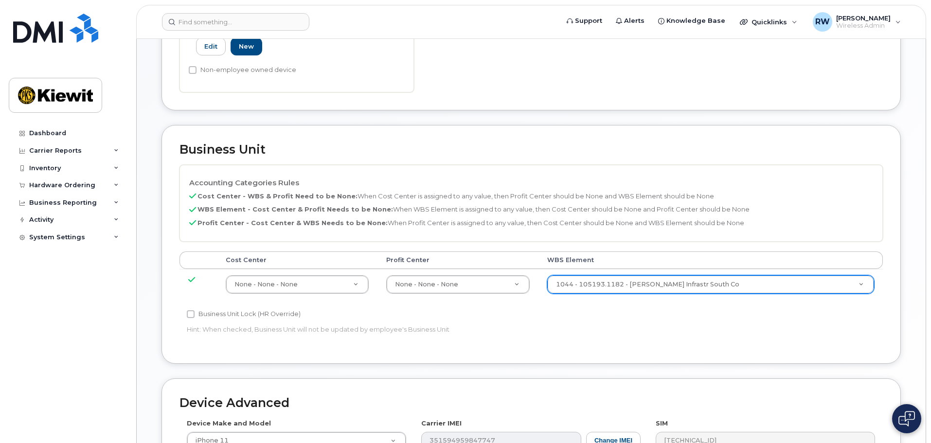
click at [623, 309] on div "Business Unit Lock (HR Override)" at bounding box center [414, 315] width 454 height 12
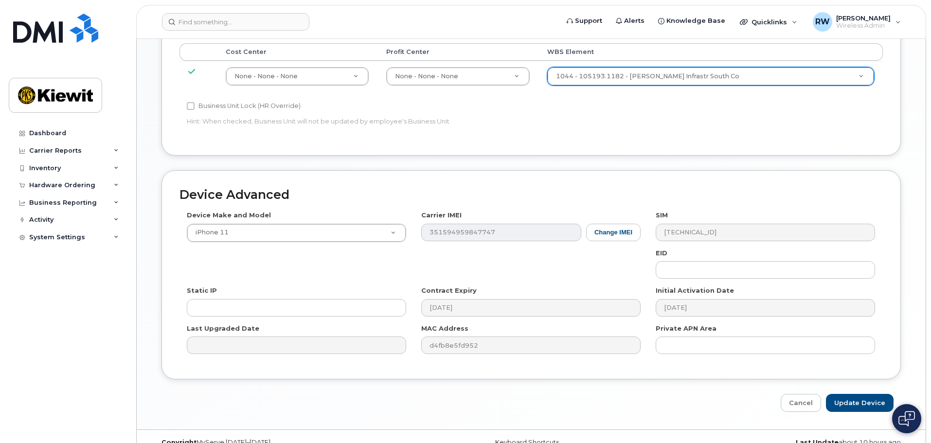
scroll to position [557, 0]
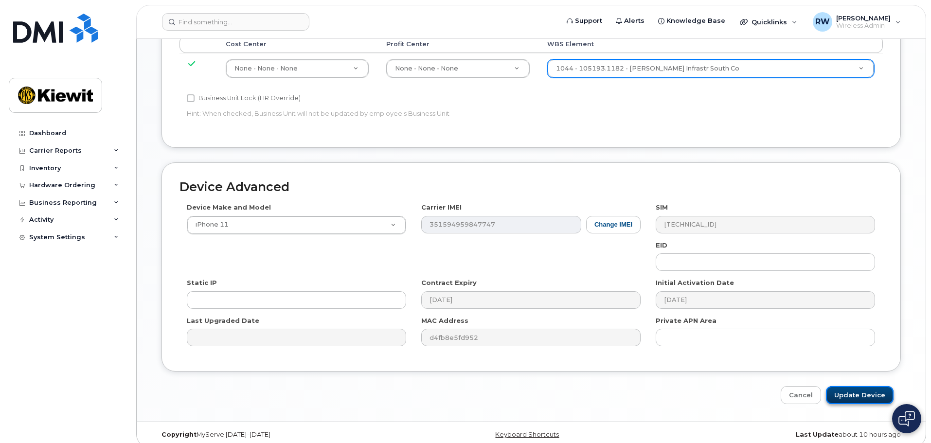
click at [850, 387] on input "Update Device" at bounding box center [860, 395] width 68 height 18
type input "Saving..."
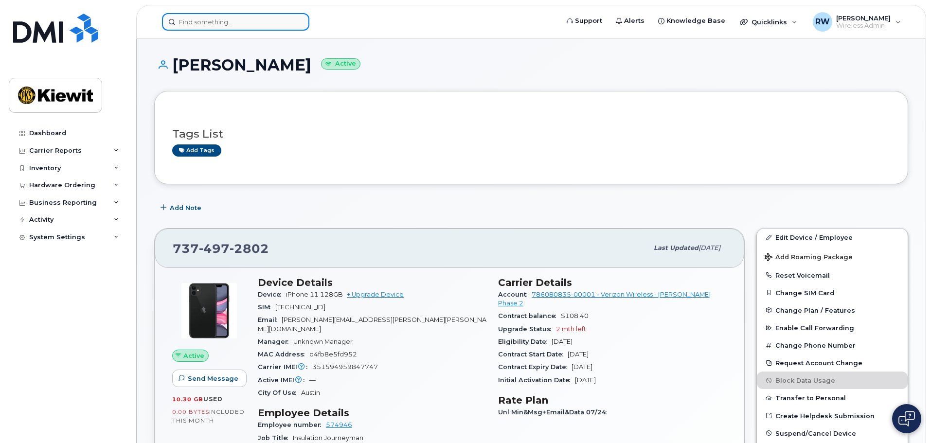
click at [208, 24] on input at bounding box center [235, 22] width 147 height 18
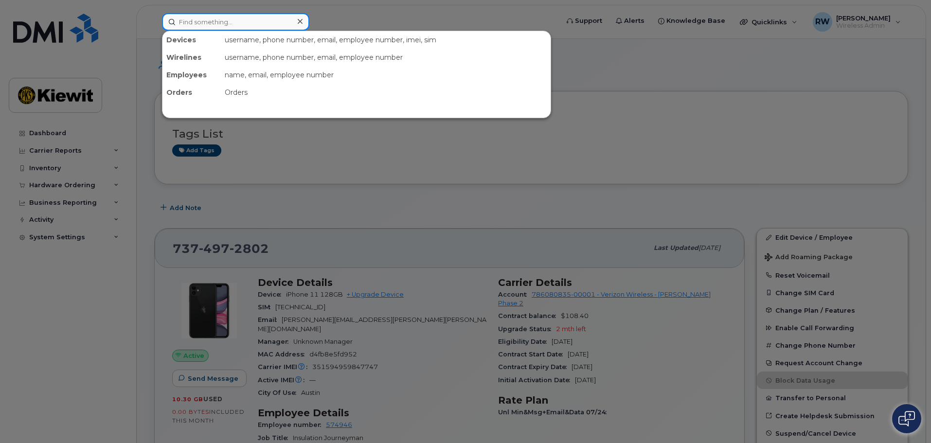
paste input "[PHONE_NUMBER]"
type input "[PHONE_NUMBER]"
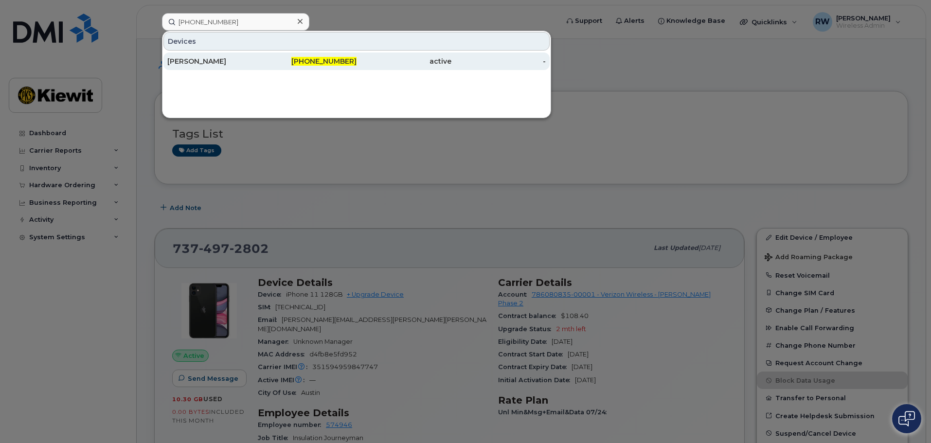
click at [211, 63] on div "[PERSON_NAME]" at bounding box center [214, 61] width 95 height 10
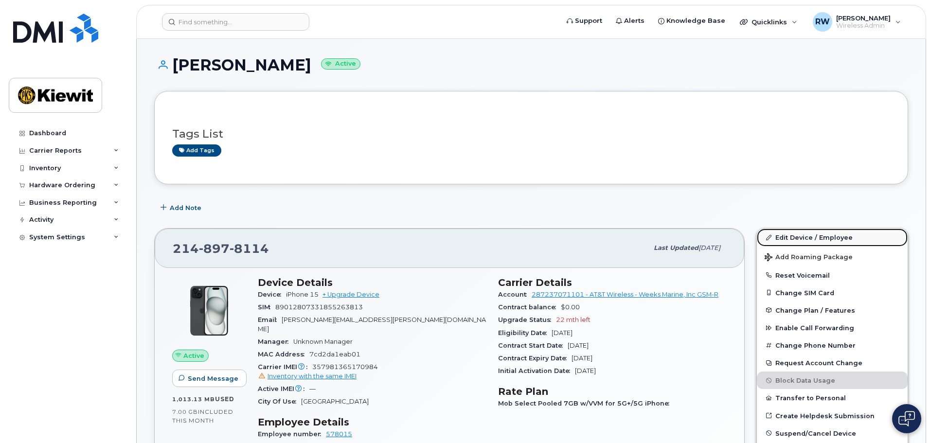
click at [808, 238] on link "Edit Device / Employee" at bounding box center [832, 238] width 151 height 18
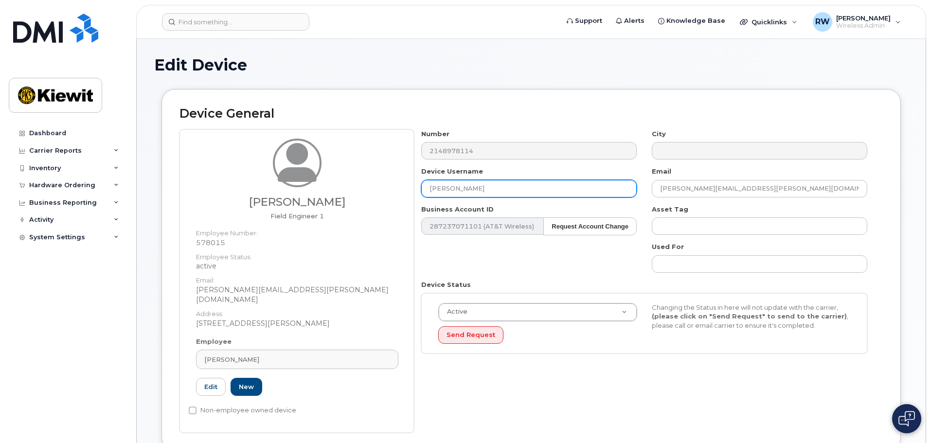
click at [486, 188] on input "Laura Heskett" at bounding box center [529, 189] width 216 height 18
type input "Laura Northern"
click at [527, 255] on div "Number 2148978114 City Device Username Laura Northern Email LAURA.NORTHERN@KIEW…" at bounding box center [644, 245] width 461 height 232
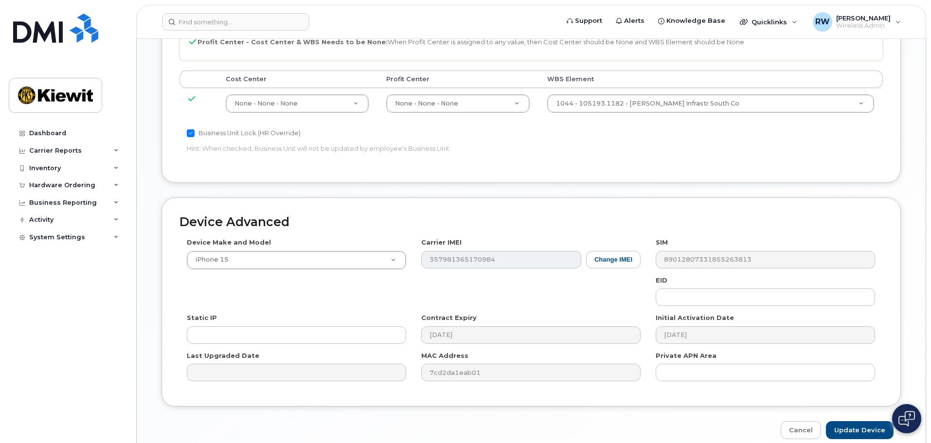
scroll to position [557, 0]
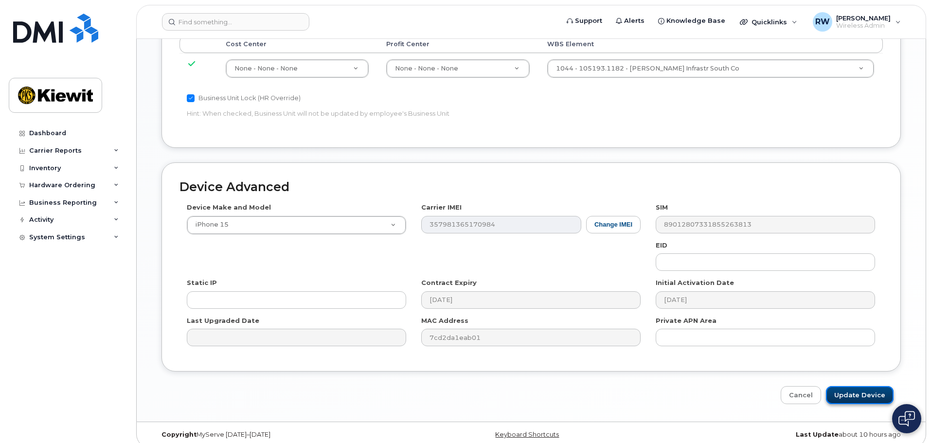
click at [857, 386] on input "Update Device" at bounding box center [860, 395] width 68 height 18
type input "Saving..."
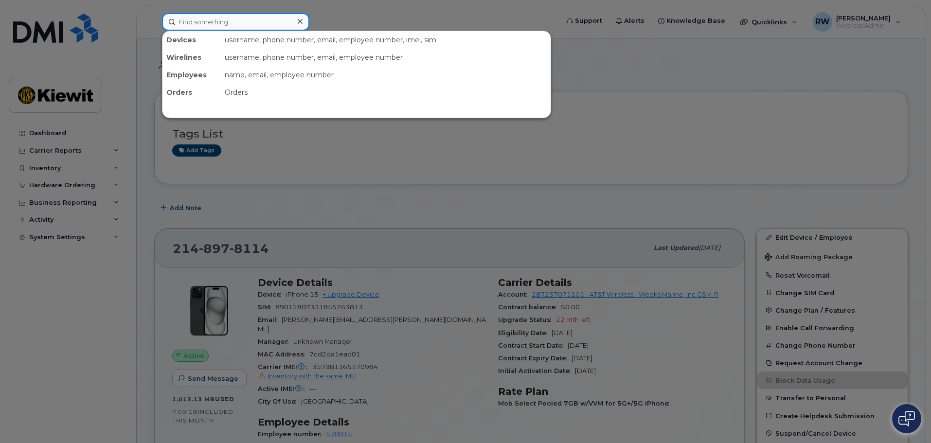
click at [211, 23] on input at bounding box center [235, 22] width 147 height 18
paste input "[PHONE_NUMBER]"
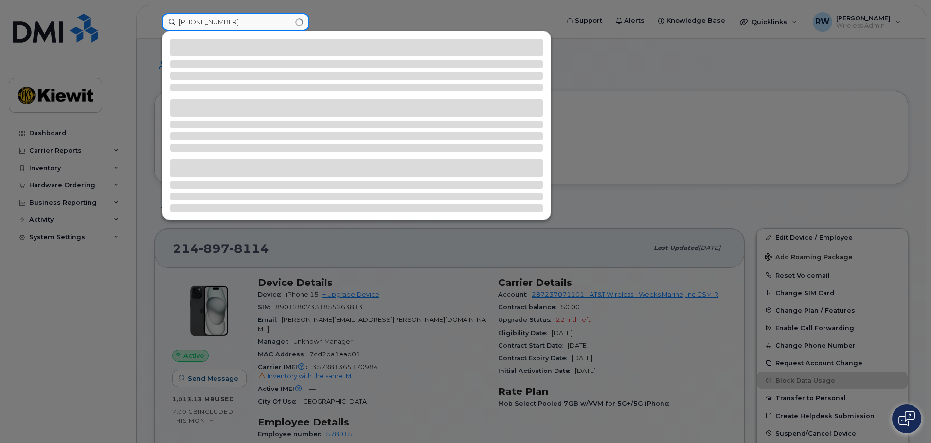
type input "[PHONE_NUMBER]"
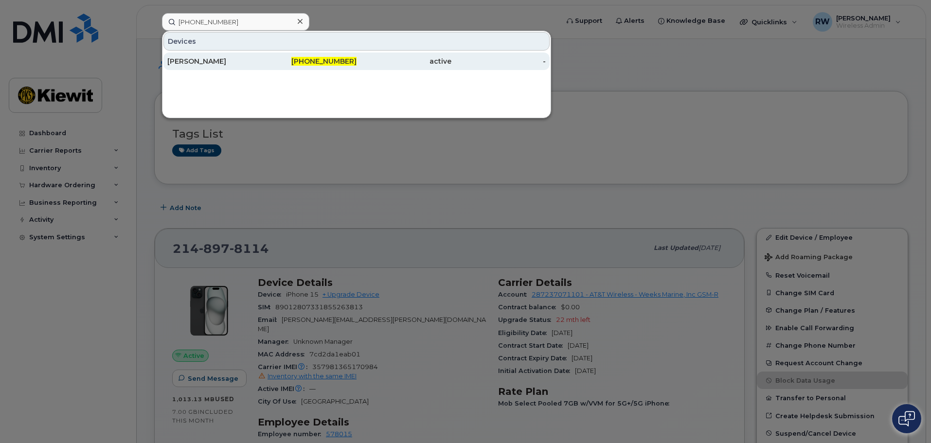
click at [207, 60] on div "[PERSON_NAME]" at bounding box center [214, 61] width 95 height 10
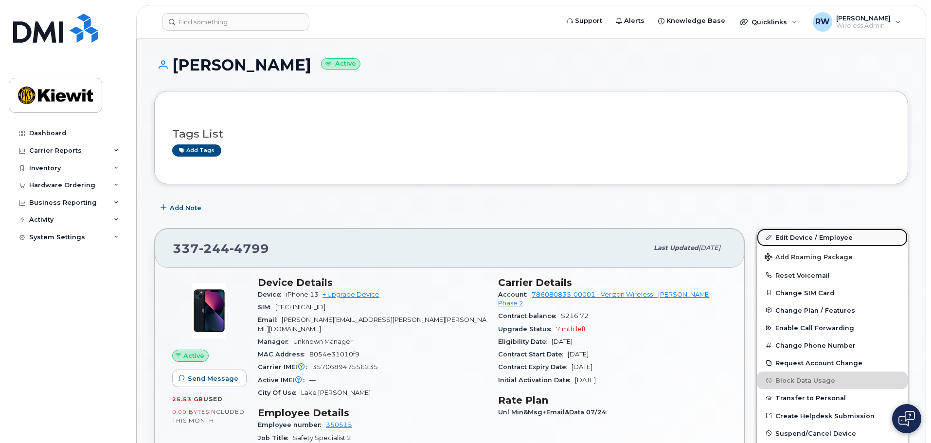
click at [797, 236] on link "Edit Device / Employee" at bounding box center [832, 238] width 151 height 18
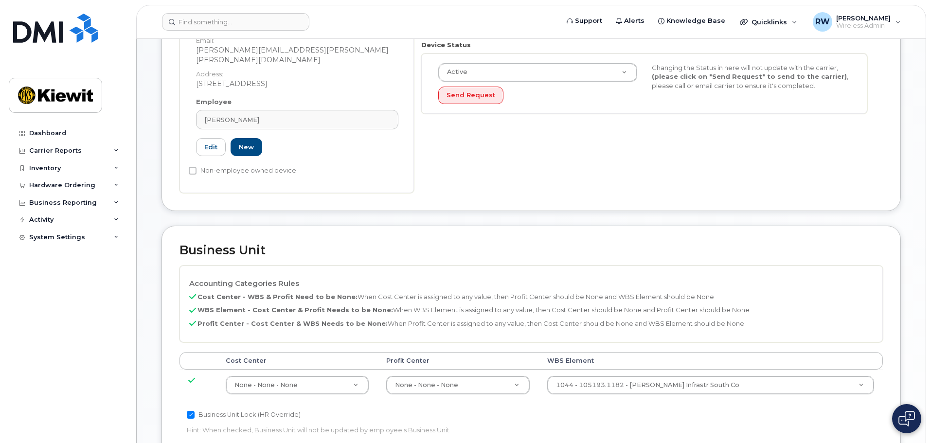
scroll to position [292, 0]
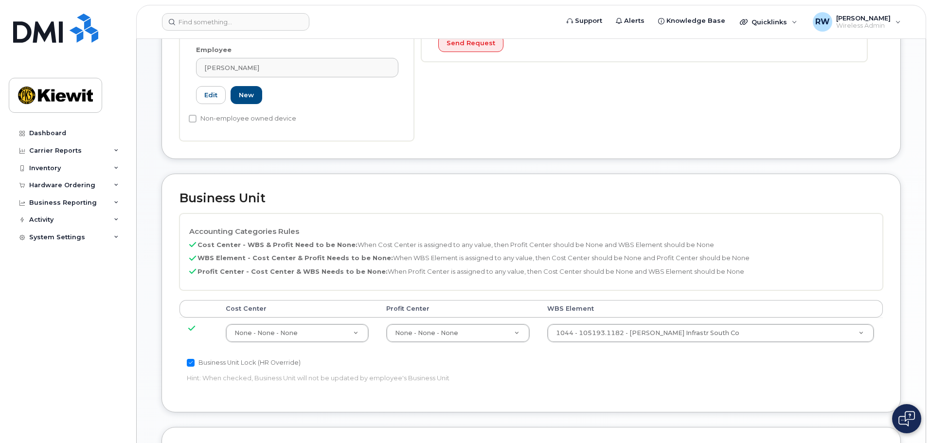
click at [189, 359] on input "Business Unit Lock (HR Override)" at bounding box center [191, 363] width 8 height 8
checkbox input "false"
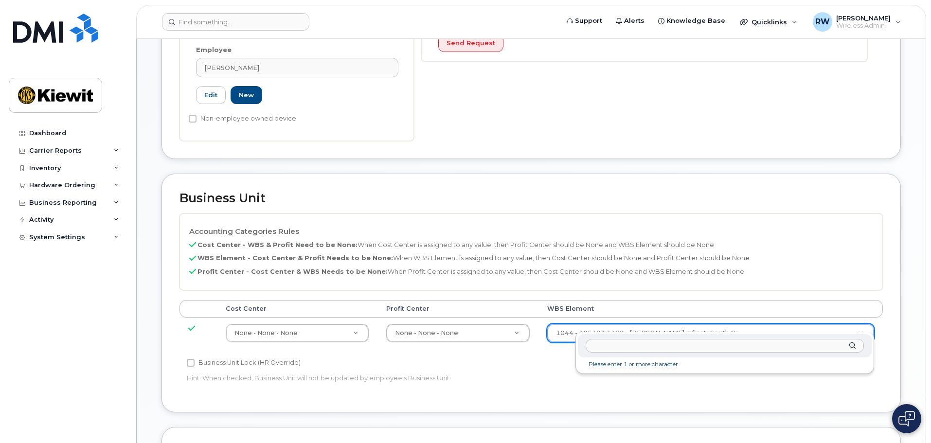
click at [819, 346] on input "text" at bounding box center [725, 346] width 278 height 14
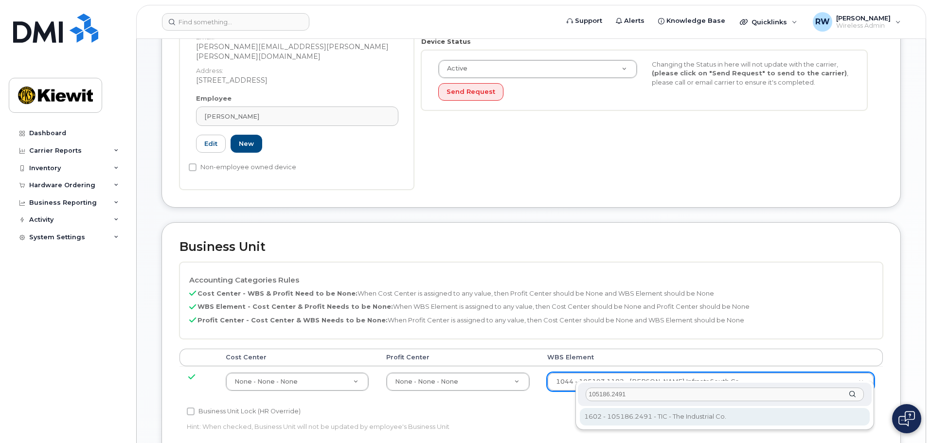
type input "105186.2491"
type input "30139203"
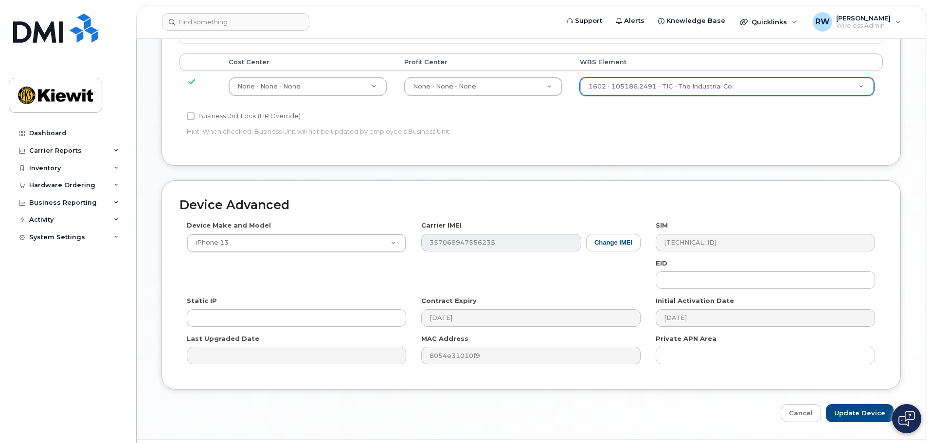
scroll to position [557, 0]
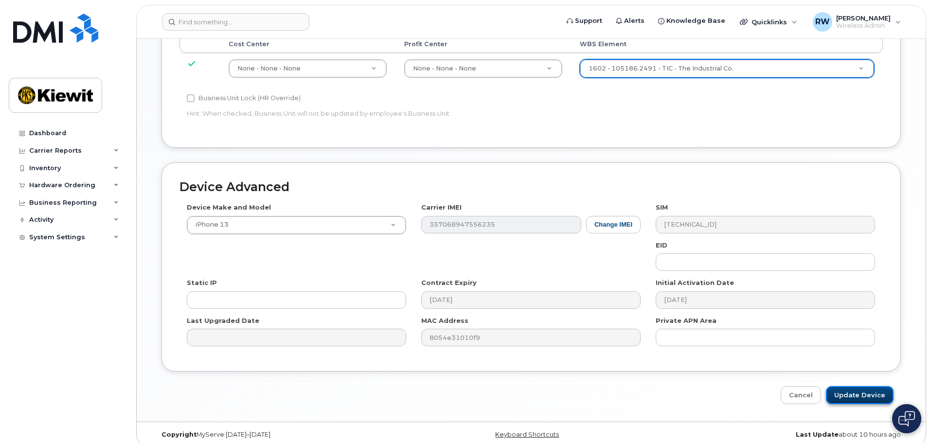
click at [865, 386] on input "Update Device" at bounding box center [860, 395] width 68 height 18
type input "Saving..."
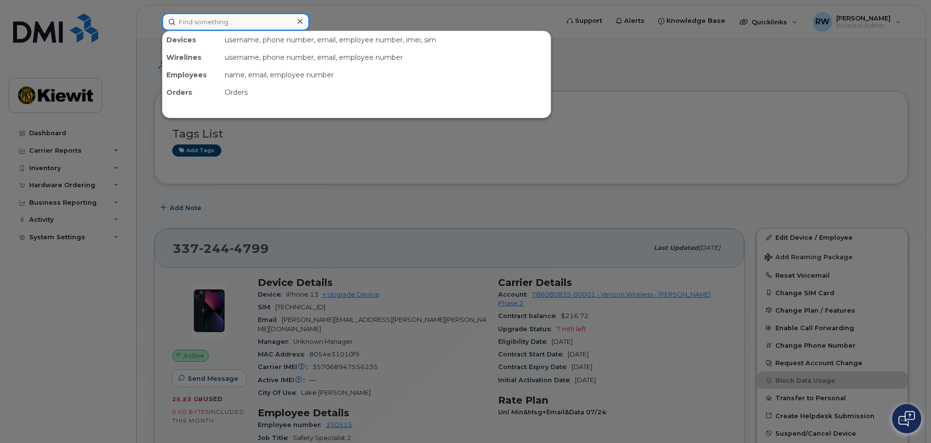
click at [221, 23] on input at bounding box center [235, 22] width 147 height 18
paste input "[PHONE_NUMBER]"
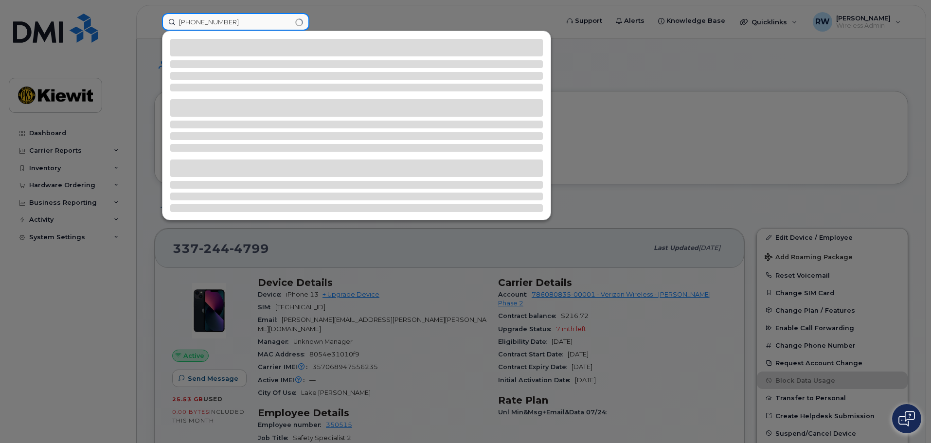
type input "[PHONE_NUMBER]"
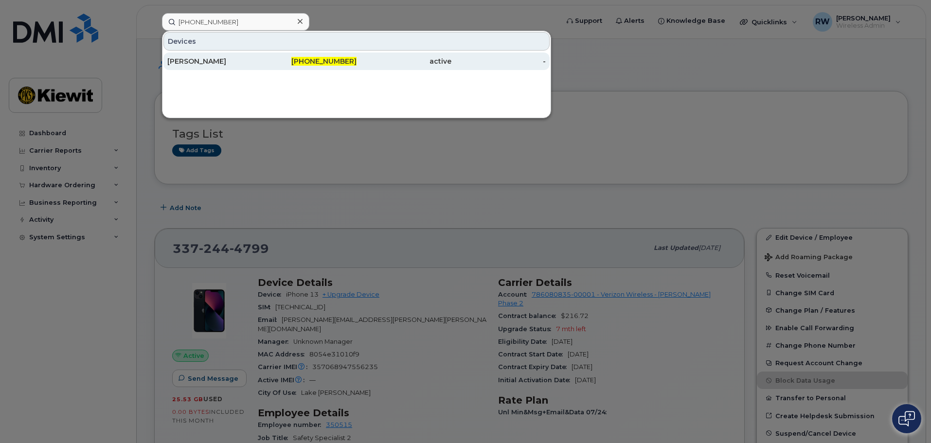
click at [220, 62] on div "[PERSON_NAME]" at bounding box center [214, 61] width 95 height 10
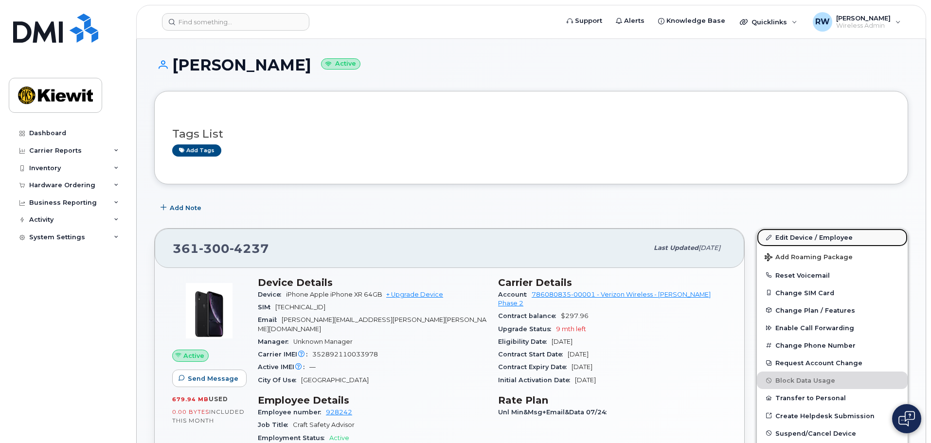
click at [789, 239] on link "Edit Device / Employee" at bounding box center [832, 238] width 151 height 18
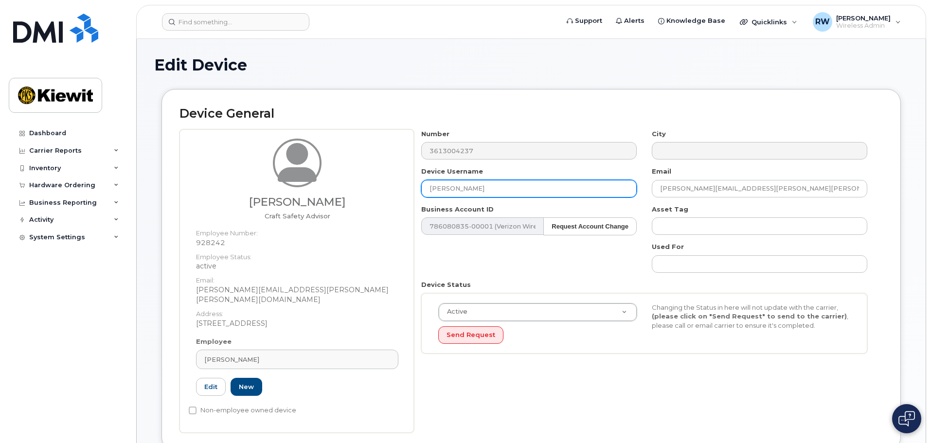
drag, startPoint x: 495, startPoint y: 191, endPoint x: 385, endPoint y: 189, distance: 109.5
click at [385, 189] on div "[PERSON_NAME] Craft Safety Advisor Employee Number: 928242 Employee Status: act…" at bounding box center [532, 281] width 704 height 304
type input "[PERSON_NAME]"
click at [505, 258] on div "Number 3613004237 City Device Username [PERSON_NAME] Email [PERSON_NAME][EMAIL_…" at bounding box center [644, 245] width 461 height 232
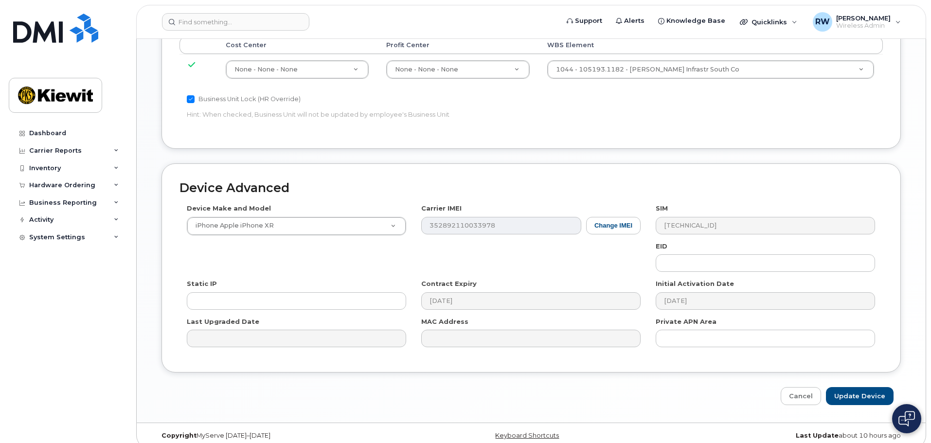
scroll to position [557, 0]
click at [879, 386] on input "Update Device" at bounding box center [860, 395] width 68 height 18
type input "Saving..."
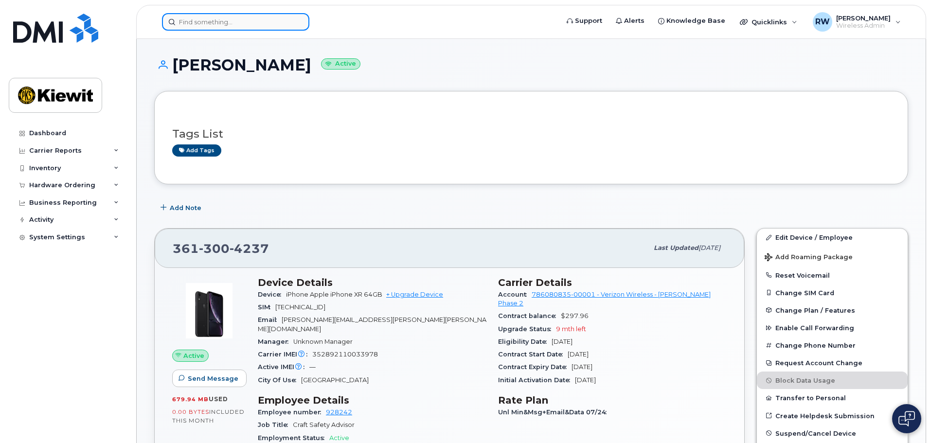
click at [201, 23] on input at bounding box center [235, 22] width 147 height 18
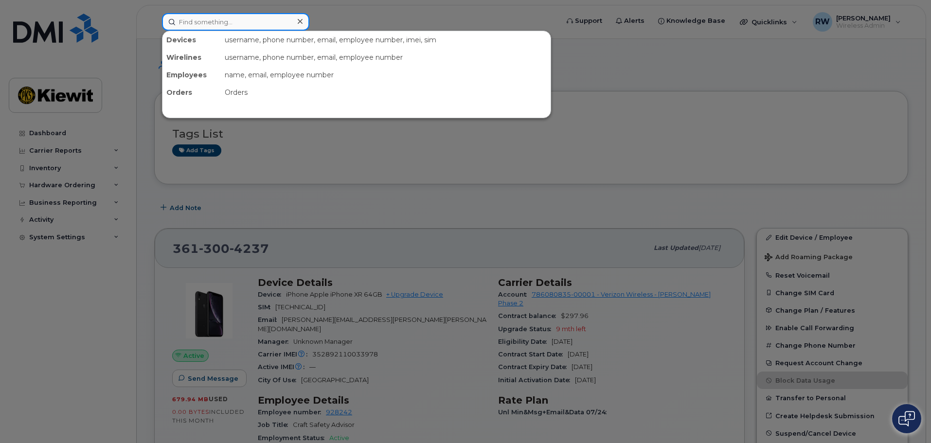
paste input "512-365-0151"
type input "512-365-0151"
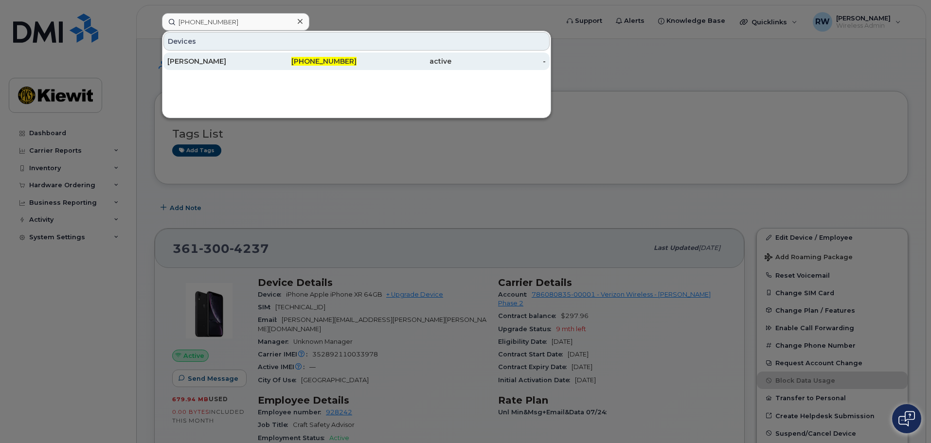
click at [207, 59] on div "[PERSON_NAME]" at bounding box center [214, 61] width 95 height 10
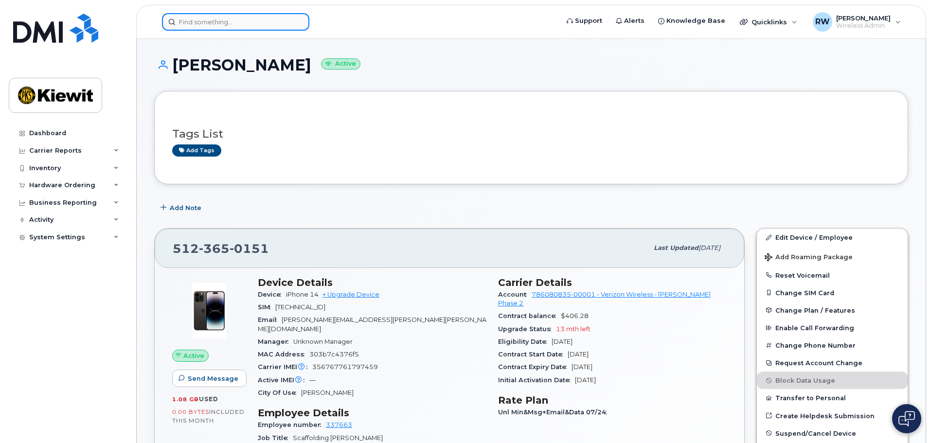
click at [205, 19] on input at bounding box center [235, 22] width 147 height 18
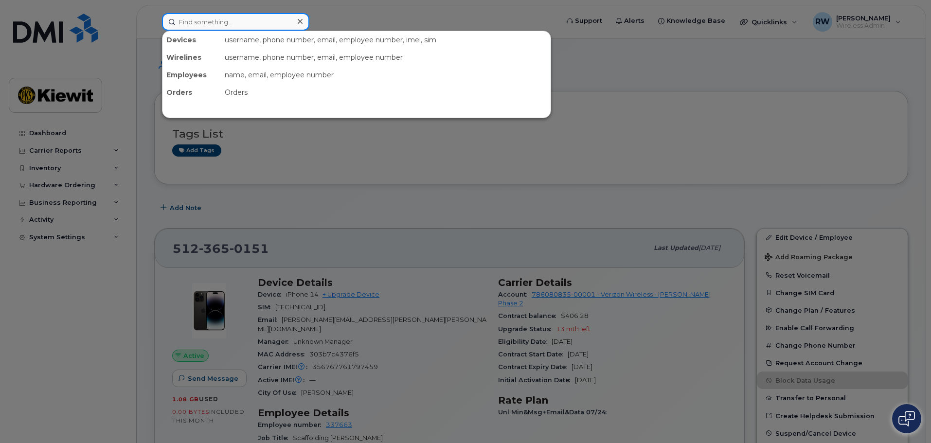
paste input "[PHONE_NUMBER]"
type input "[PHONE_NUMBER]"
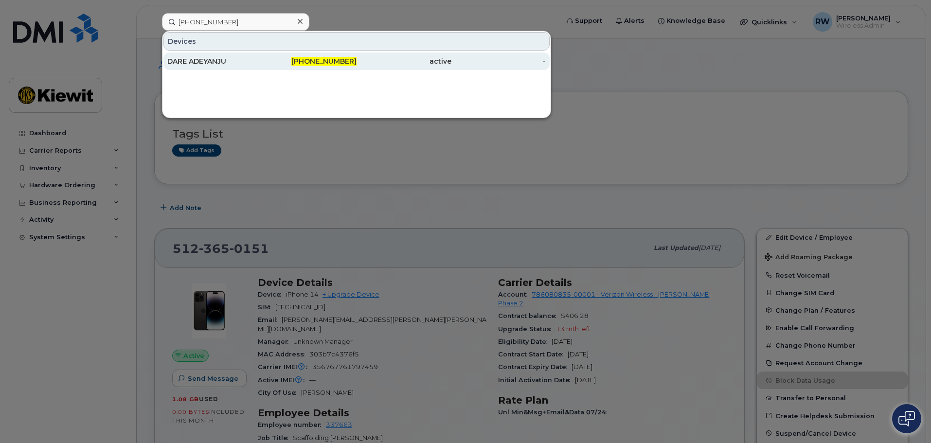
click at [199, 61] on div "DARE ADEYANJU" at bounding box center [214, 61] width 95 height 10
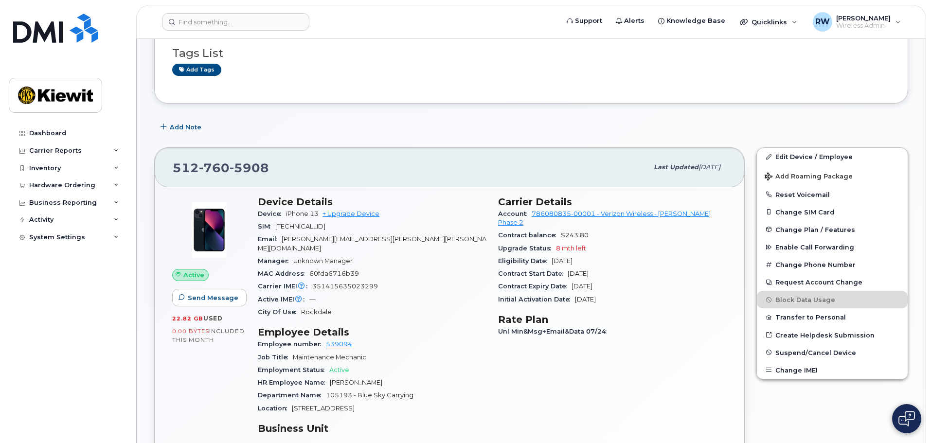
scroll to position [97, 0]
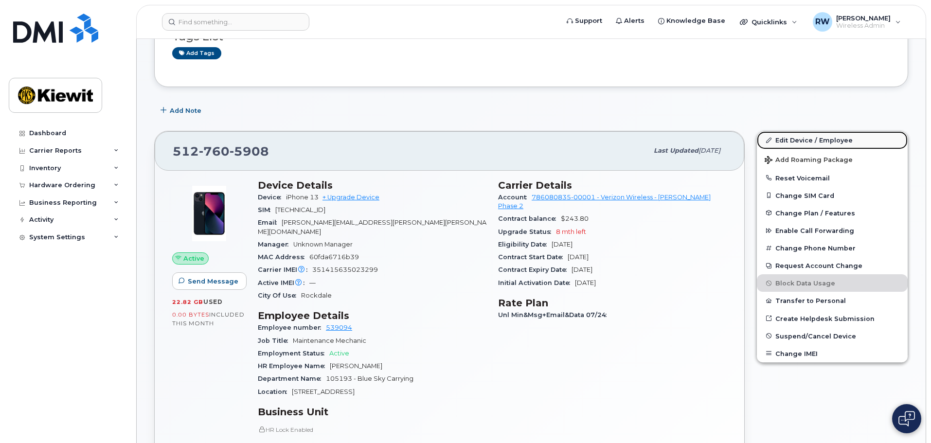
click at [814, 142] on link "Edit Device / Employee" at bounding box center [832, 140] width 151 height 18
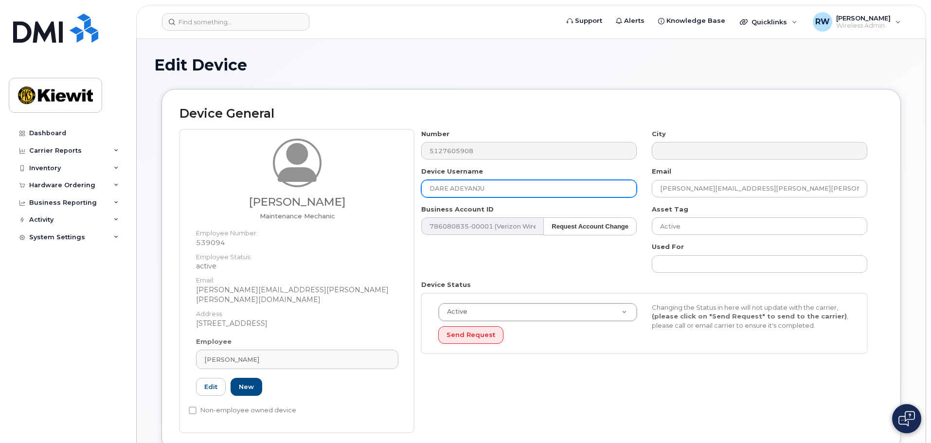
drag, startPoint x: 497, startPoint y: 191, endPoint x: 373, endPoint y: 186, distance: 124.7
click at [373, 186] on div "Dawson Hays Maintenance Mechanic Employee Number: 539094 Employee Status: activ…" at bounding box center [532, 281] width 704 height 304
type input "Dawson Hays"
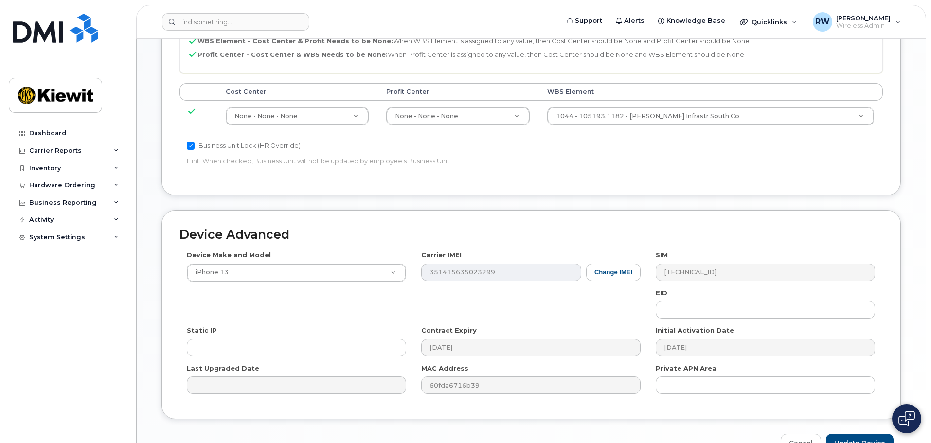
scroll to position [557, 0]
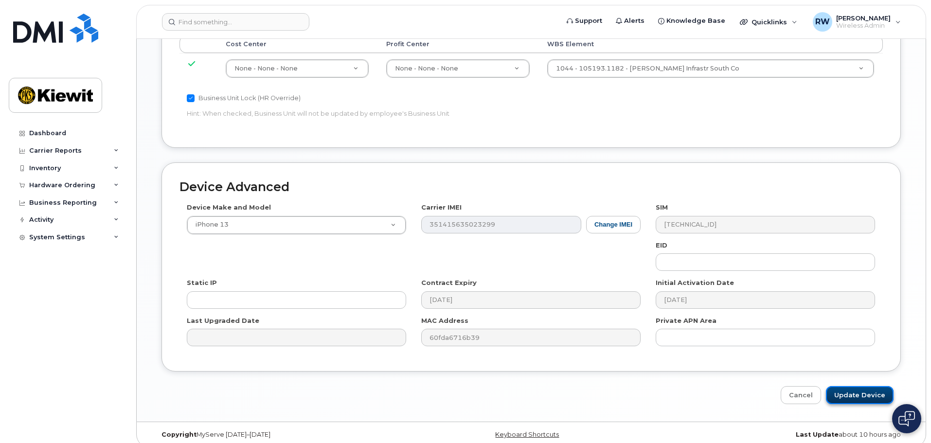
click at [852, 386] on input "Update Device" at bounding box center [860, 395] width 68 height 18
type input "Saving..."
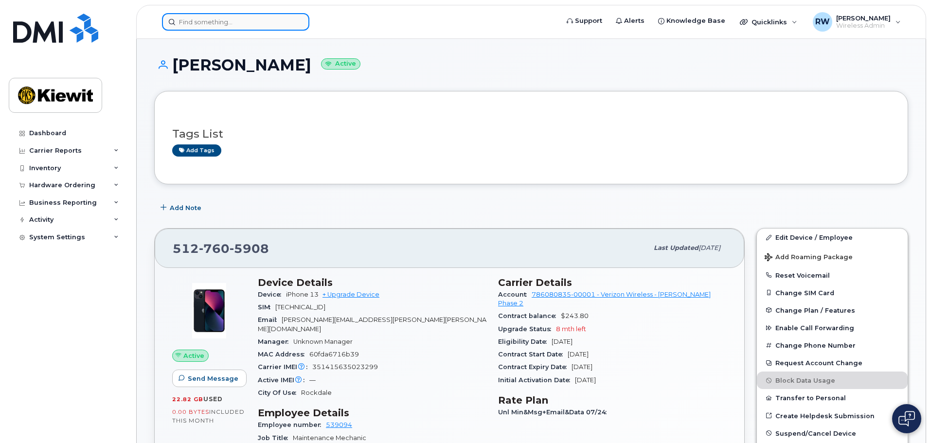
click at [213, 24] on input at bounding box center [235, 22] width 147 height 18
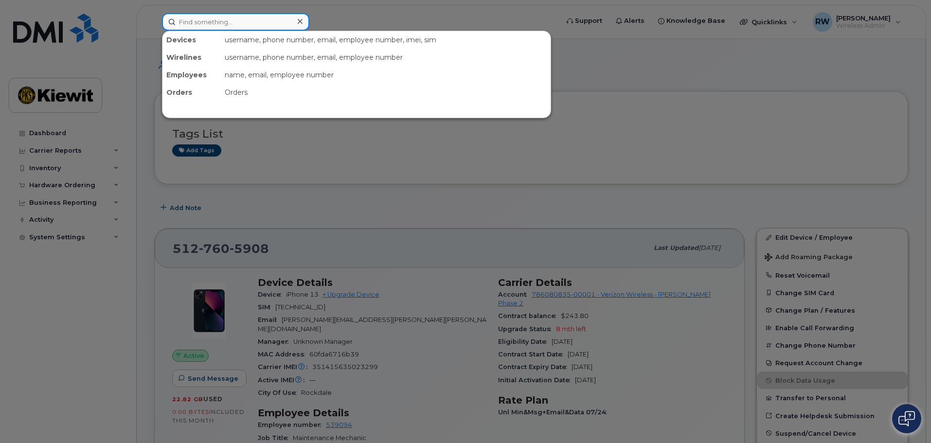
paste input "[PHONE_NUMBER]"
type input "[PHONE_NUMBER]"
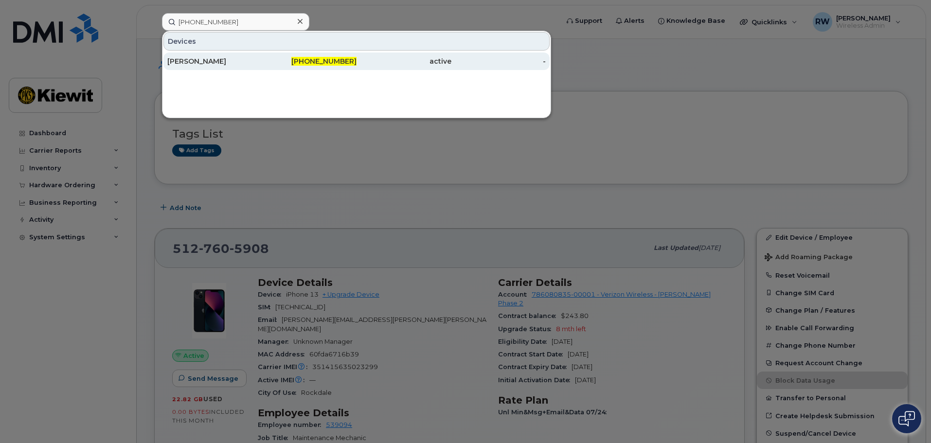
click at [222, 62] on div "[PERSON_NAME]" at bounding box center [214, 61] width 95 height 10
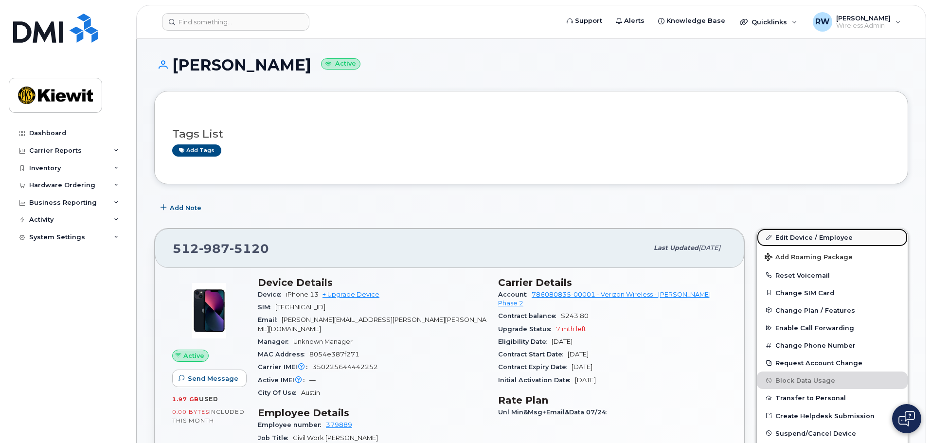
click at [798, 238] on link "Edit Device / Employee" at bounding box center [832, 238] width 151 height 18
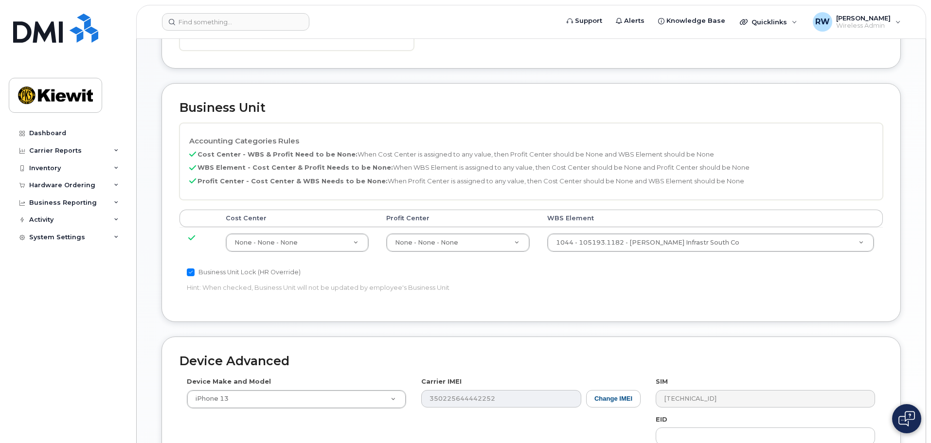
scroll to position [389, 0]
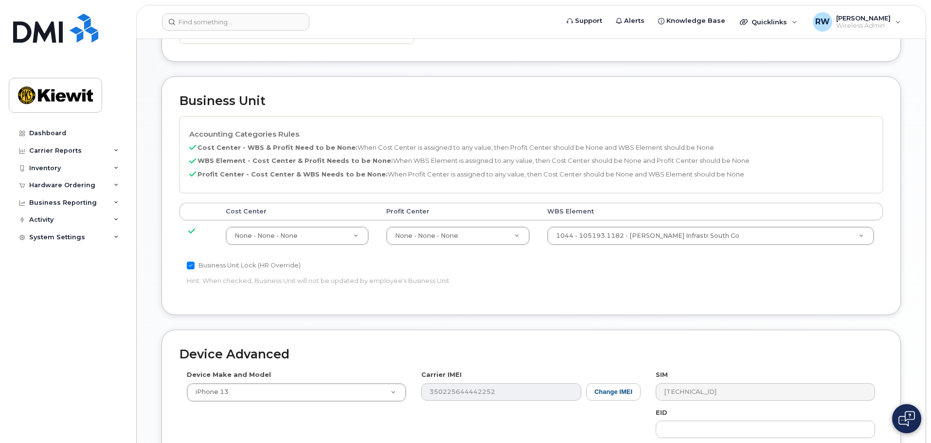
click at [190, 262] on input "Business Unit Lock (HR Override)" at bounding box center [191, 266] width 8 height 8
checkbox input "false"
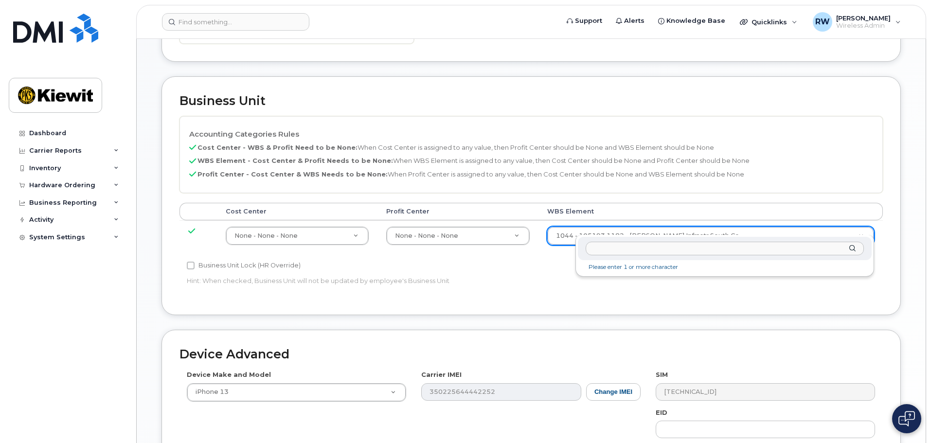
click at [764, 250] on input "text" at bounding box center [725, 249] width 278 height 14
type input "106373.1081"
type input "35050978"
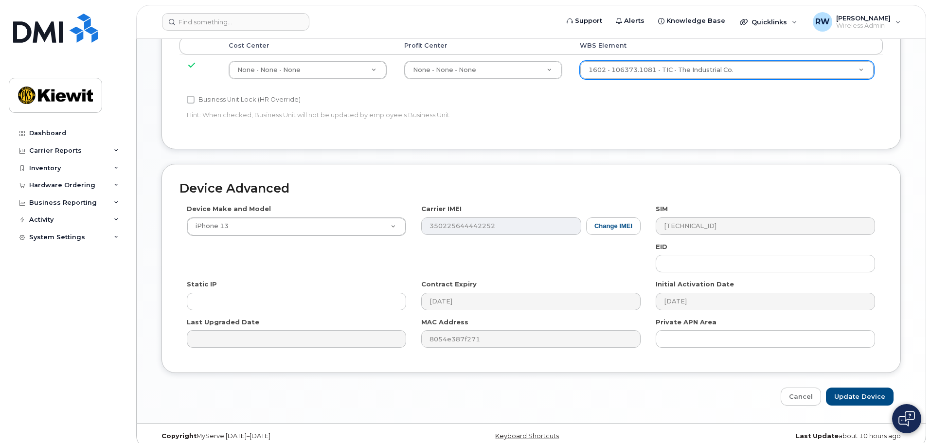
scroll to position [557, 0]
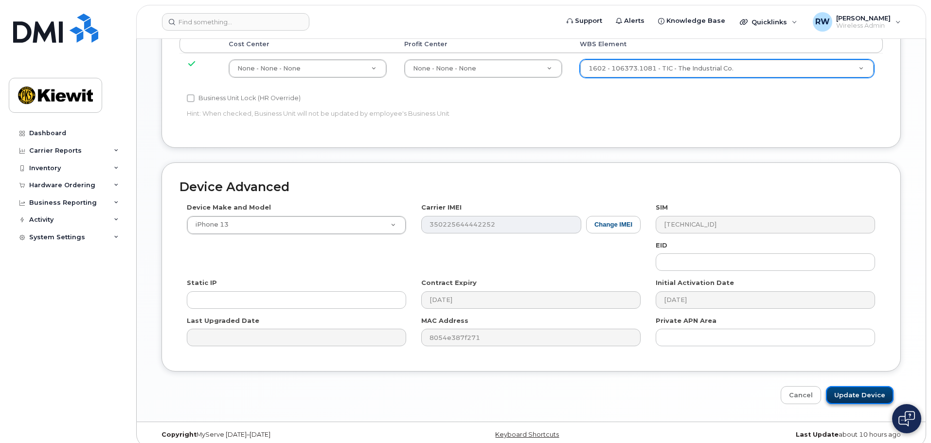
click at [843, 386] on input "Update Device" at bounding box center [860, 395] width 68 height 18
type input "Saving..."
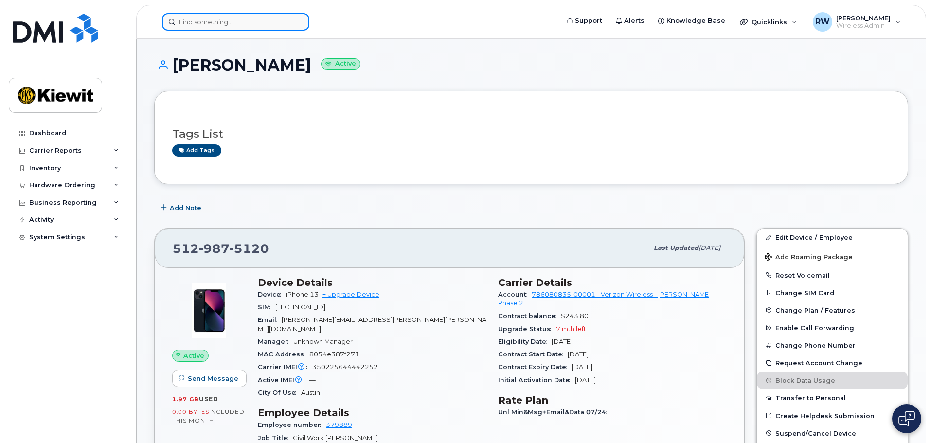
click at [191, 21] on input at bounding box center [235, 22] width 147 height 18
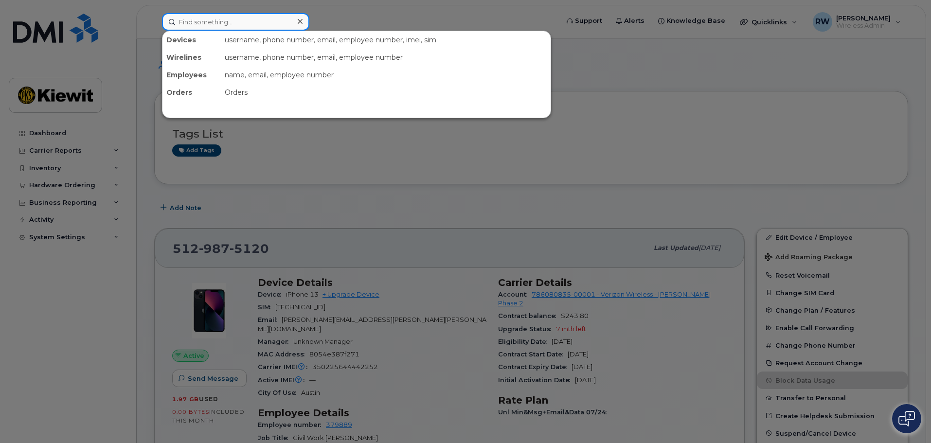
paste input "[PHONE_NUMBER]"
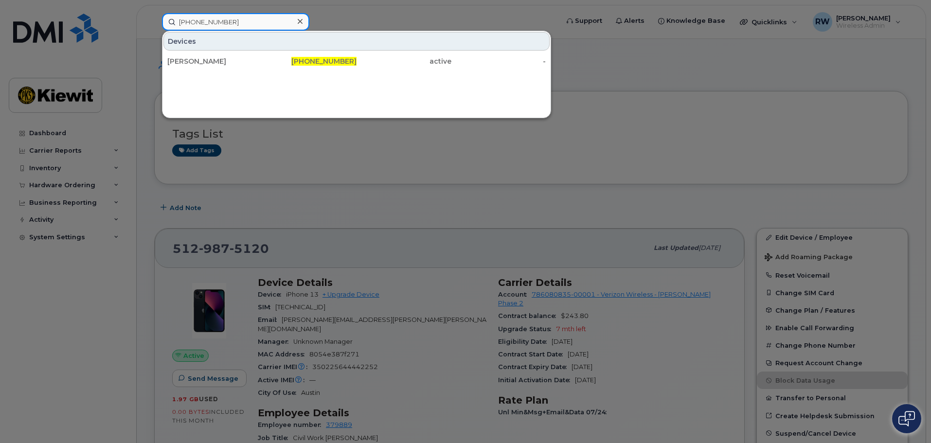
click at [232, 22] on input "[PHONE_NUMBER]" at bounding box center [235, 22] width 147 height 18
drag, startPoint x: 232, startPoint y: 22, endPoint x: 120, endPoint y: 24, distance: 111.9
click at [154, 24] on div "[PHONE_NUMBER] Devices [PERSON_NAME] [PHONE_NUMBER] active -" at bounding box center [357, 22] width 406 height 18
paste input "[PHONE_NUMBER]"
type input "[PHONE_NUMBER]"
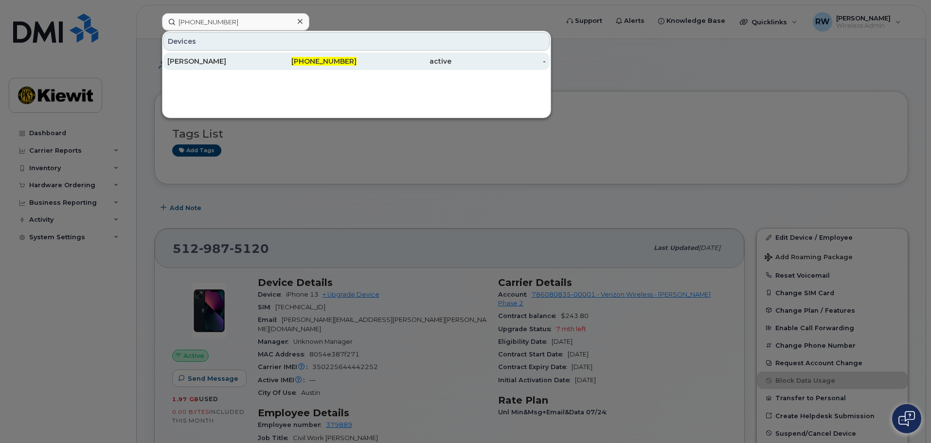
click at [214, 62] on div "[PERSON_NAME]" at bounding box center [214, 61] width 95 height 10
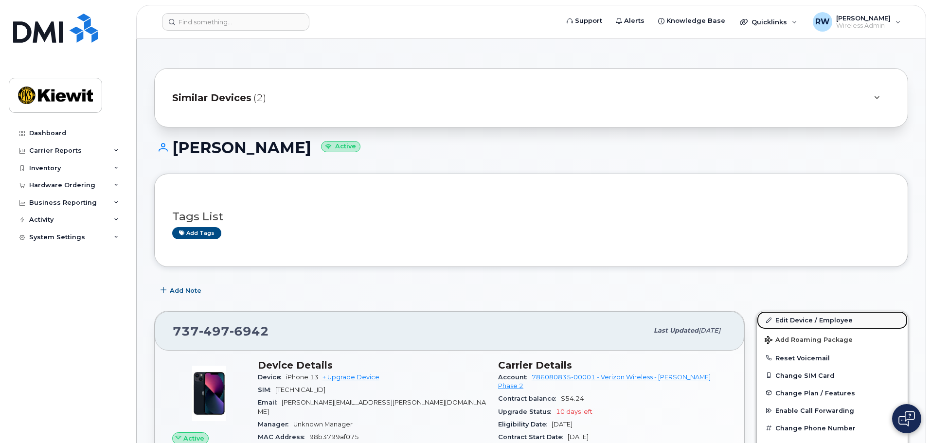
click at [797, 322] on link "Edit Device / Employee" at bounding box center [832, 320] width 151 height 18
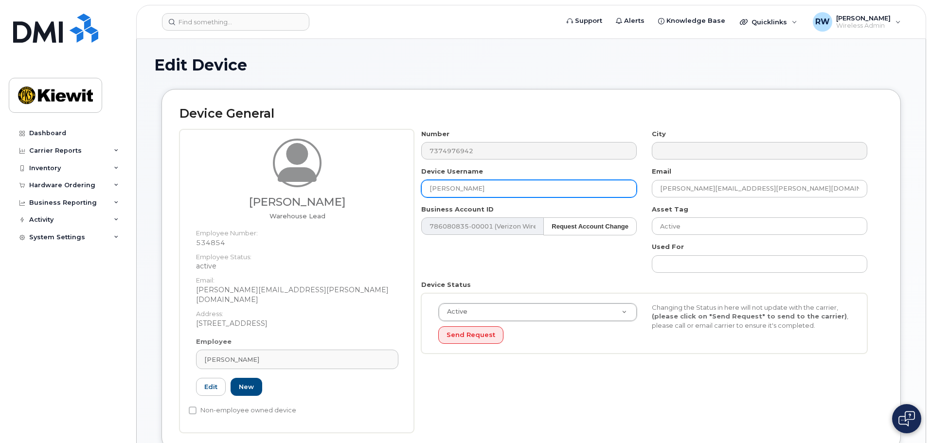
drag, startPoint x: 483, startPoint y: 193, endPoint x: 398, endPoint y: 192, distance: 84.7
click at [398, 192] on div "Nathaniel Dart Warehouse Lead Employee Number: 534854 Employee Status: active E…" at bounding box center [532, 281] width 704 height 304
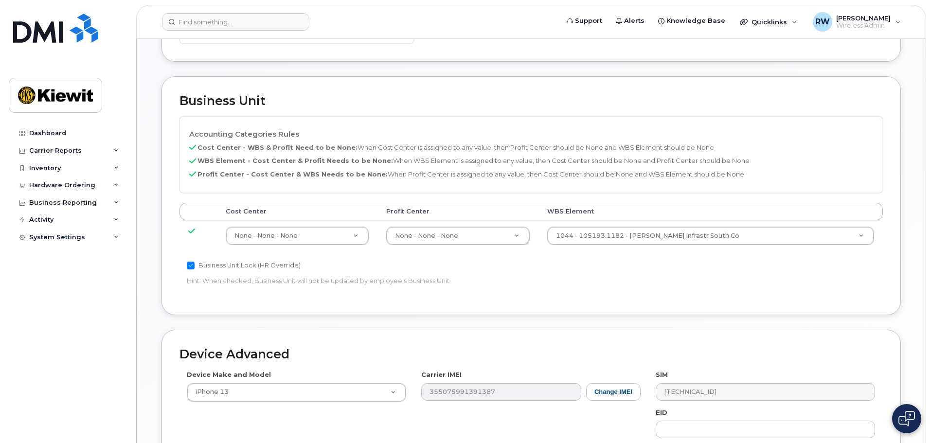
scroll to position [557, 0]
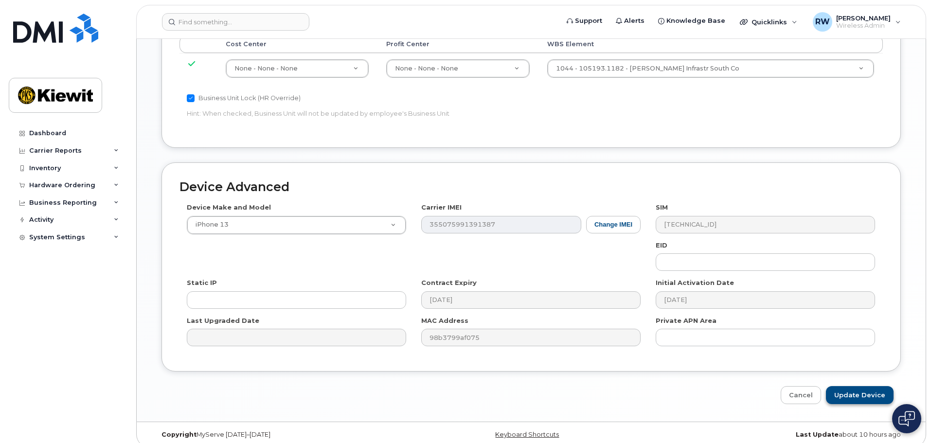
type input "Nathaniel Dart"
click at [847, 386] on input "Update Device" at bounding box center [860, 395] width 68 height 18
type input "Saving..."
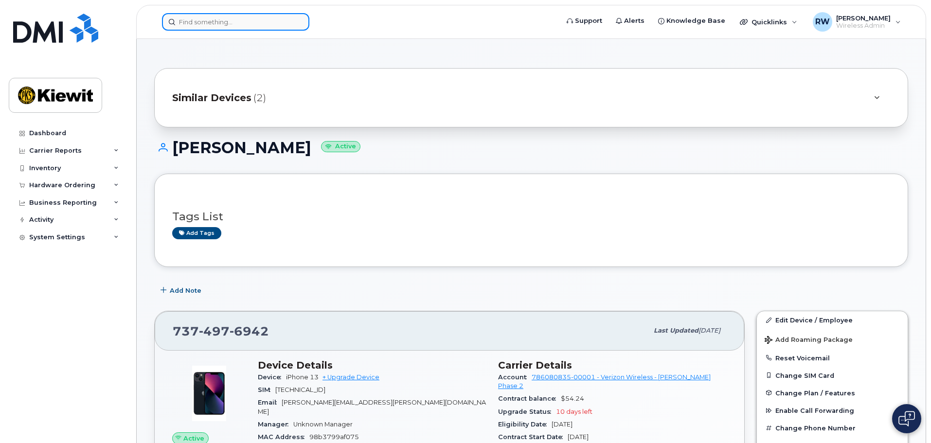
click at [231, 19] on input at bounding box center [235, 22] width 147 height 18
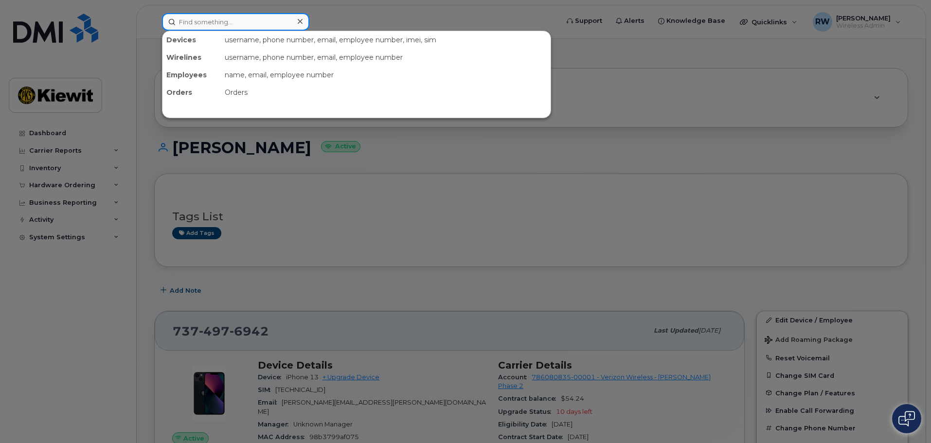
paste input "737-837-0610"
type input "737-837-0610"
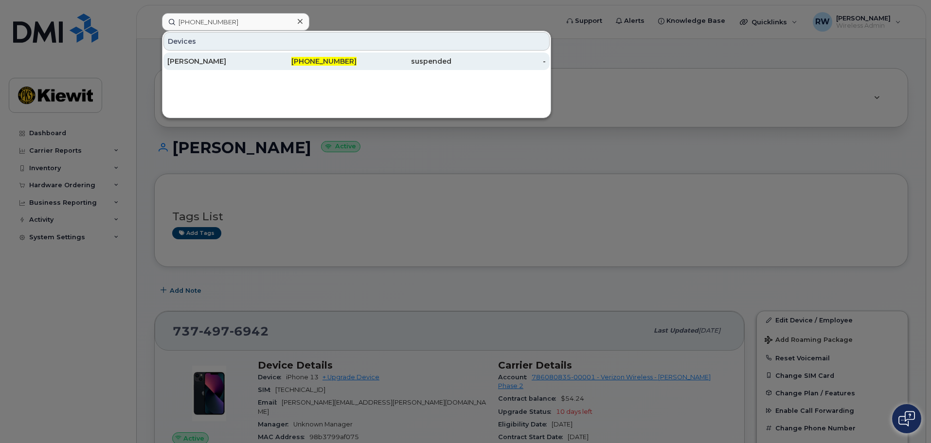
click at [219, 59] on div "JACK BROCKWAY" at bounding box center [214, 61] width 95 height 10
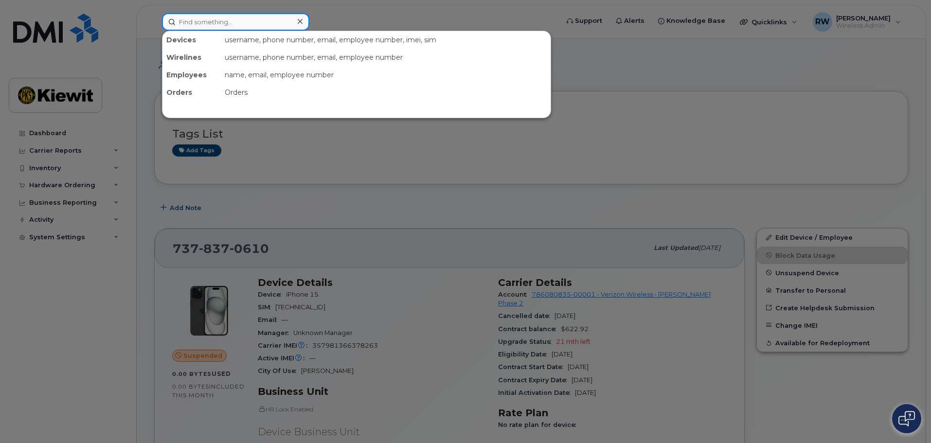
click at [190, 25] on input at bounding box center [235, 22] width 147 height 18
paste input "[PHONE_NUMBER]"
type input "[PHONE_NUMBER]"
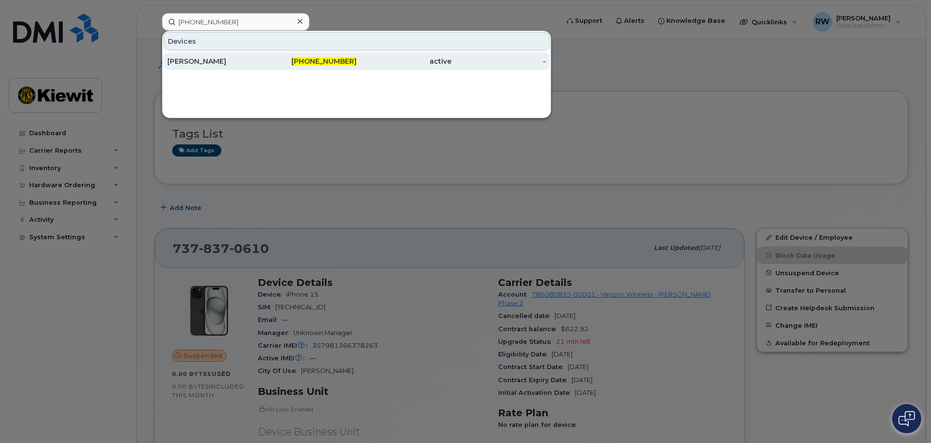
click at [178, 64] on div "[PERSON_NAME]" at bounding box center [214, 61] width 95 height 10
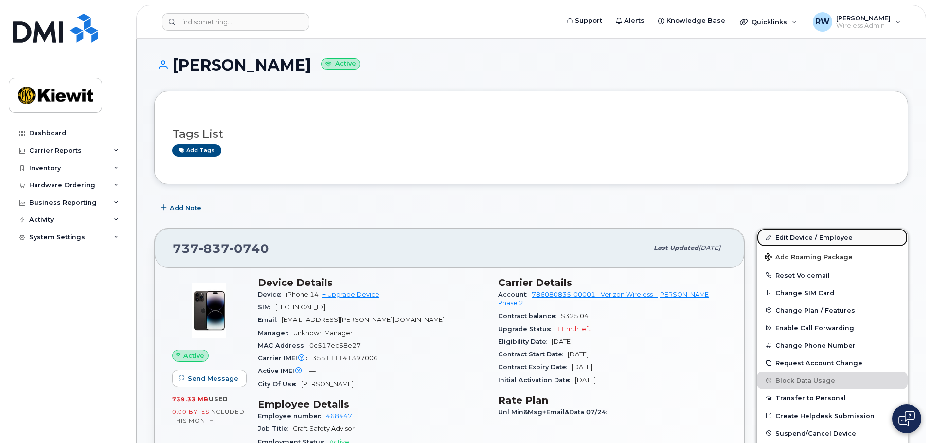
click at [797, 240] on link "Edit Device / Employee" at bounding box center [832, 238] width 151 height 18
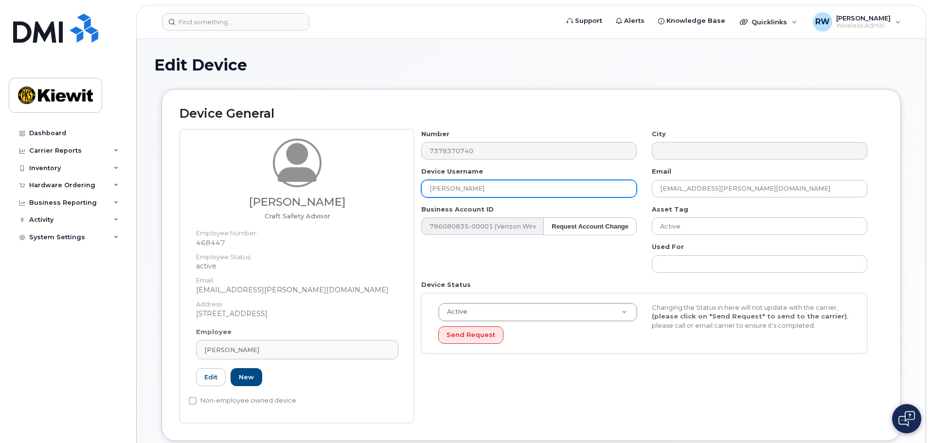
click at [464, 188] on input "[PERSON_NAME]" at bounding box center [529, 189] width 216 height 18
type input "[PERSON_NAME]"
click at [548, 256] on div "Number 7378370740 City Device Username [PERSON_NAME] Email [EMAIL_ADDRESS][PERS…" at bounding box center [644, 245] width 461 height 232
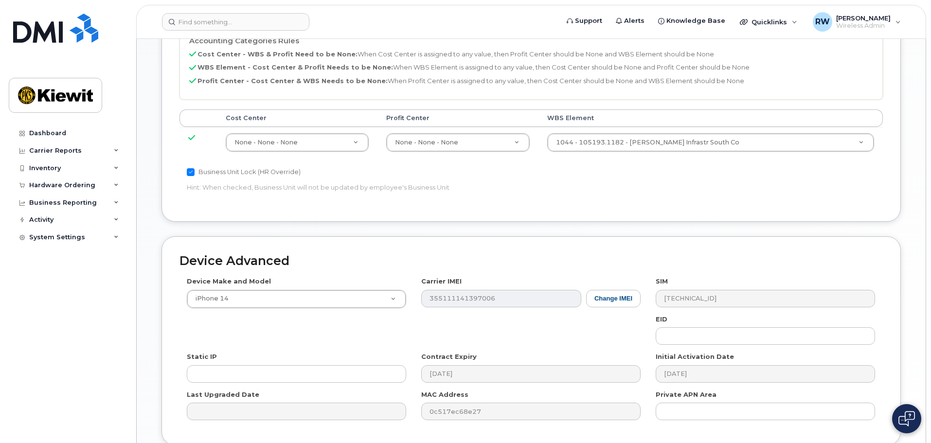
scroll to position [557, 0]
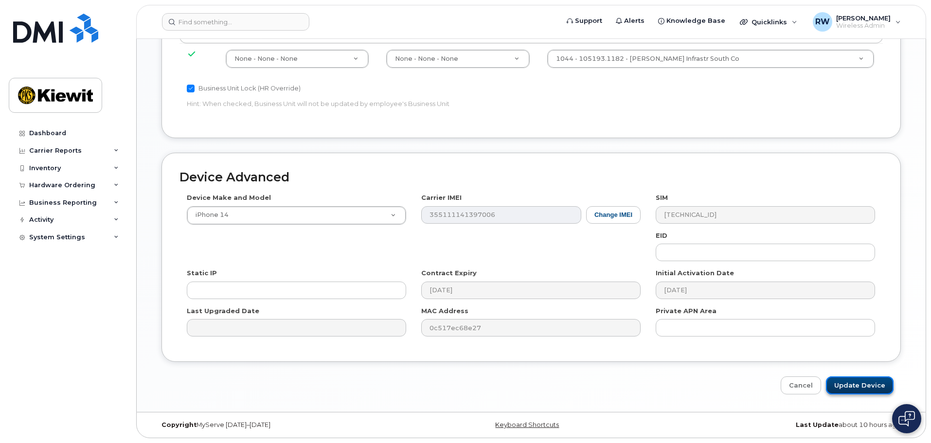
click at [847, 387] on input "Update Device" at bounding box center [860, 386] width 68 height 18
type input "Saving..."
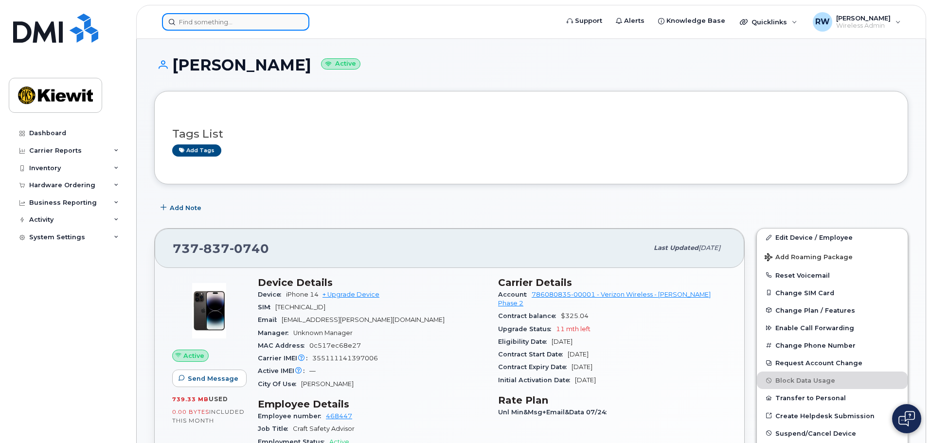
click at [208, 24] on input at bounding box center [235, 22] width 147 height 18
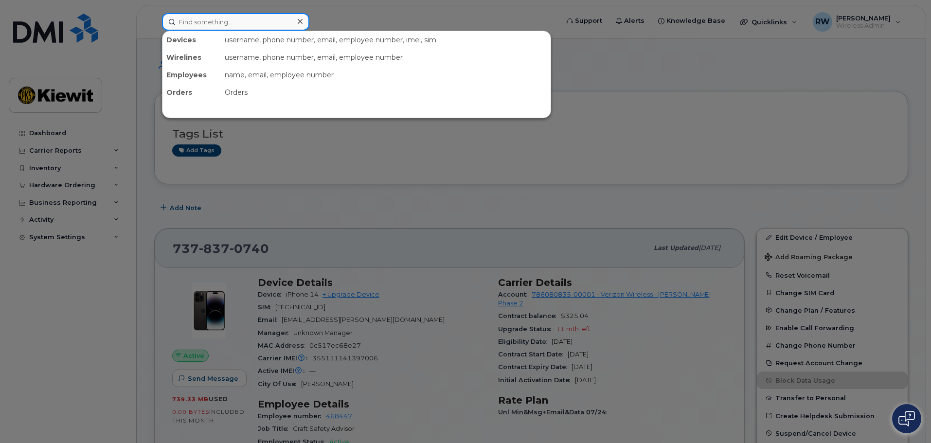
paste input "737-397-7441"
type input "737-397-7441"
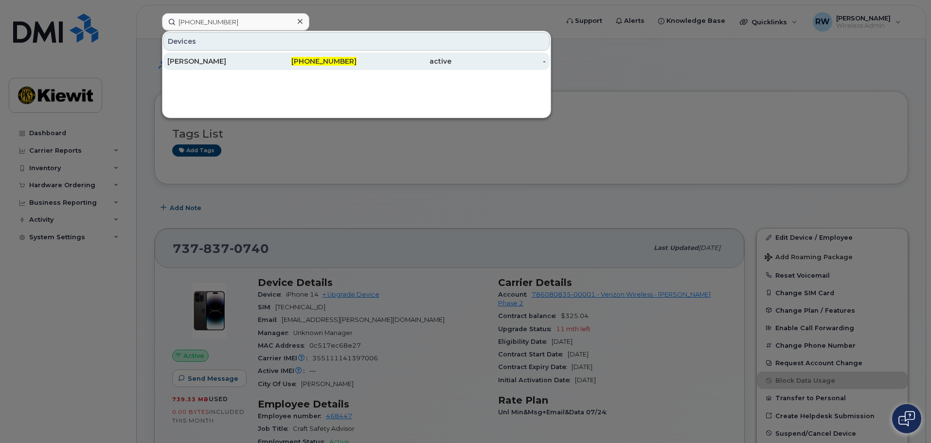
click at [198, 60] on div "[PERSON_NAME]" at bounding box center [214, 61] width 95 height 10
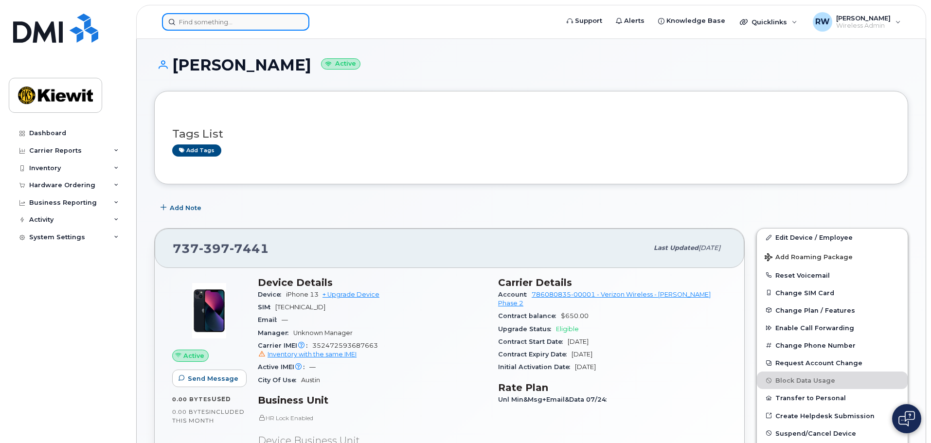
click at [221, 30] on input at bounding box center [235, 22] width 147 height 18
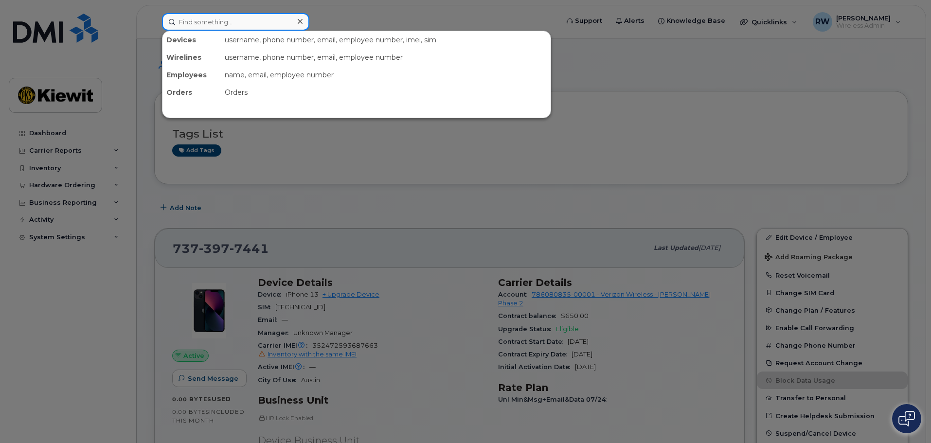
click at [221, 23] on input at bounding box center [235, 22] width 147 height 18
paste input "[PHONE_NUMBER]"
type input "[PHONE_NUMBER]"
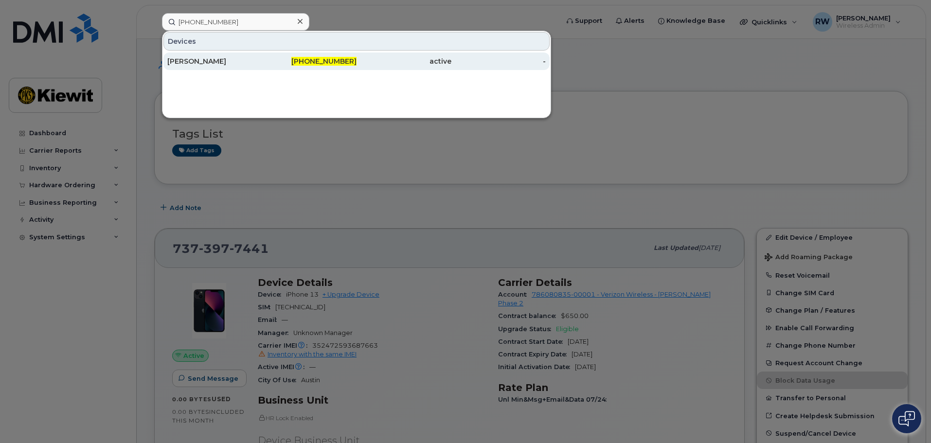
click at [186, 62] on div "[PERSON_NAME]" at bounding box center [214, 61] width 95 height 10
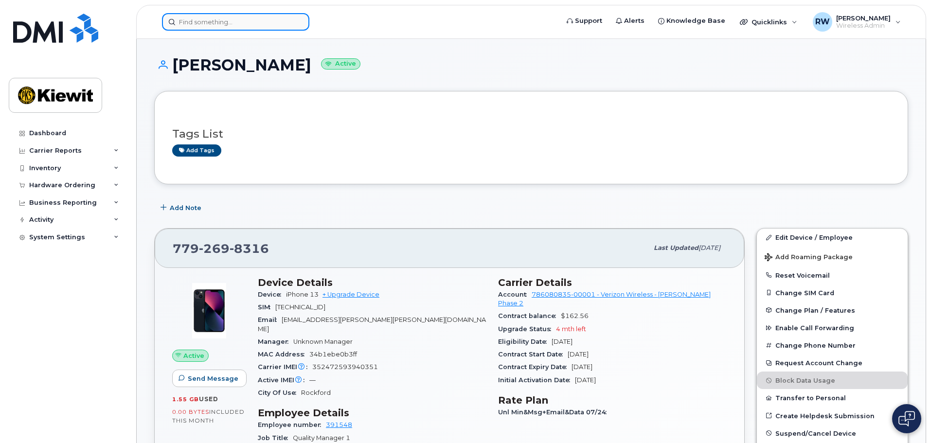
click at [191, 22] on input at bounding box center [235, 22] width 147 height 18
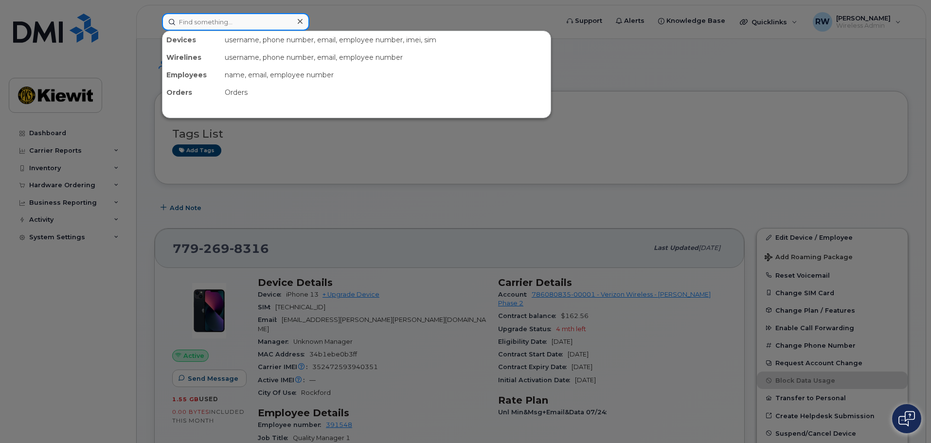
paste input "402-218-5383"
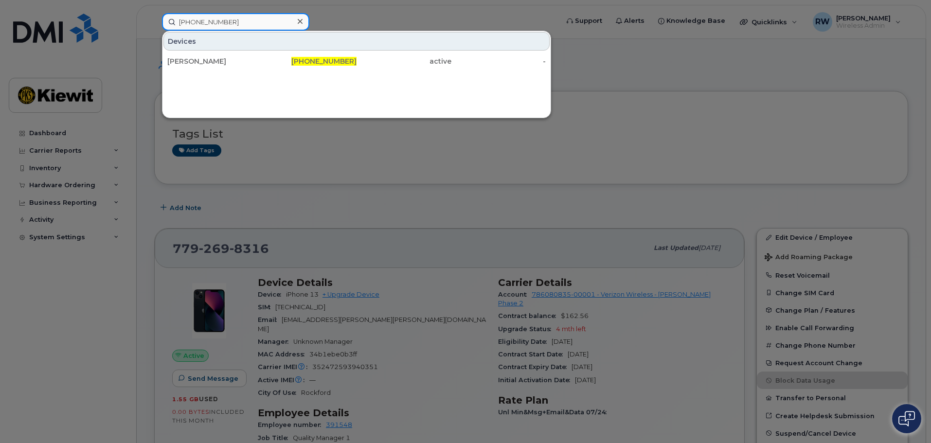
type input "402-218-5383"
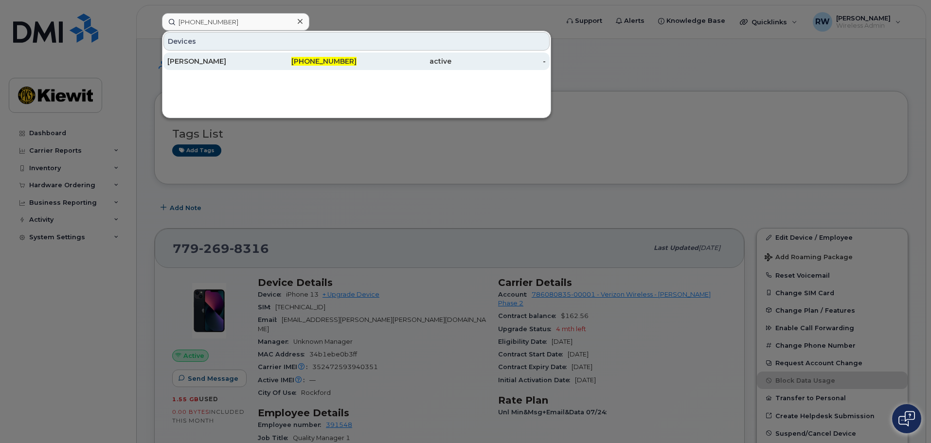
click at [206, 63] on div "[PERSON_NAME]" at bounding box center [214, 61] width 95 height 10
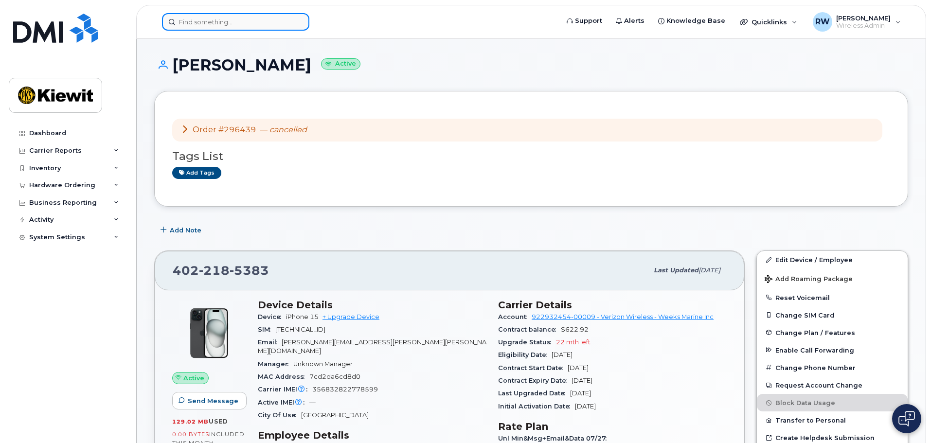
click at [241, 23] on input at bounding box center [235, 22] width 147 height 18
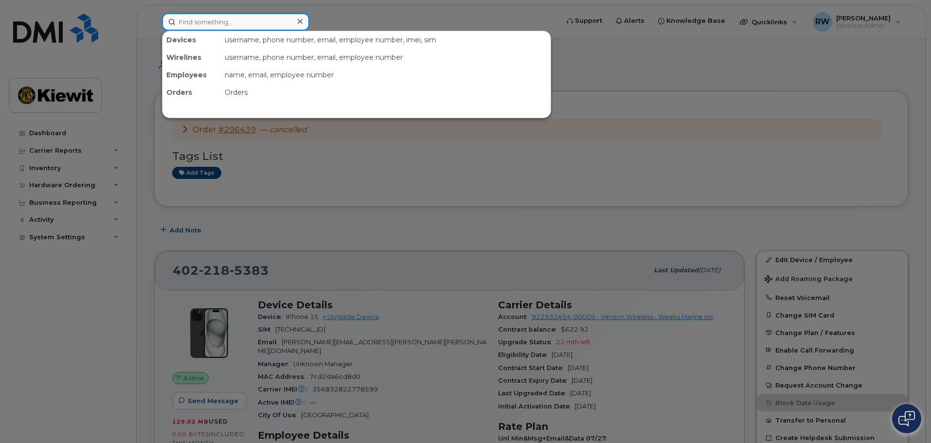
paste input "[PHONE_NUMBER]"
type input "[PHONE_NUMBER]"
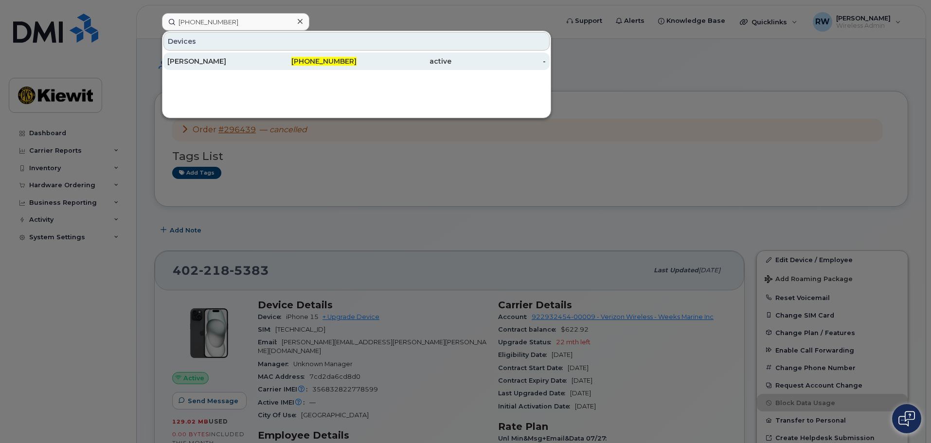
click at [209, 64] on div "[PERSON_NAME]" at bounding box center [214, 61] width 95 height 10
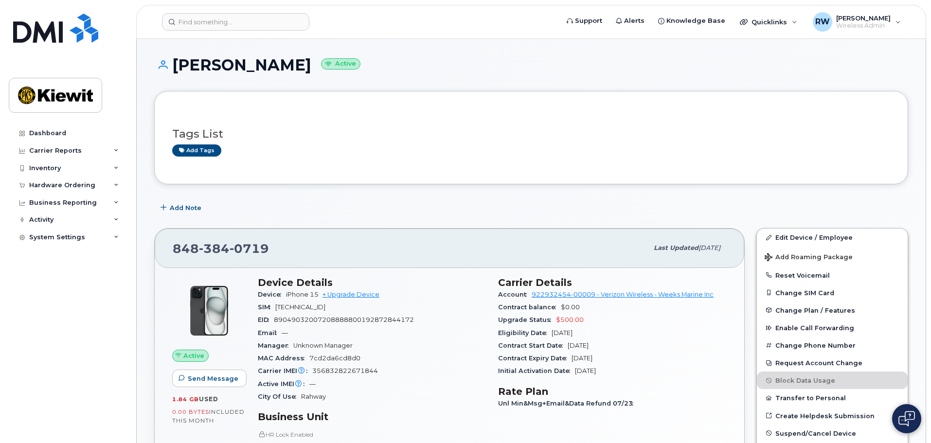
click at [308, 150] on div "Add tags" at bounding box center [527, 151] width 711 height 12
click at [264, 23] on input at bounding box center [235, 22] width 147 height 18
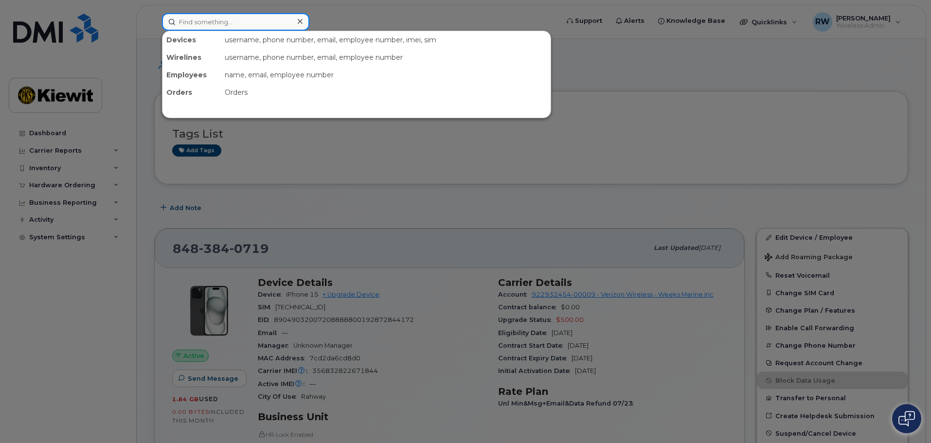
paste input "913-416-2236"
type input "913-416-2236"
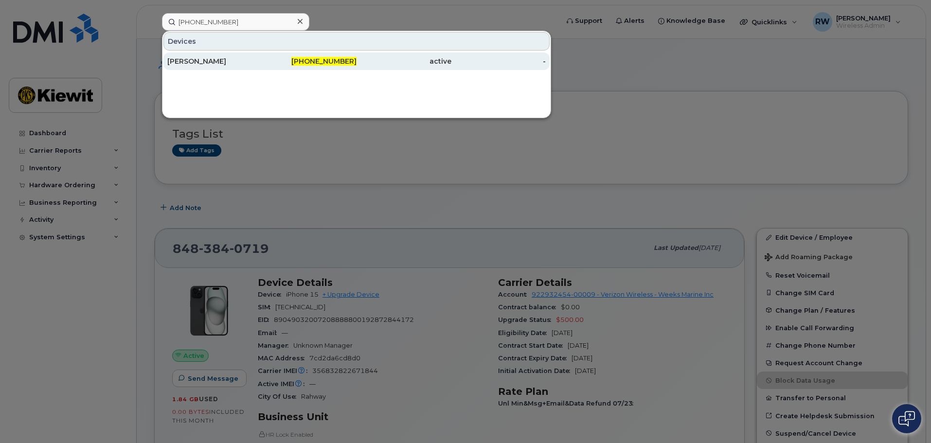
click at [251, 59] on div "[PERSON_NAME]" at bounding box center [214, 61] width 95 height 10
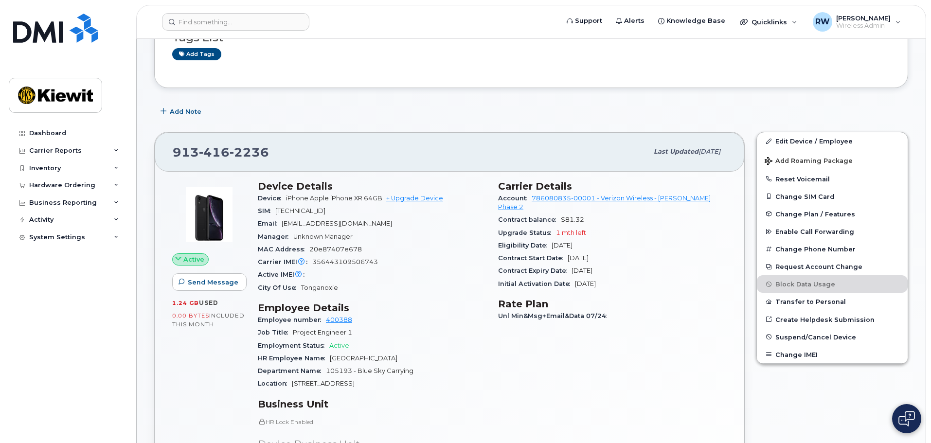
scroll to position [97, 0]
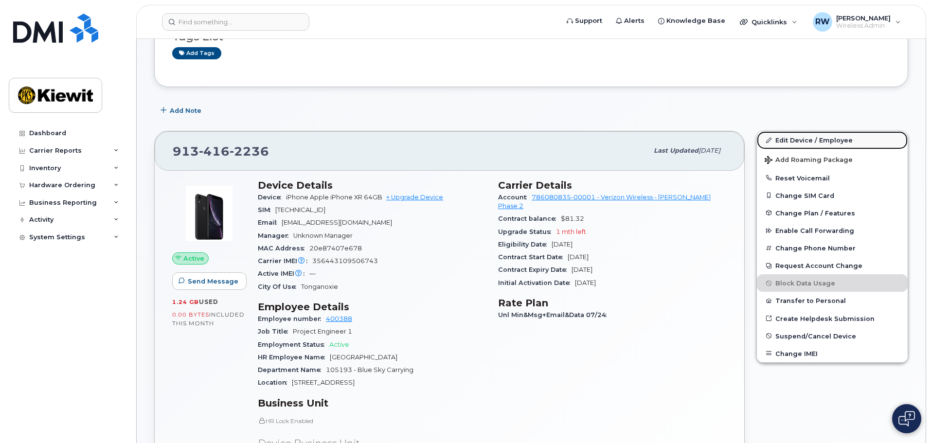
click at [787, 142] on link "Edit Device / Employee" at bounding box center [832, 140] width 151 height 18
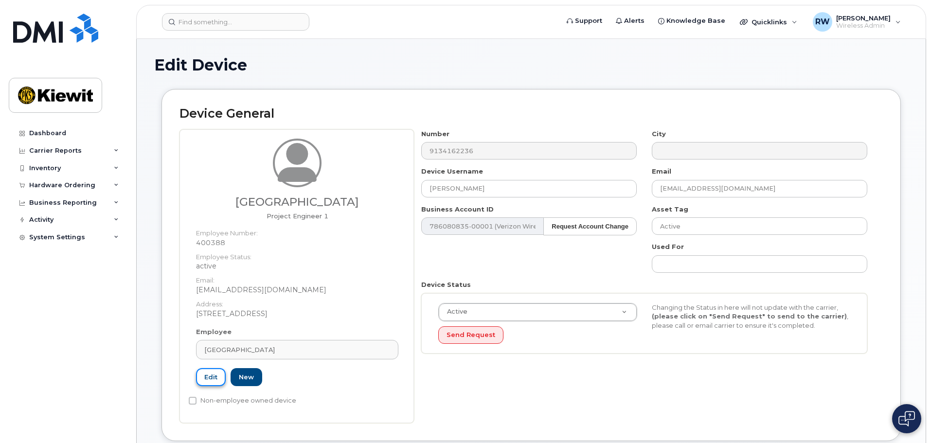
click at [204, 381] on link "Edit" at bounding box center [211, 377] width 30 height 18
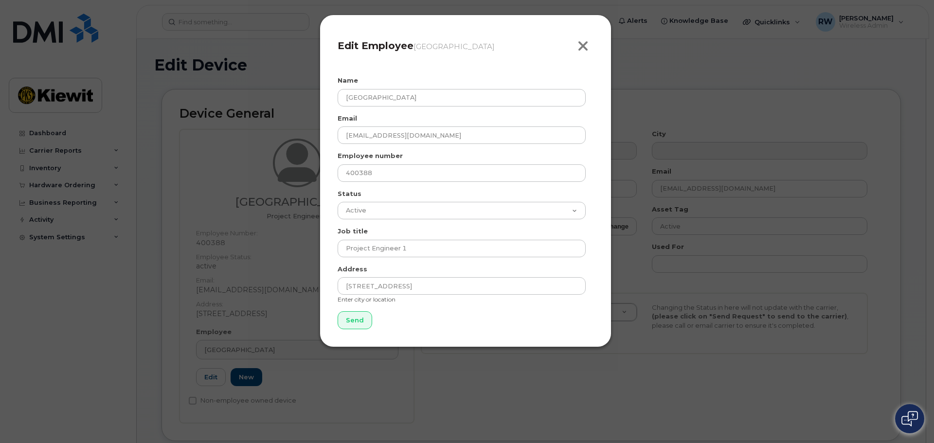
click at [579, 43] on icon "button" at bounding box center [583, 46] width 11 height 15
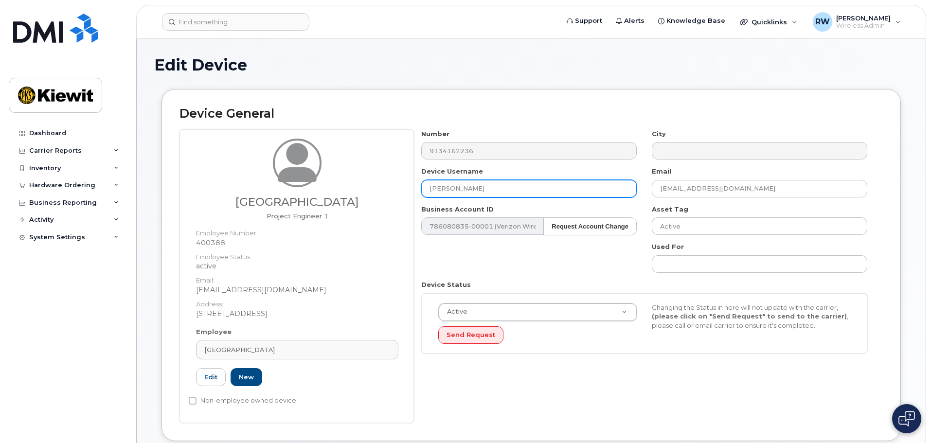
drag, startPoint x: 478, startPoint y: 187, endPoint x: 382, endPoint y: 188, distance: 95.9
click at [382, 188] on div "Forest Heath Project Engineer 1 Employee Number: 400388 Employee Status: active…" at bounding box center [532, 276] width 704 height 294
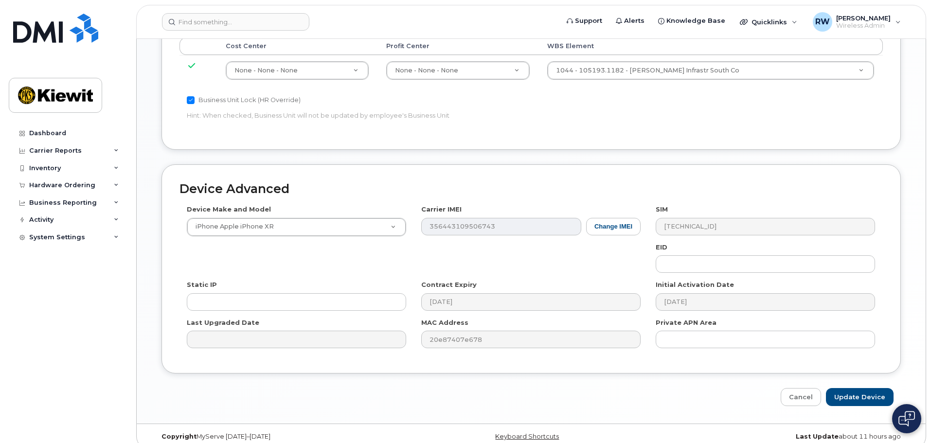
scroll to position [557, 0]
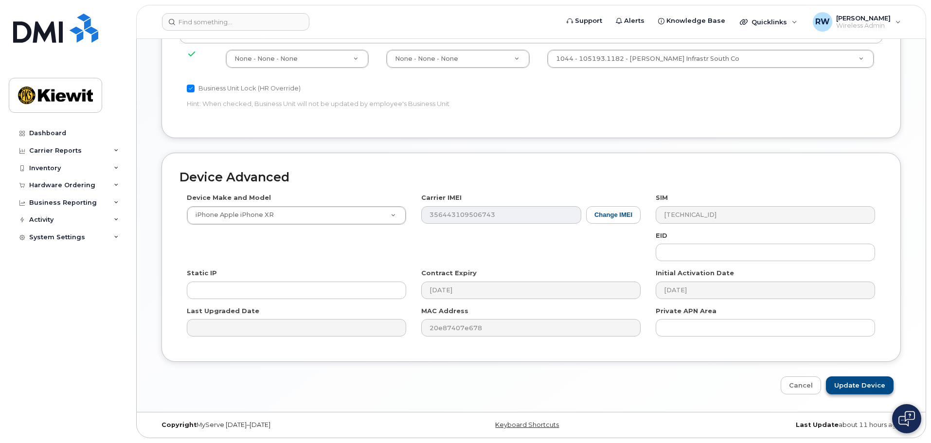
type input "Forest Heath"
click at [850, 387] on input "Update Device" at bounding box center [860, 386] width 68 height 18
type input "Saving..."
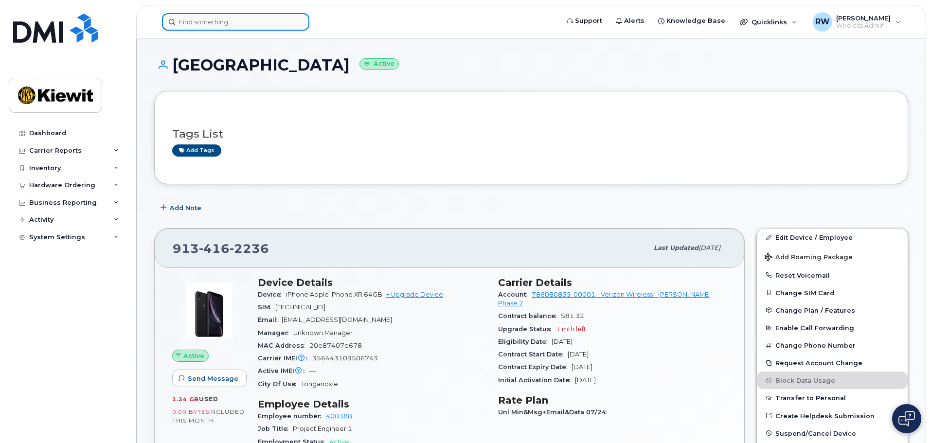
click at [202, 22] on input at bounding box center [235, 22] width 147 height 18
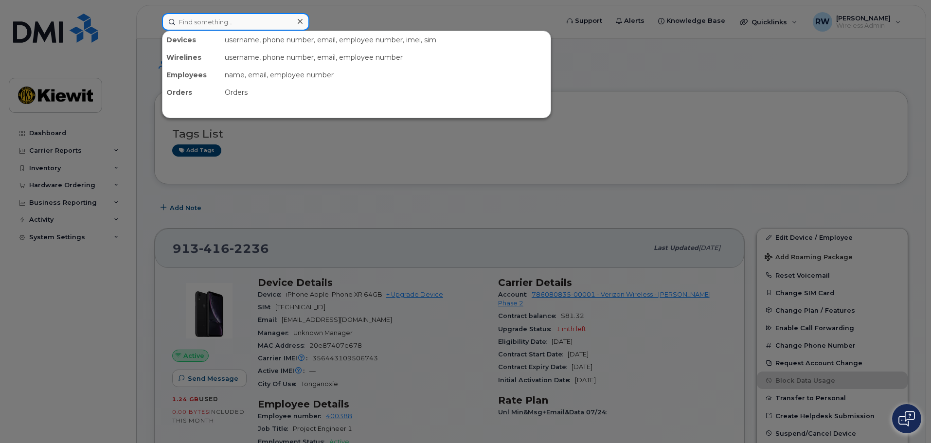
paste input "[PHONE_NUMBER]"
type input "817-914-5025"
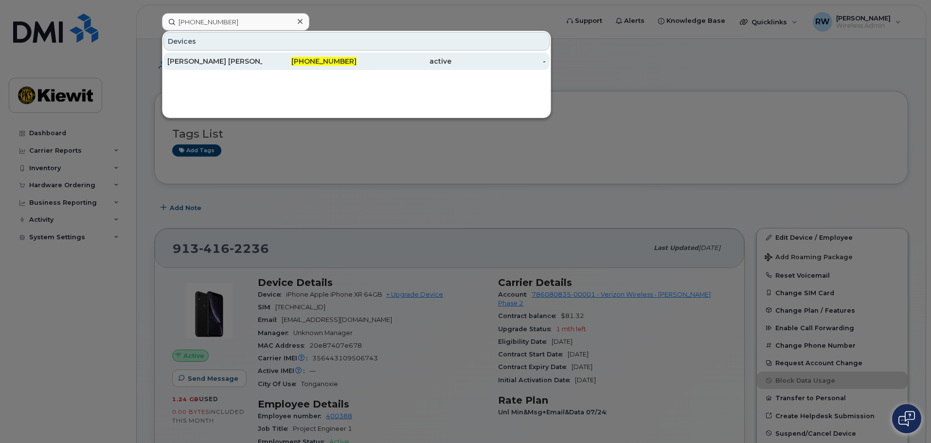
click at [229, 63] on div "JOSE CORONADO HERNANDEZ" at bounding box center [214, 61] width 95 height 10
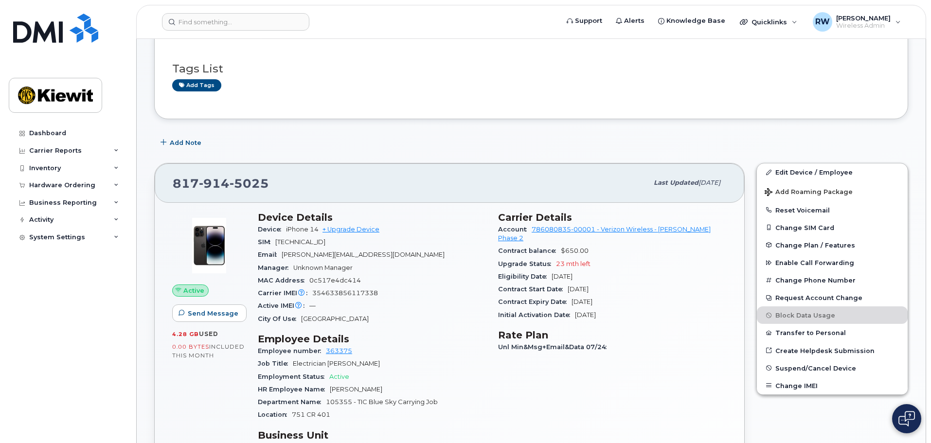
scroll to position [195, 0]
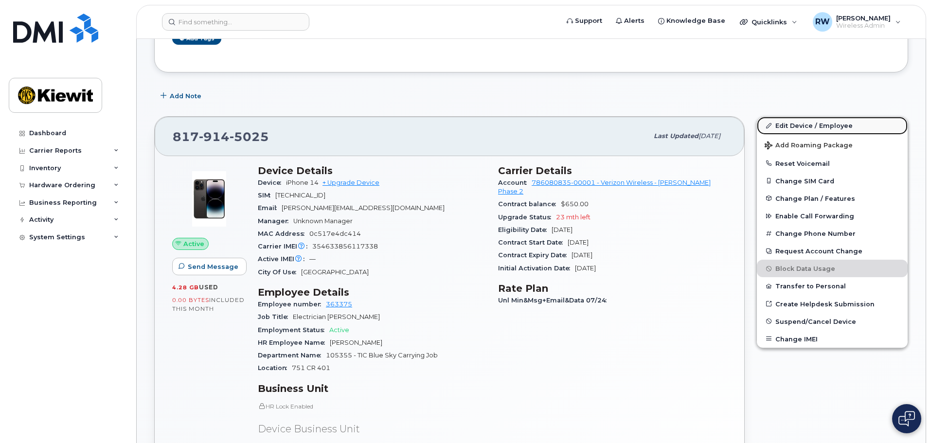
click at [788, 126] on link "Edit Device / Employee" at bounding box center [832, 126] width 151 height 18
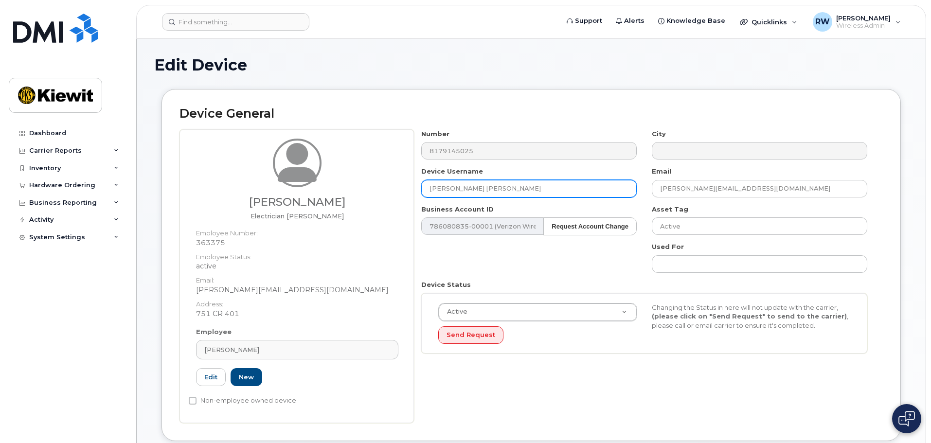
drag, startPoint x: 533, startPoint y: 187, endPoint x: 419, endPoint y: 185, distance: 113.9
click at [419, 186] on div "Device Username [PERSON_NAME] [PERSON_NAME]" at bounding box center [529, 182] width 231 height 31
paste input "[PERSON_NAME]"
type input "[PERSON_NAME]"
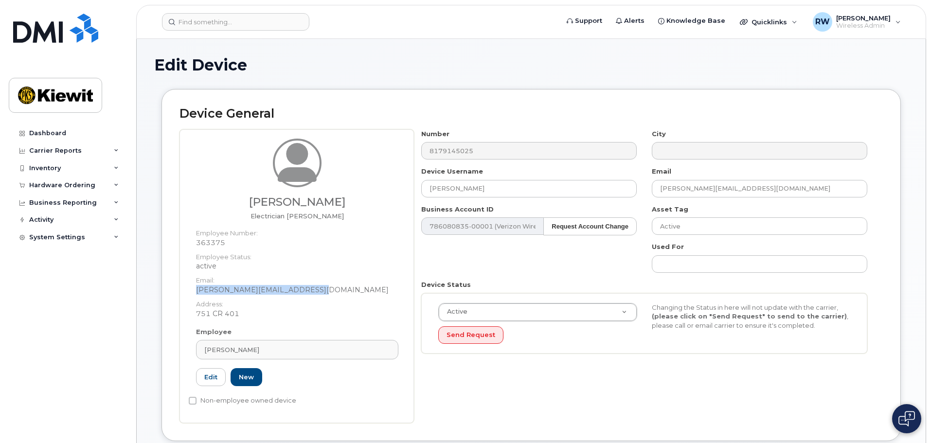
drag, startPoint x: 338, startPoint y: 291, endPoint x: 193, endPoint y: 290, distance: 145.0
click at [194, 290] on div "[PERSON_NAME] Electrician [PERSON_NAME] Employee Number: 363375 Employee Status…" at bounding box center [297, 233] width 217 height 189
copy dd "[PERSON_NAME][EMAIL_ADDRESS][DOMAIN_NAME]"
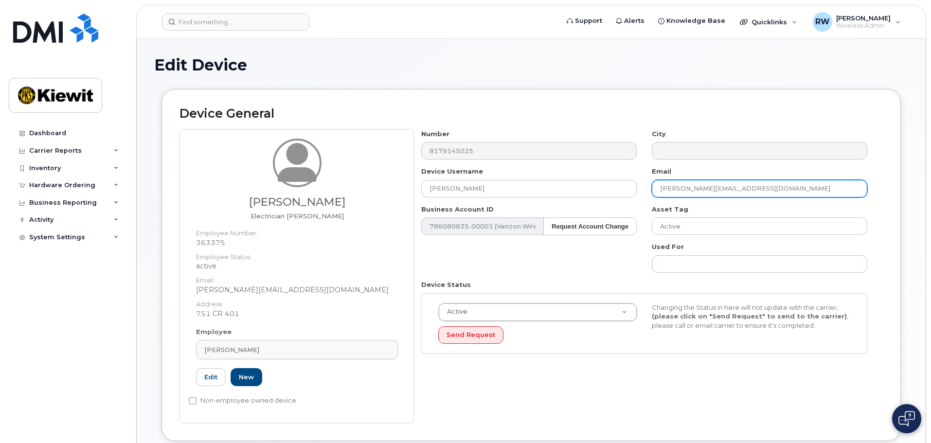
click at [814, 186] on input "[PERSON_NAME][EMAIL_ADDRESS][DOMAIN_NAME]" at bounding box center [760, 189] width 216 height 18
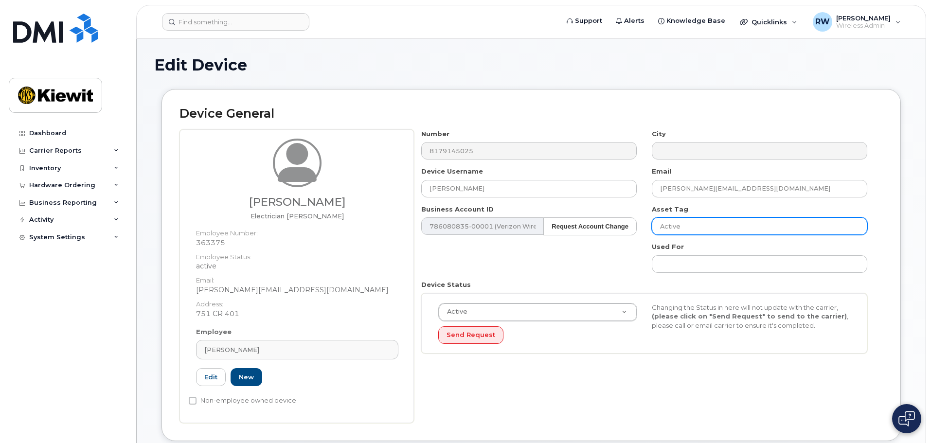
click at [808, 219] on input "Active" at bounding box center [760, 227] width 216 height 18
click at [617, 265] on div "Number 8179145025 City Device Username [PERSON_NAME] Email [PERSON_NAME][EMAIL_…" at bounding box center [644, 245] width 461 height 232
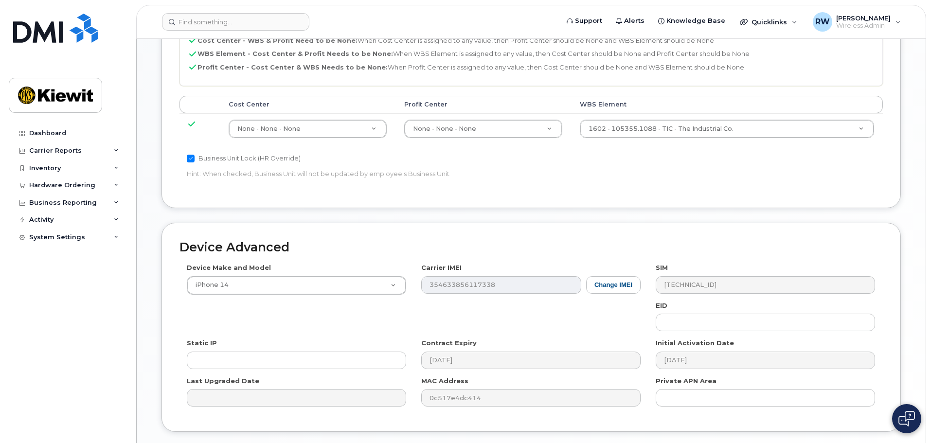
scroll to position [557, 0]
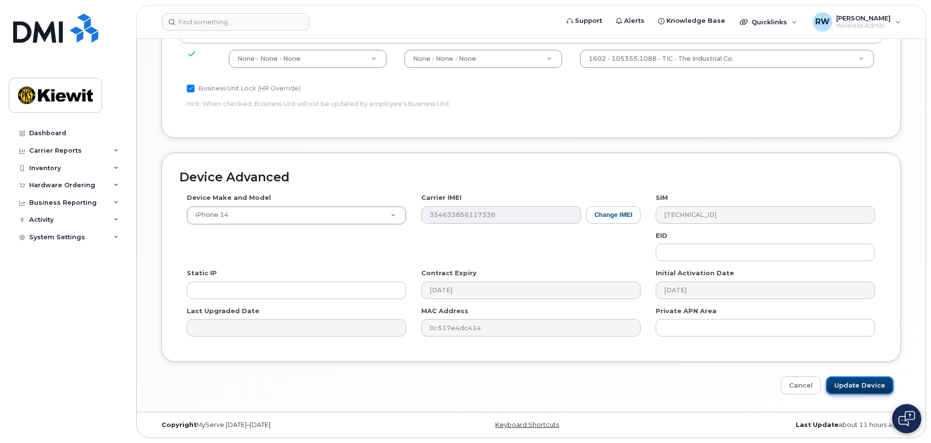
click at [868, 383] on input "Update Device" at bounding box center [860, 386] width 68 height 18
type input "Saving..."
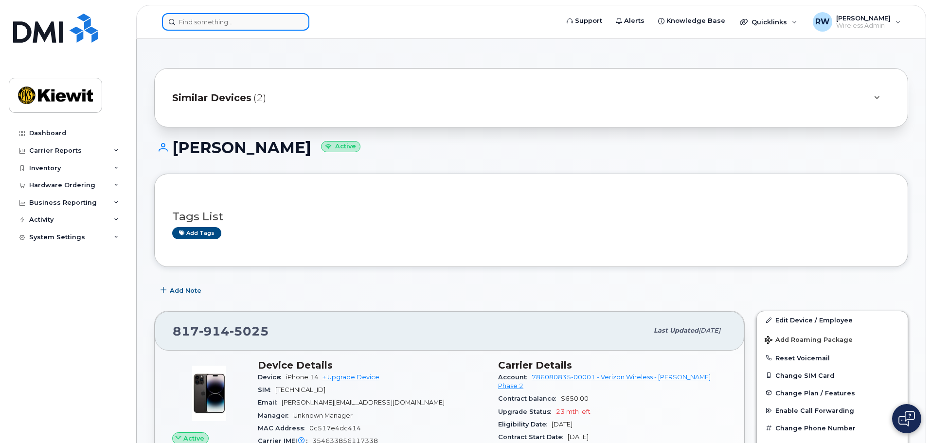
click at [189, 22] on input at bounding box center [235, 22] width 147 height 18
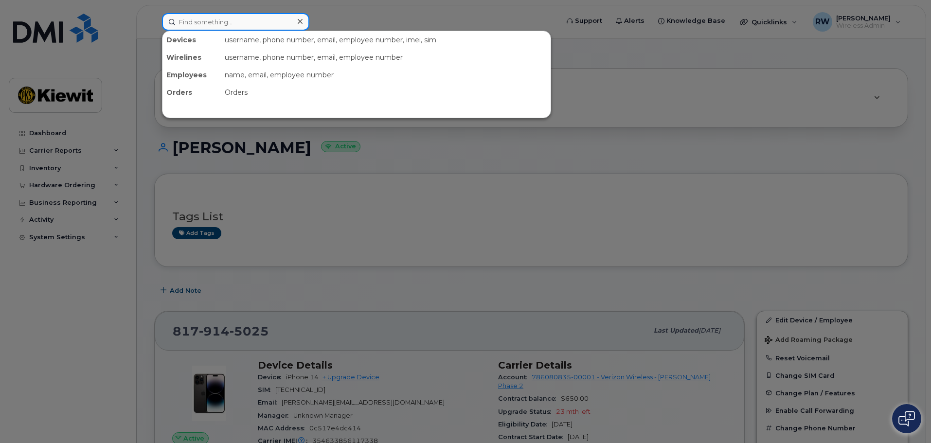
paste input "346-795-0366"
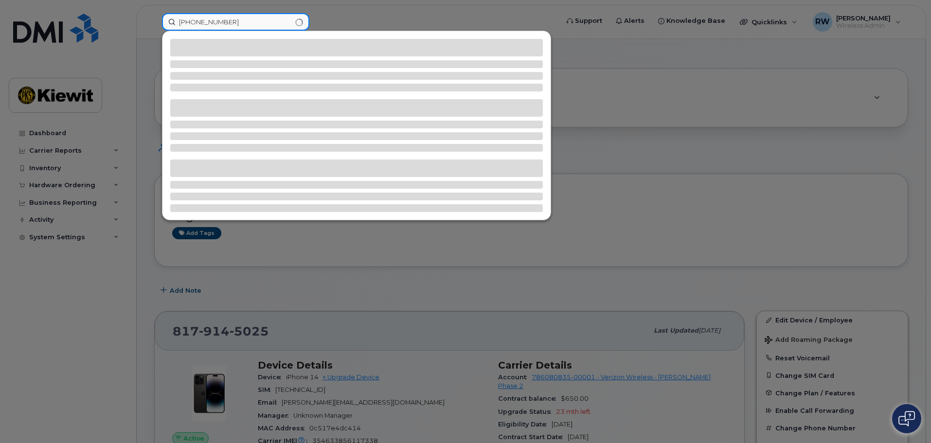
type input "346-795-0366"
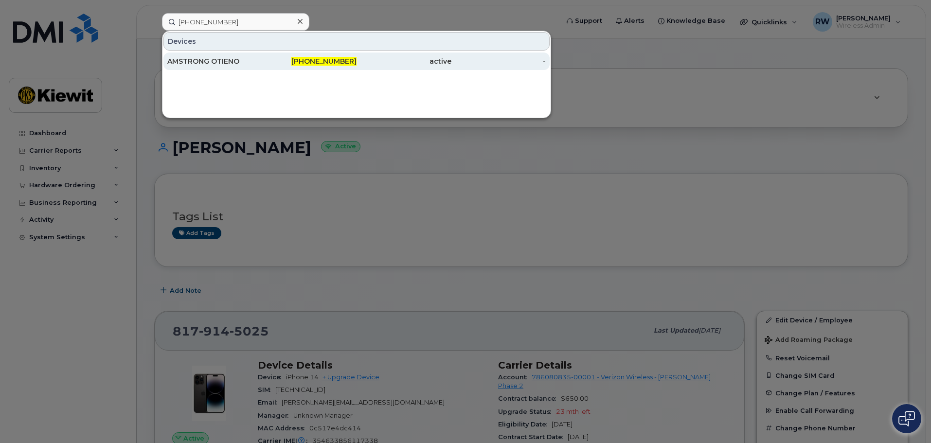
click at [218, 59] on div "AMSTRONG OTIENO" at bounding box center [214, 61] width 95 height 10
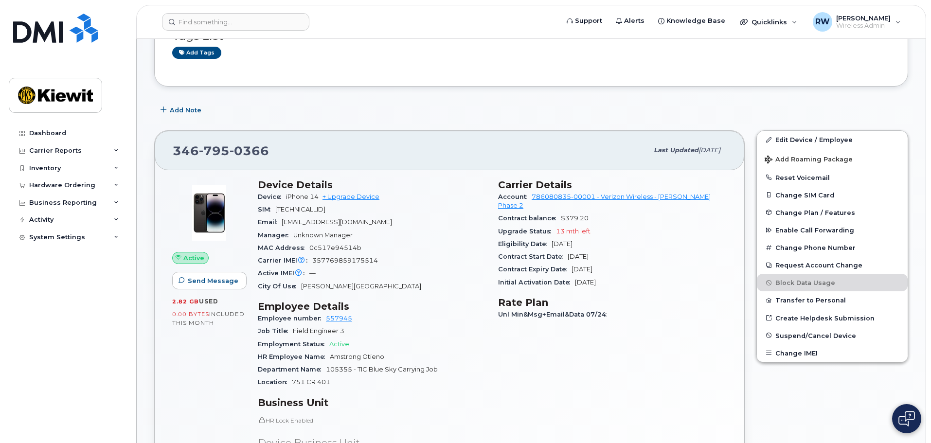
scroll to position [195, 0]
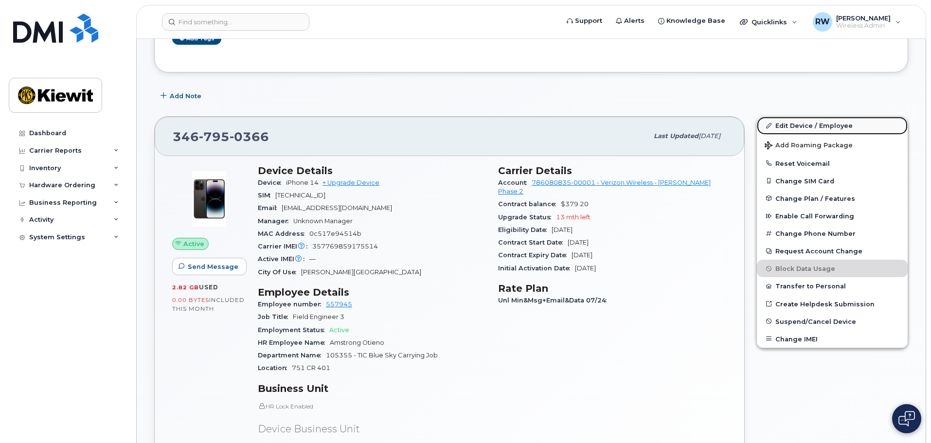
click at [790, 128] on link "Edit Device / Employee" at bounding box center [832, 126] width 151 height 18
click at [791, 126] on link "Edit Device / Employee" at bounding box center [832, 126] width 151 height 18
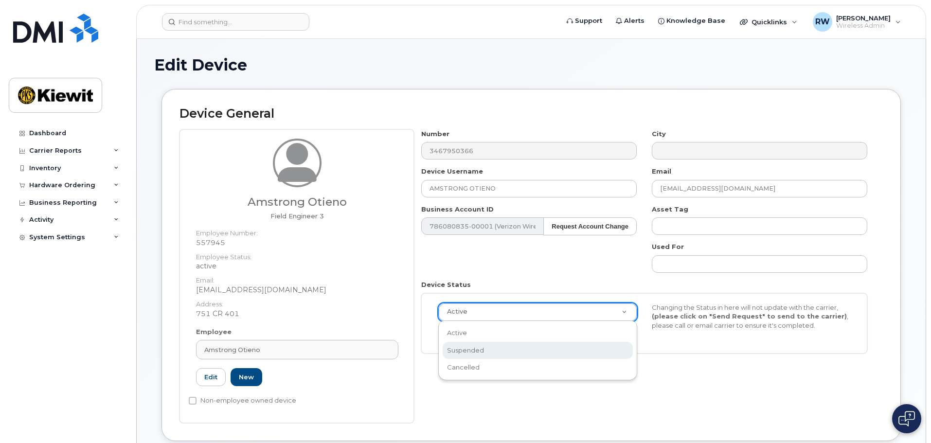
select select "suspended"
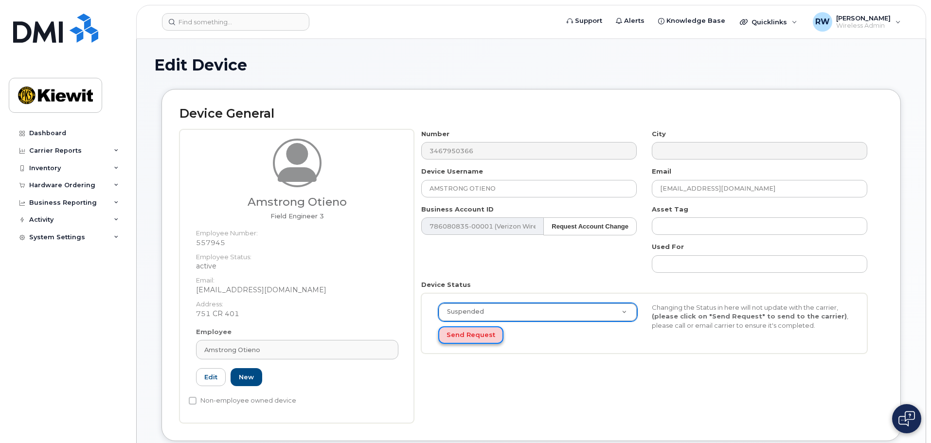
click at [487, 336] on button "Send Request" at bounding box center [470, 336] width 65 height 18
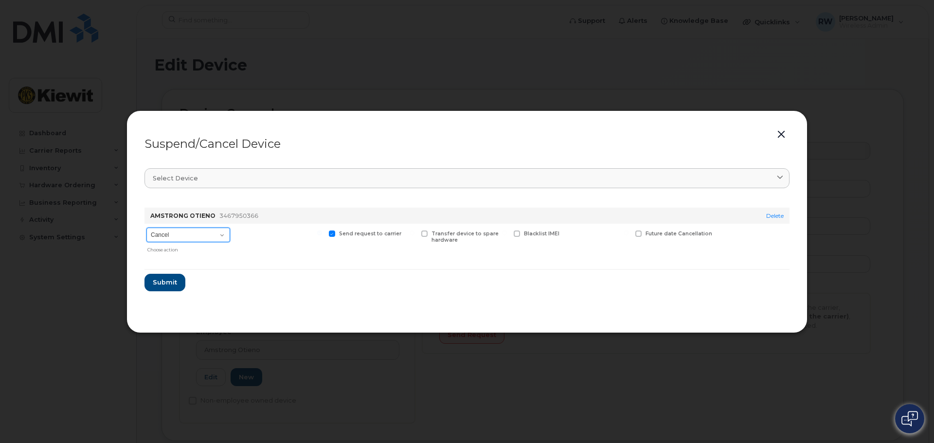
click at [223, 237] on select "Cancel Suspend - Reduced Rate Suspend - Full Rate Suspend - Lost Device/Stolen …" at bounding box center [188, 235] width 84 height 15
select select "[object Object]"
click at [146, 228] on select "Cancel Suspend - Reduced Rate Suspend - Full Rate Suspend - Lost Device/Stolen …" at bounding box center [188, 235] width 84 height 15
click at [156, 283] on span "Submit" at bounding box center [164, 282] width 24 height 9
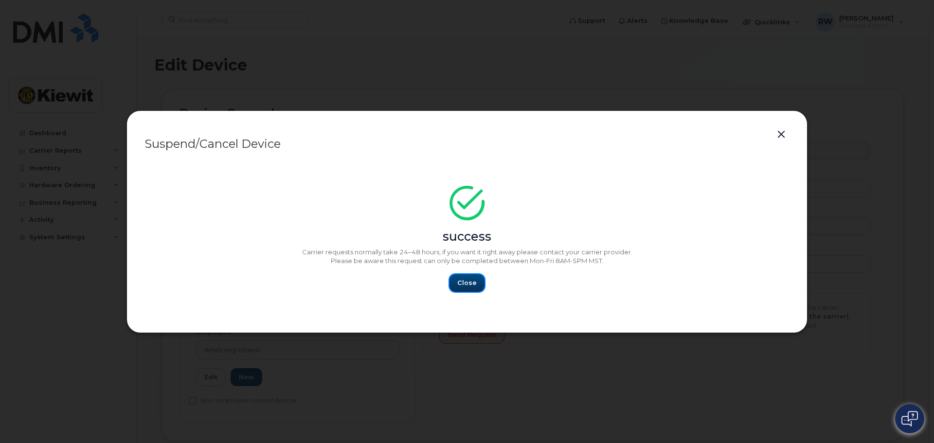
click at [466, 281] on span "Close" at bounding box center [466, 282] width 19 height 9
click at [473, 286] on span "Close" at bounding box center [466, 282] width 19 height 9
click at [587, 214] on div "success" at bounding box center [467, 219] width 645 height 54
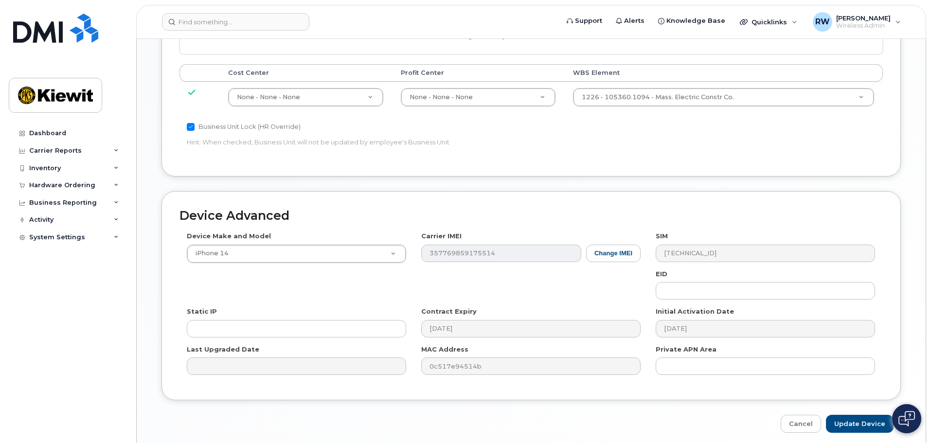
scroll to position [557, 0]
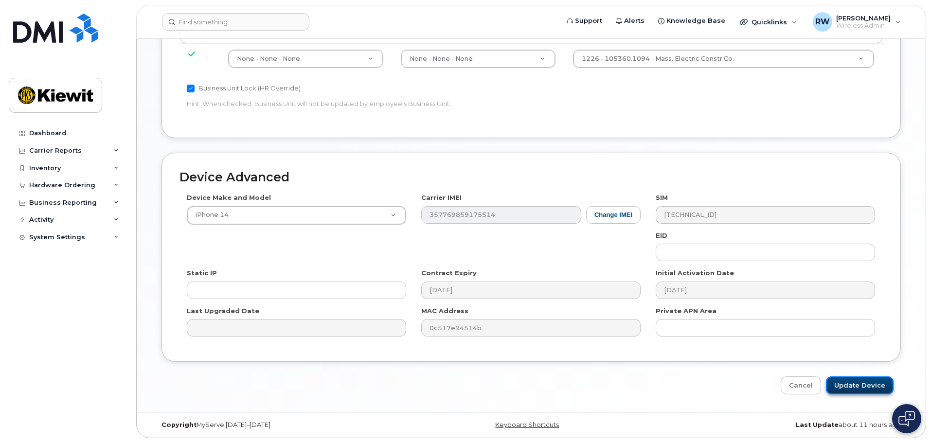
click at [861, 389] on input "Update Device" at bounding box center [860, 386] width 68 height 18
type input "Saving..."
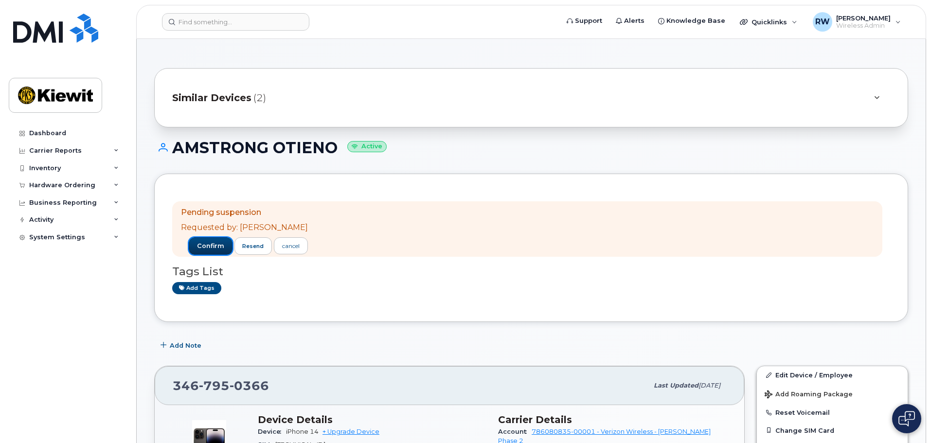
click at [200, 247] on span "confirm" at bounding box center [210, 246] width 27 height 9
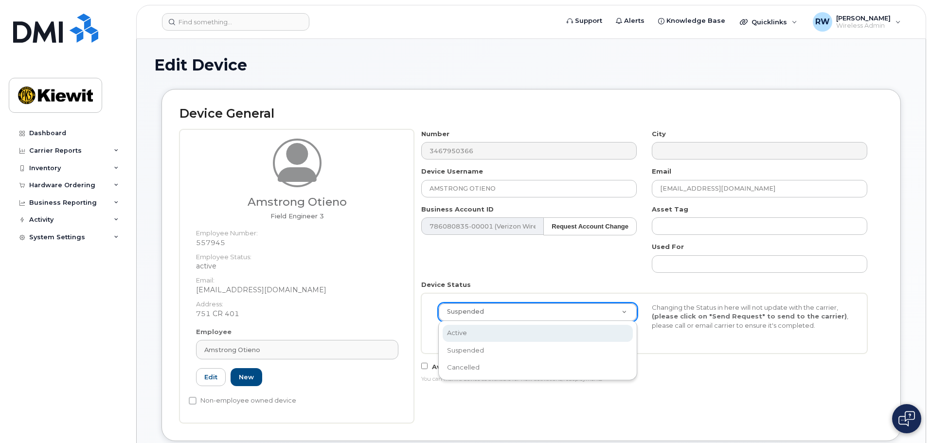
select select "active"
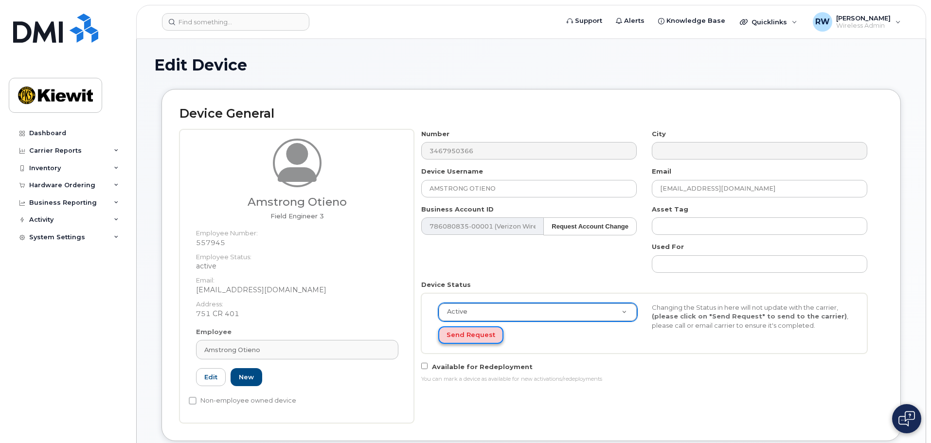
click at [477, 335] on button "Send Request" at bounding box center [470, 336] width 65 height 18
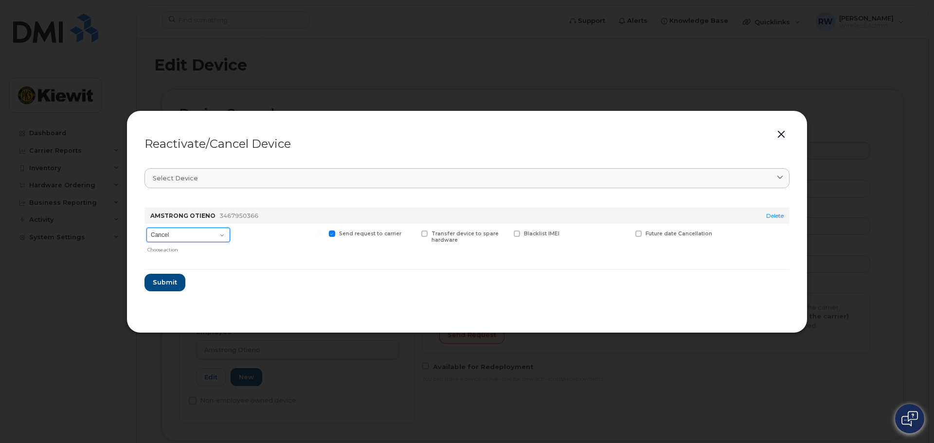
click at [223, 237] on select "Cancel Reactivate" at bounding box center [188, 235] width 84 height 15
select select "[object Object]"
click at [146, 228] on select "Cancel Reactivate" at bounding box center [188, 235] width 84 height 15
click at [161, 283] on span "Submit" at bounding box center [164, 282] width 24 height 9
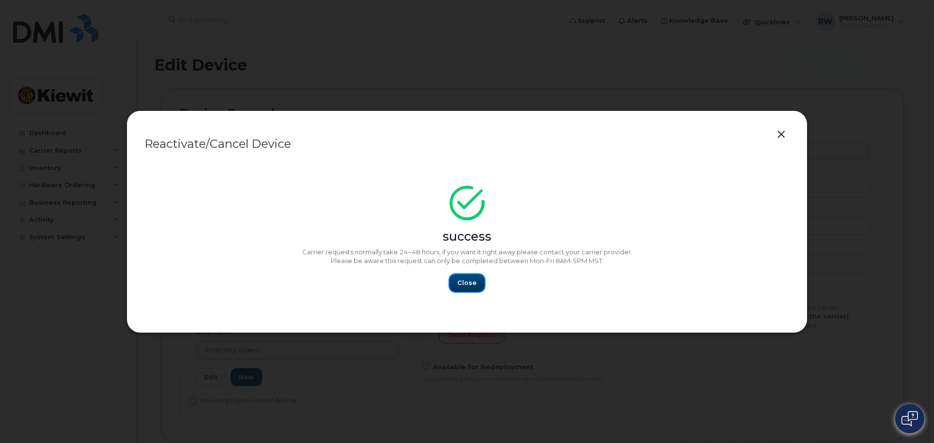
click at [475, 286] on span "Close" at bounding box center [466, 282] width 19 height 9
click at [467, 281] on span "Close" at bounding box center [466, 282] width 19 height 9
click at [468, 284] on span "Close" at bounding box center [466, 282] width 19 height 9
click at [459, 282] on span "Close" at bounding box center [466, 282] width 19 height 9
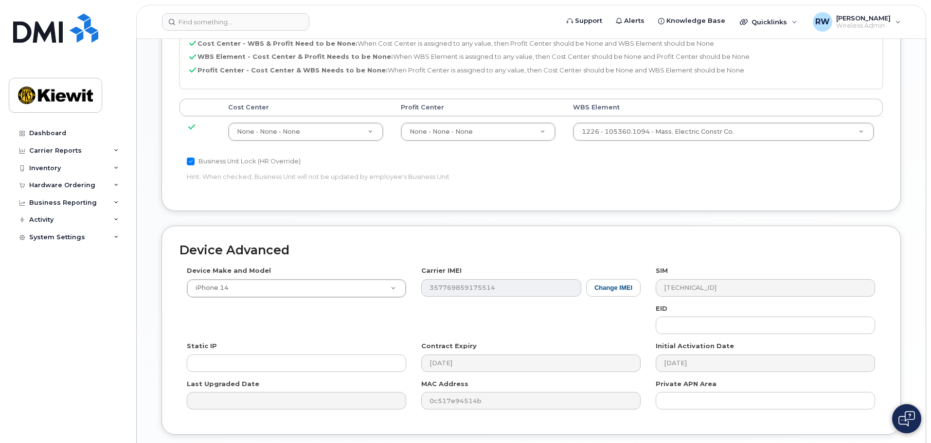
scroll to position [557, 0]
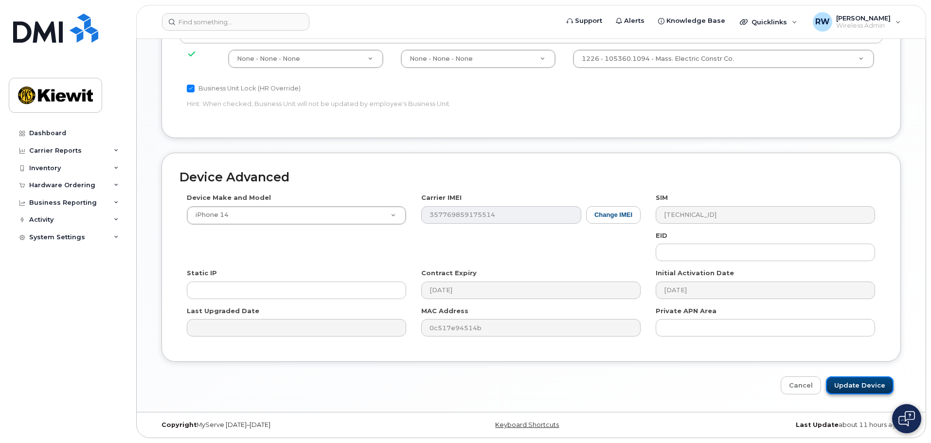
click at [859, 388] on input "Update Device" at bounding box center [860, 386] width 68 height 18
type input "Saving..."
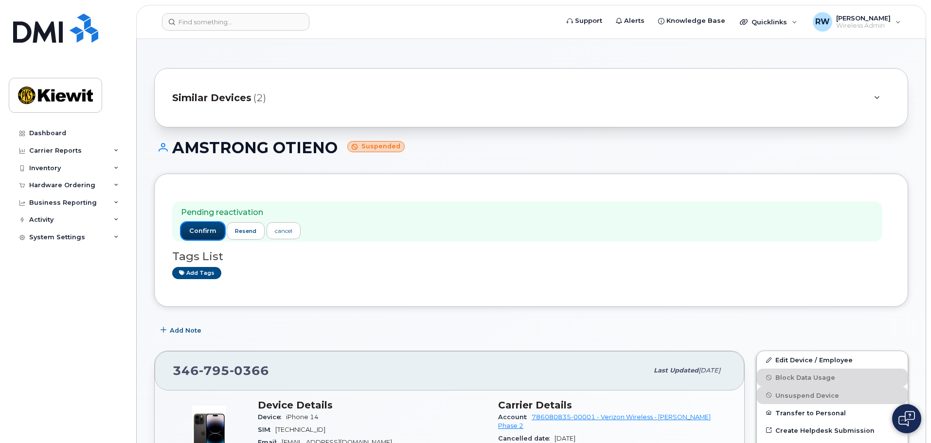
click at [207, 232] on span "confirm" at bounding box center [202, 231] width 27 height 9
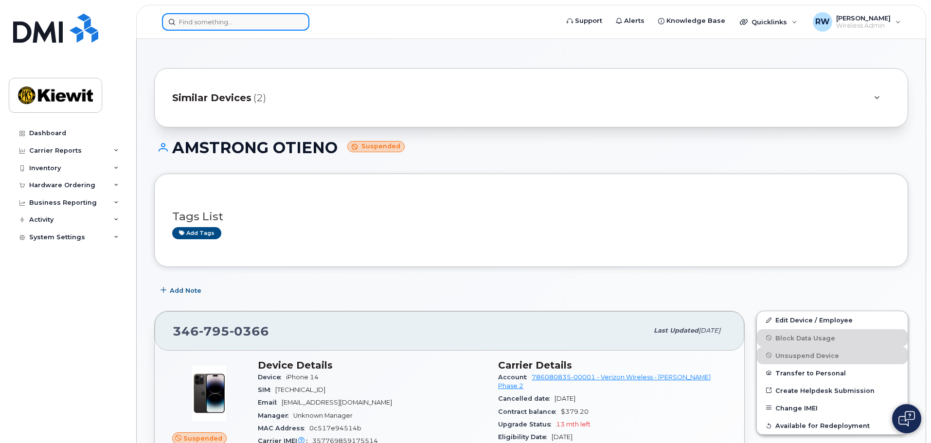
click at [192, 24] on input at bounding box center [235, 22] width 147 height 18
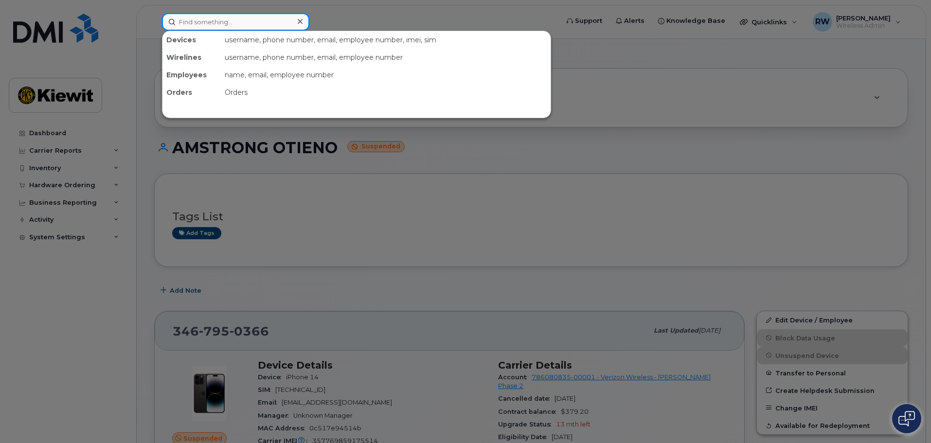
paste input "[PHONE_NUMBER]"
type input "[PHONE_NUMBER]"
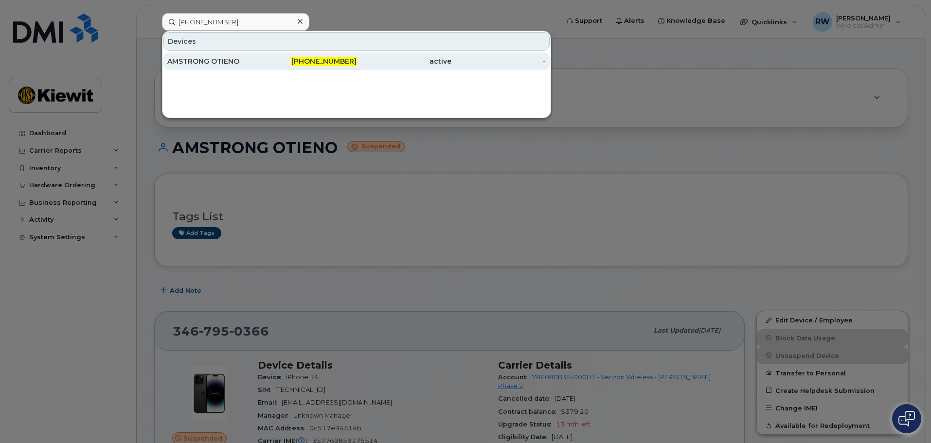
click at [262, 67] on div "AMSTRONG OTIENO" at bounding box center [309, 62] width 95 height 18
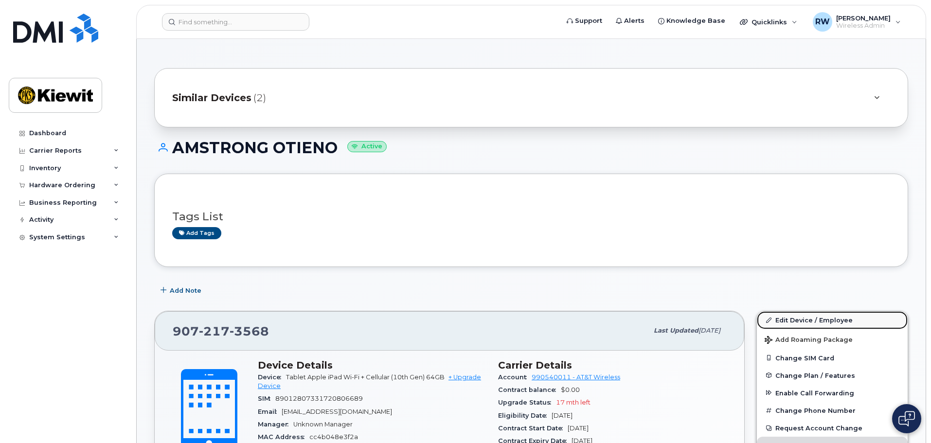
click at [808, 322] on link "Edit Device / Employee" at bounding box center [832, 320] width 151 height 18
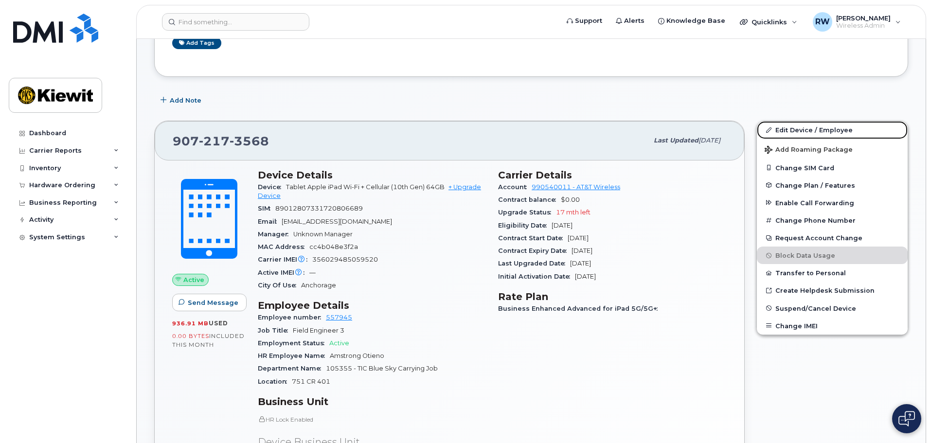
scroll to position [195, 0]
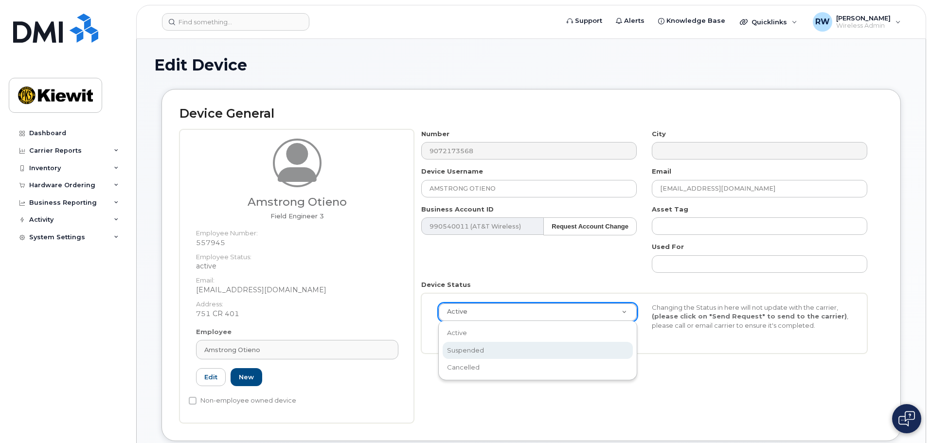
select select "suspended"
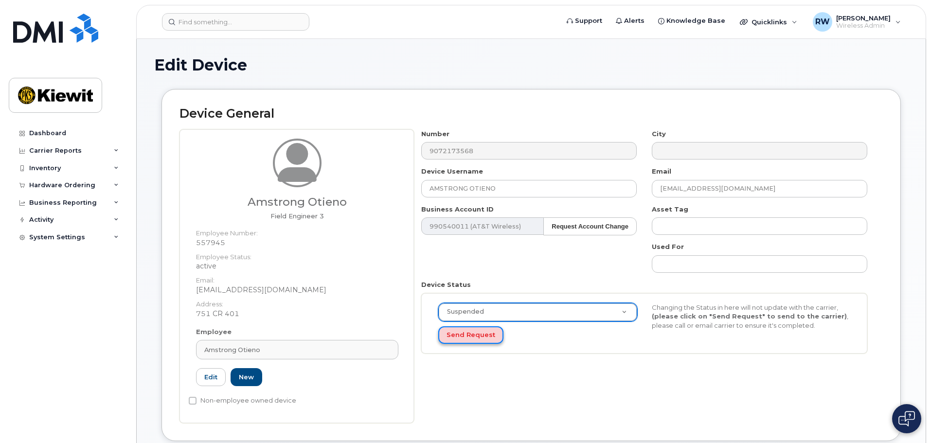
click at [485, 338] on button "Send Request" at bounding box center [470, 336] width 65 height 18
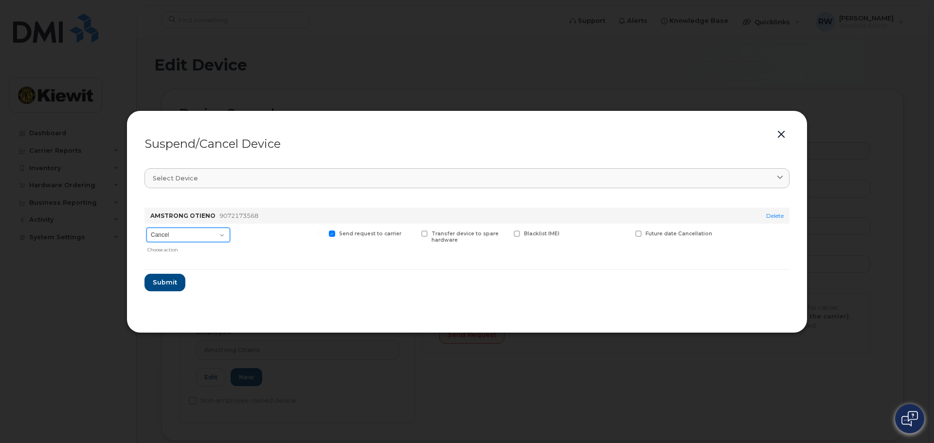
click at [219, 235] on select "Cancel Suspend - Reduced Rate Suspend - Full Rate Suspend - Lost Device/Stolen …" at bounding box center [188, 235] width 84 height 15
select select "[object Object]"
click at [146, 228] on select "Cancel Suspend - Reduced Rate Suspend - Full Rate Suspend - Lost Device/Stolen …" at bounding box center [188, 235] width 84 height 15
click at [173, 283] on span "Submit" at bounding box center [164, 282] width 24 height 9
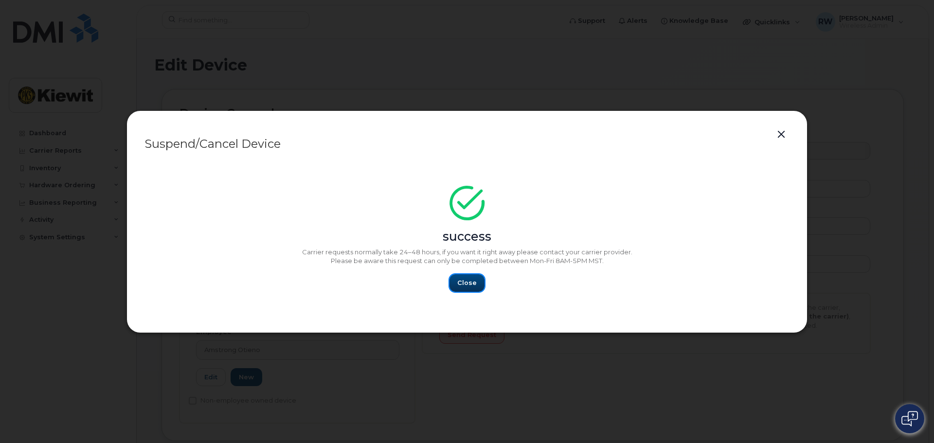
click at [465, 284] on span "Close" at bounding box center [466, 282] width 19 height 9
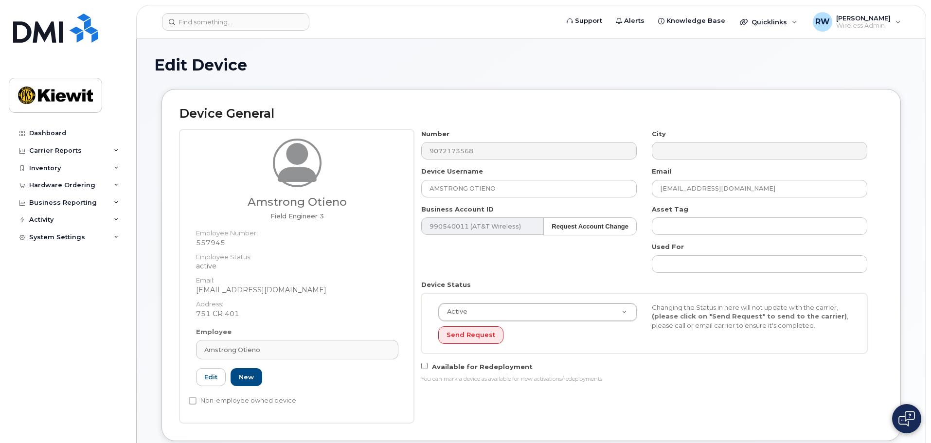
click at [475, 38] on header "Support Alerts Knowledge Base Quicklinks Suspend / Cancel Device Change SIM Car…" at bounding box center [531, 22] width 790 height 34
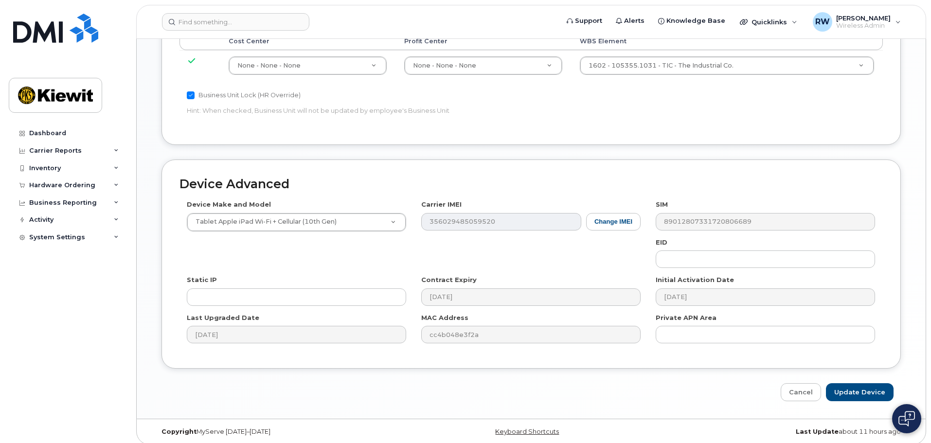
scroll to position [557, 0]
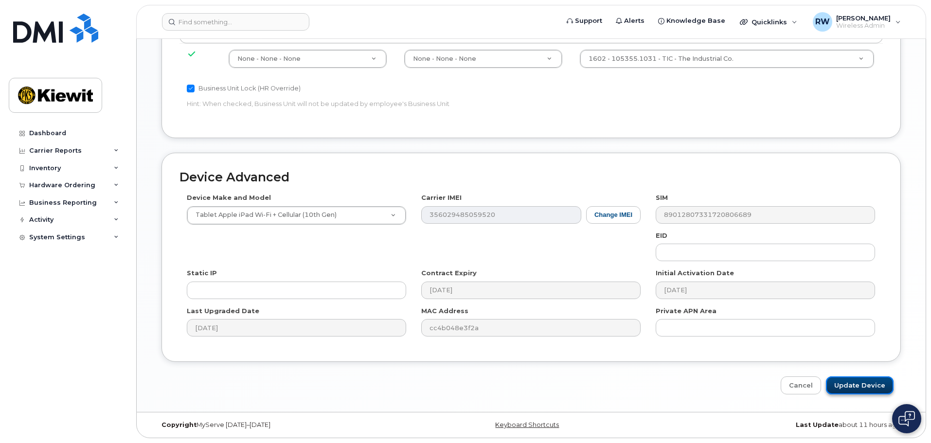
click at [867, 387] on input "Update Device" at bounding box center [860, 386] width 68 height 18
type input "Saving..."
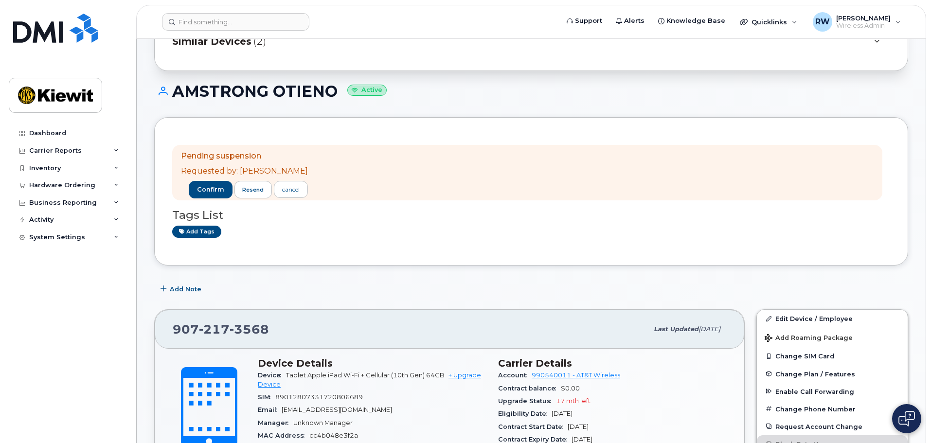
scroll to position [49, 0]
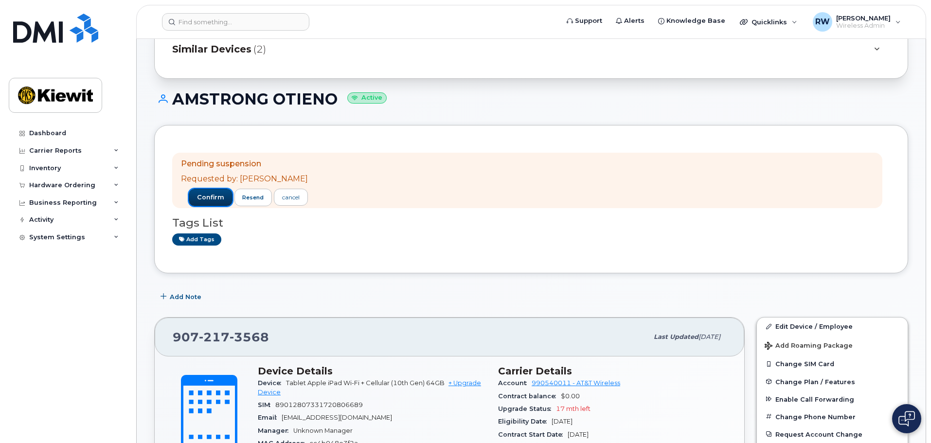
click at [197, 196] on span "confirm" at bounding box center [210, 197] width 27 height 9
